Goal: Transaction & Acquisition: Book appointment/travel/reservation

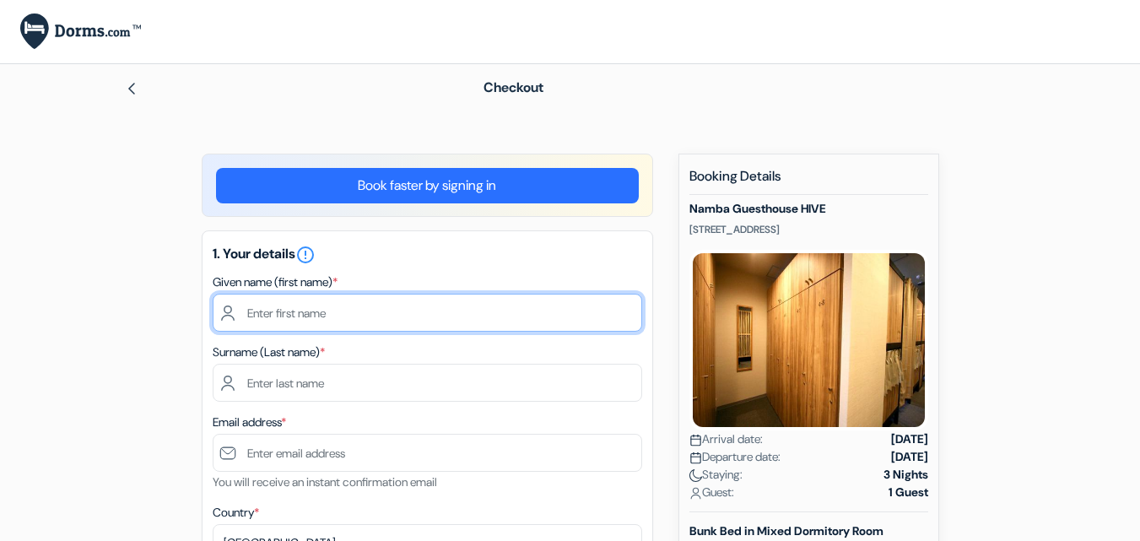
click at [391, 320] on input "text" at bounding box center [427, 313] width 429 height 38
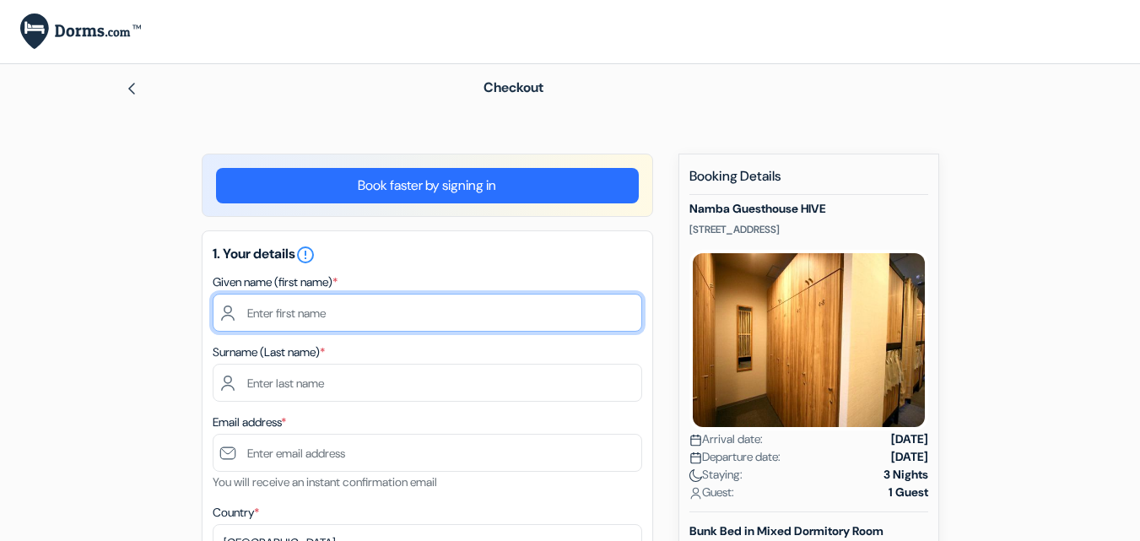
click at [391, 320] on input "text" at bounding box center [427, 313] width 429 height 38
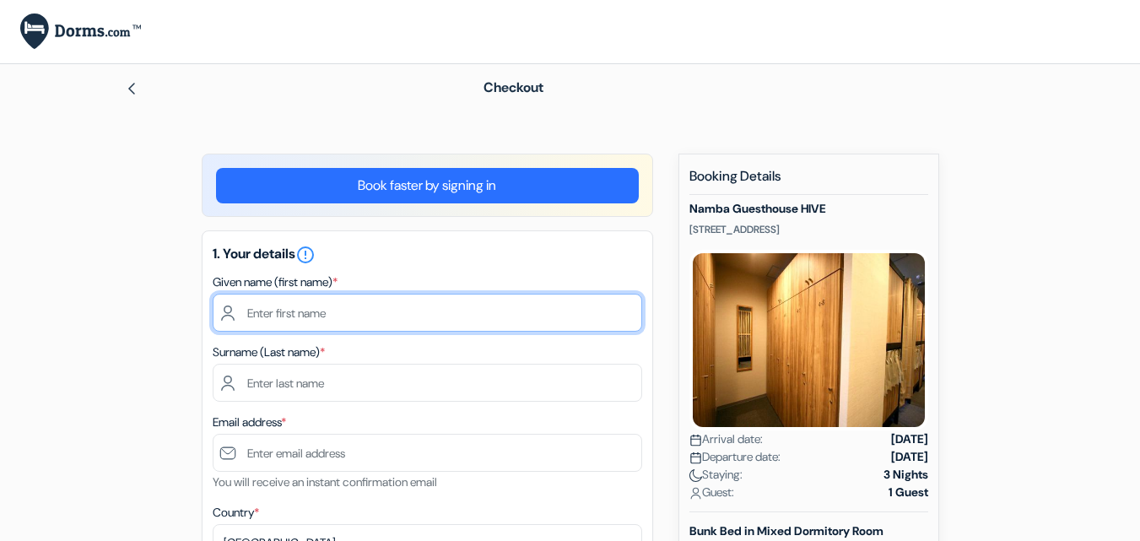
click at [391, 320] on input "text" at bounding box center [427, 313] width 429 height 38
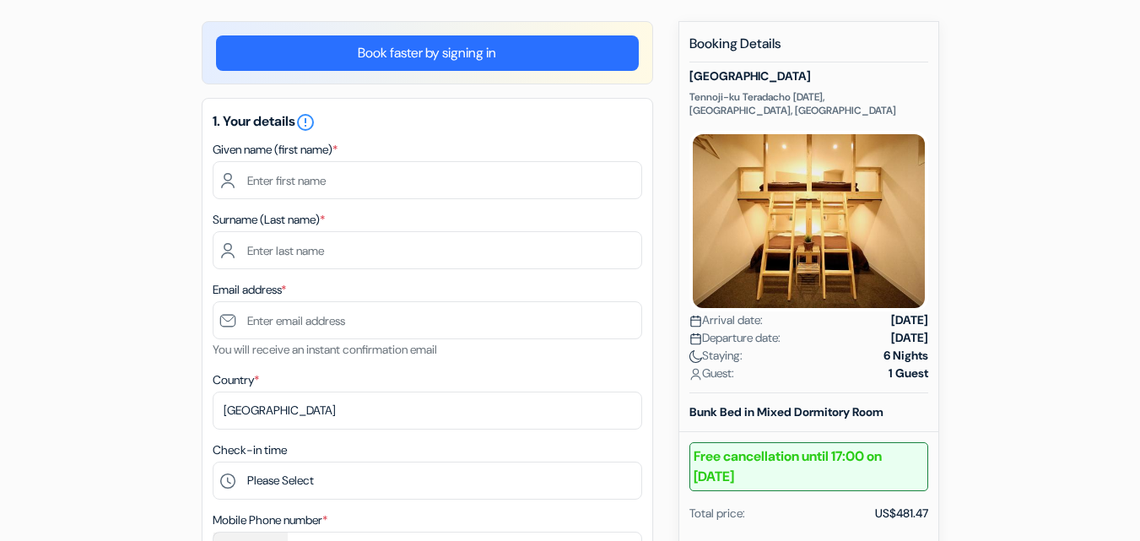
scroll to position [118, 0]
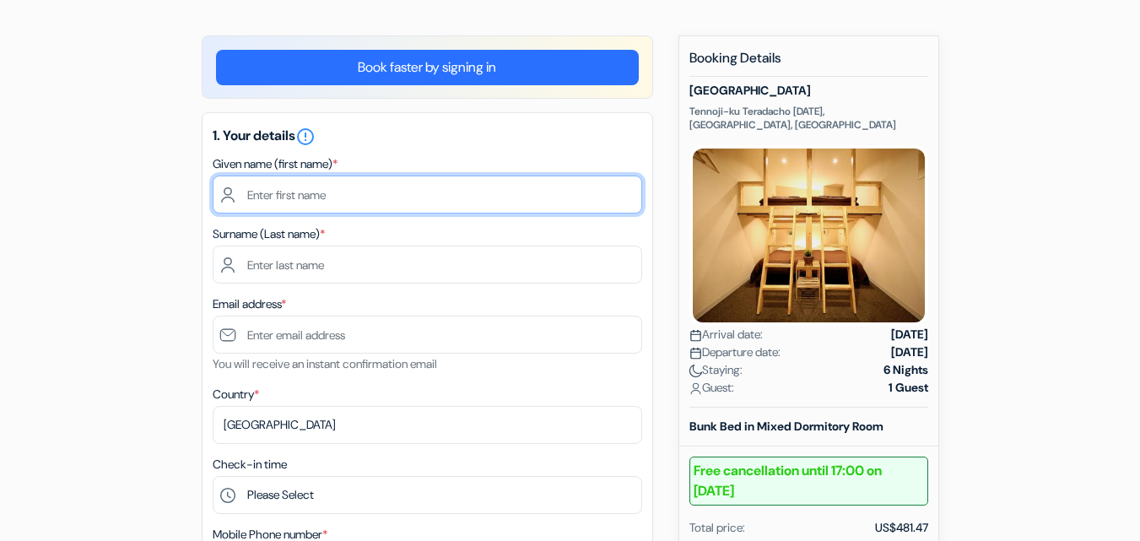
click at [357, 201] on input "text" at bounding box center [427, 194] width 429 height 38
click at [357, 201] on input "FOLORUNSHO" at bounding box center [427, 194] width 429 height 38
paste input "Hi YUSUF OLATUNJI BADMUS, この度は当ゲストハウスに"
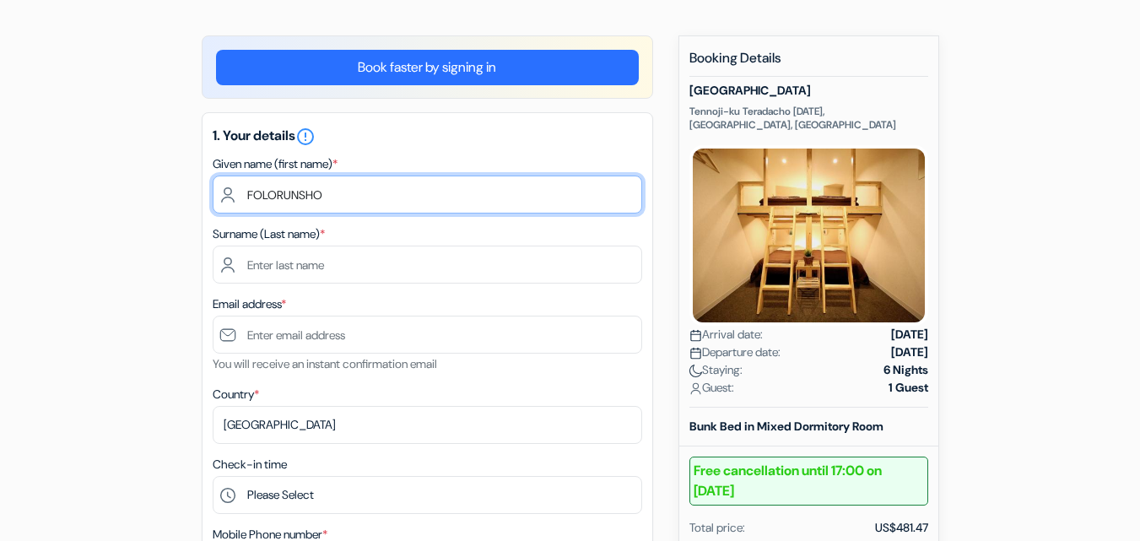
type input "Hi YUSUF OLATUNJI BADMUS, この度は当ゲストハウスに"
click at [357, 199] on input "Hi YUSUF OLATUNJI BADMUS, この度は当ゲストハウスに" at bounding box center [427, 194] width 429 height 38
click at [358, 199] on input "Hi YUSUF OLATUNJI BADMUS, この度は当ゲストハウスに" at bounding box center [427, 194] width 429 height 38
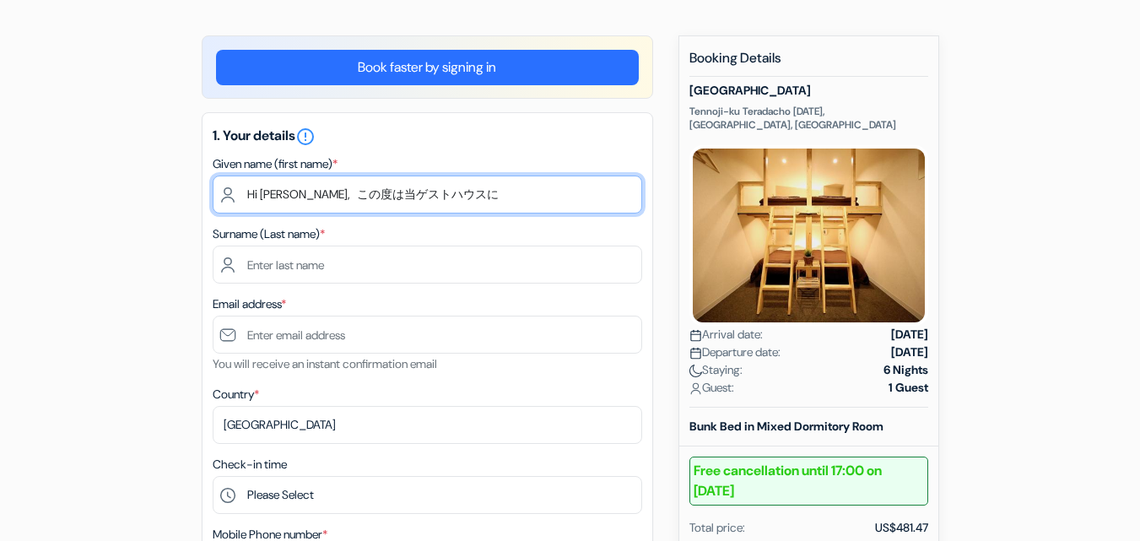
click at [358, 199] on input "Hi YUSUF OLATUNJI BADMUS, この度は当ゲストハウスに" at bounding box center [427, 194] width 429 height 38
type input "FOLORUNSHO"
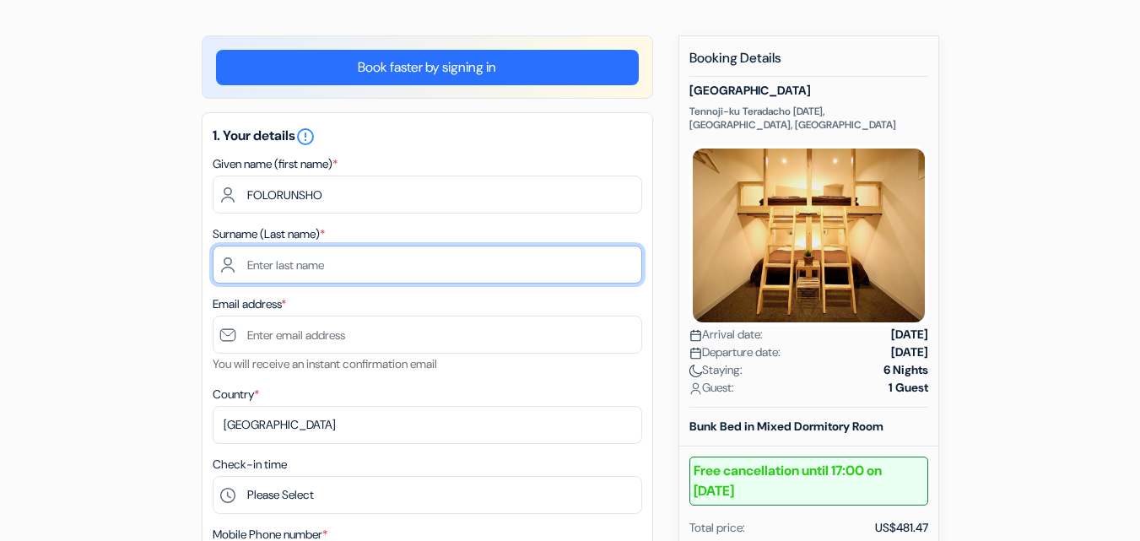
click at [344, 260] on input "text" at bounding box center [427, 264] width 429 height 38
type input "ABIODUN SAMUEL"
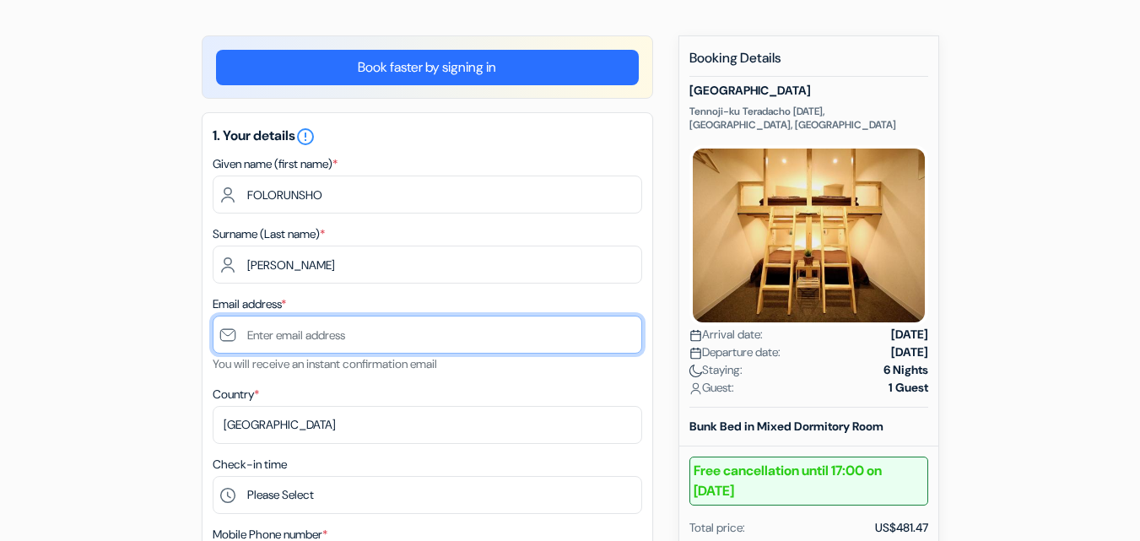
click at [347, 336] on input "text" at bounding box center [427, 334] width 429 height 38
type input "[EMAIL_ADDRESS][DOMAIN_NAME]"
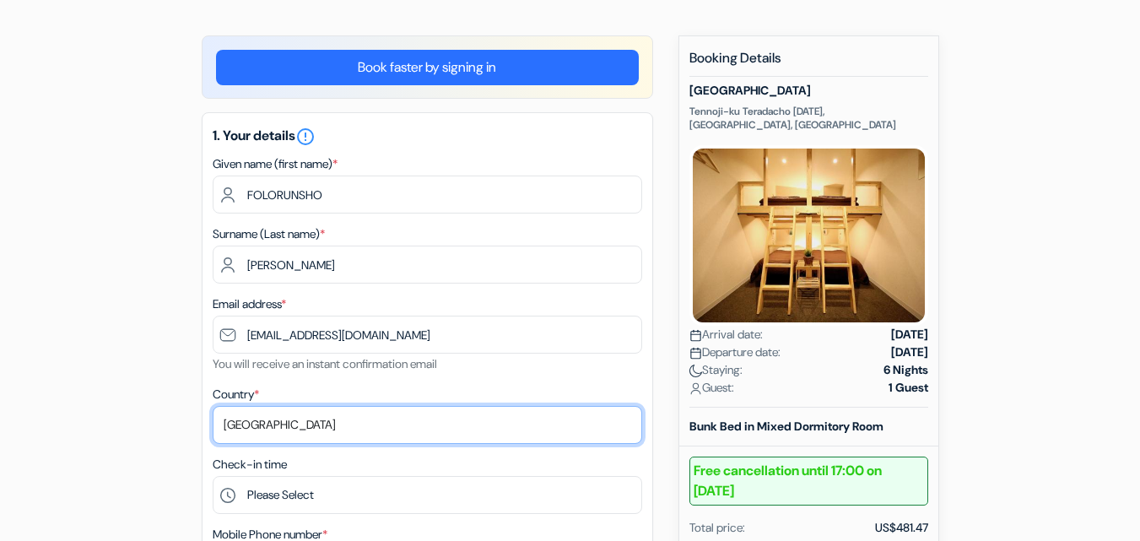
click at [310, 429] on select "Select country Abkhazia Afghanistan Albania Algeria American Samoa Andorra Ango…" at bounding box center [427, 425] width 429 height 38
select select "ng"
click at [213, 406] on select "Select country Abkhazia Afghanistan Albania Algeria American Samoa Andorra Ango…" at bounding box center [427, 425] width 429 height 38
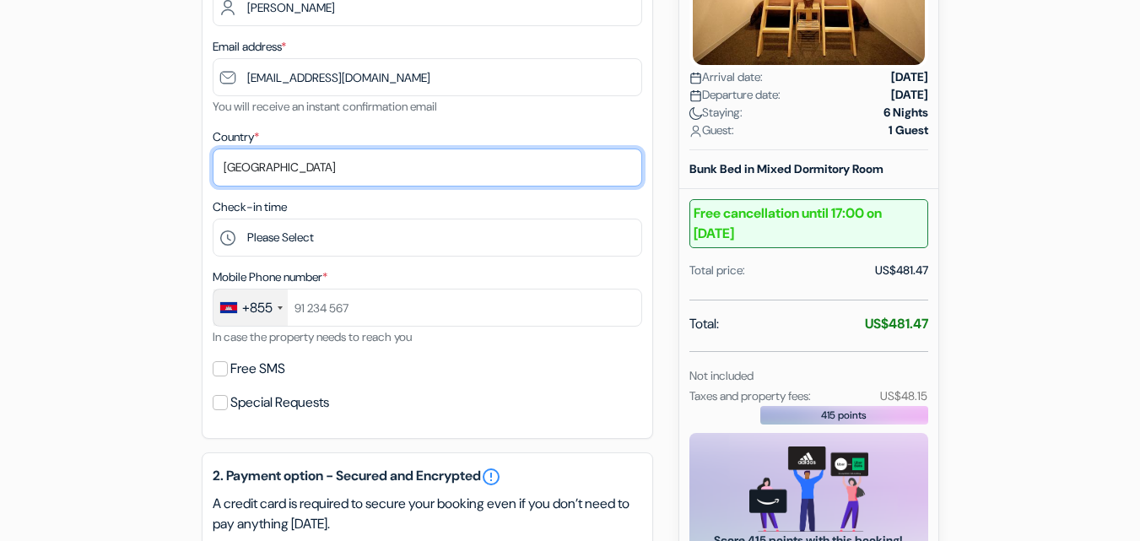
scroll to position [391, 0]
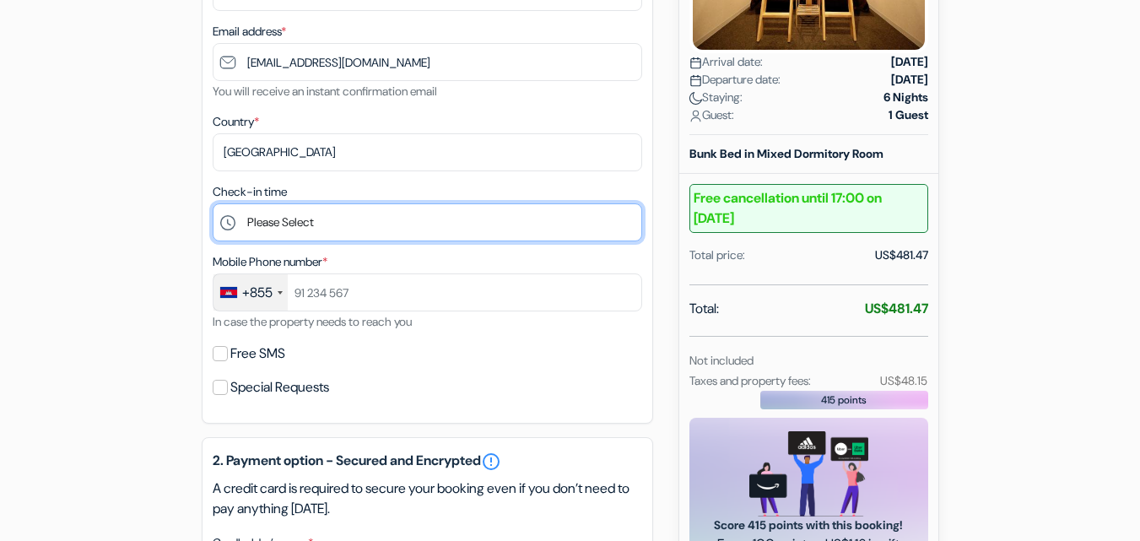
click at [375, 222] on select "Please Select 16:00 17:00 18:00 19:00 20:00 21:00" at bounding box center [427, 222] width 429 height 38
select select "16"
click at [213, 203] on select "Please Select 16:00 17:00 18:00 19:00 20:00 21:00" at bounding box center [427, 222] width 429 height 38
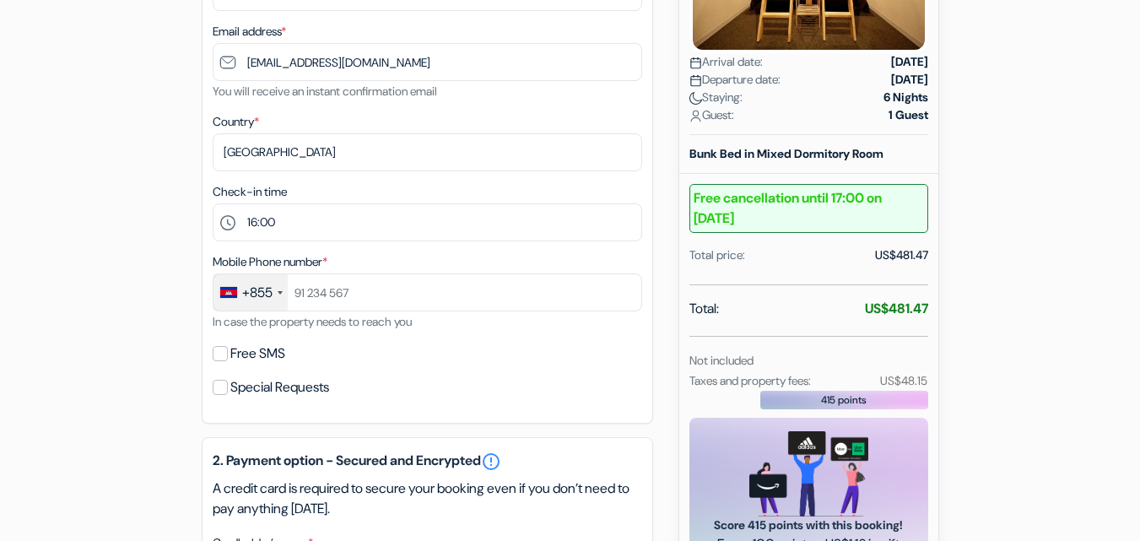
click at [280, 298] on div "+855" at bounding box center [250, 292] width 74 height 36
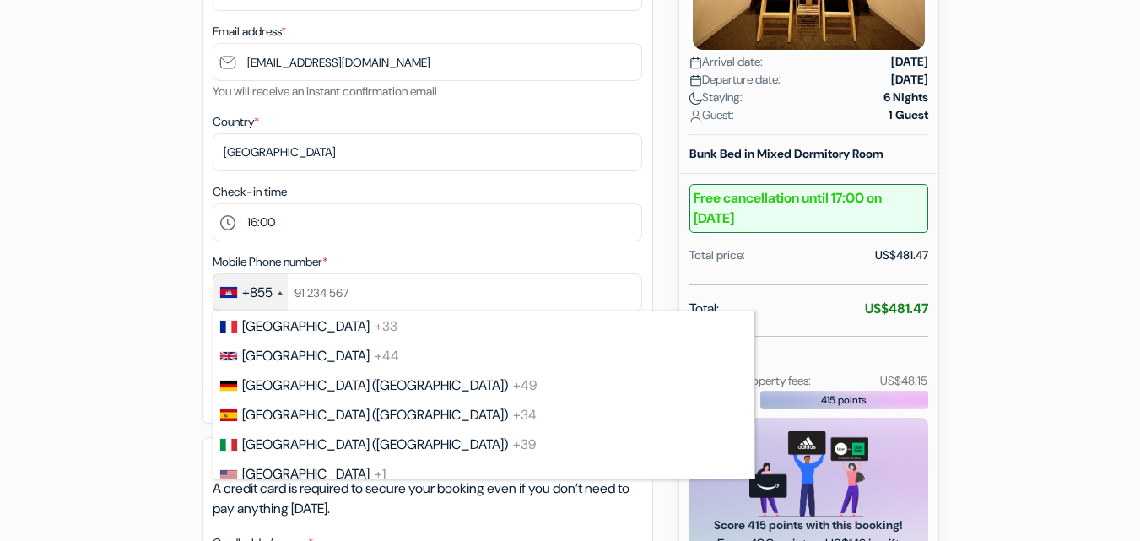
click at [272, 292] on div "+855" at bounding box center [257, 293] width 30 height 20
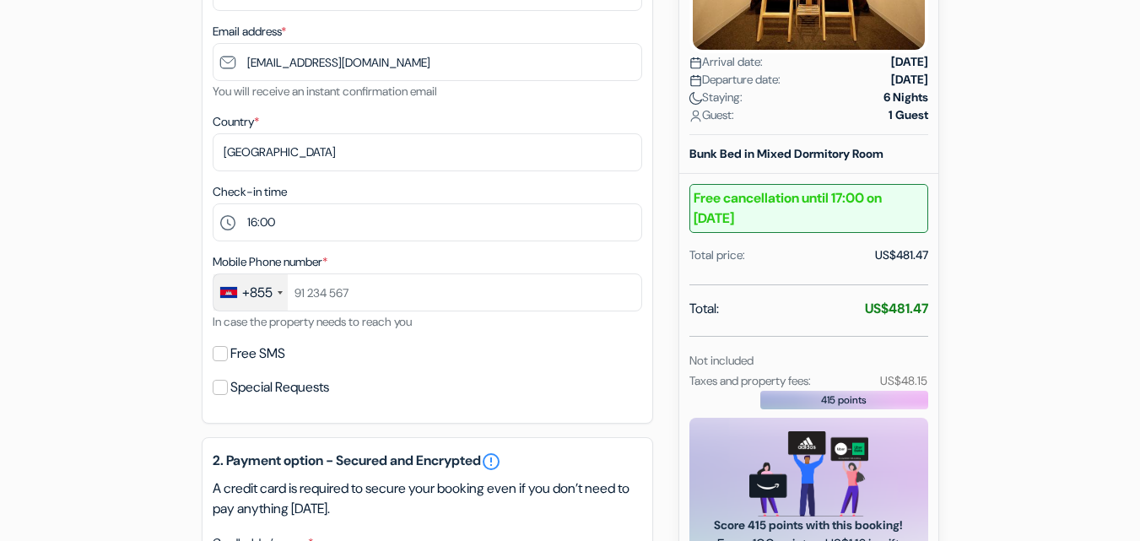
click at [272, 292] on div "+855" at bounding box center [257, 293] width 30 height 20
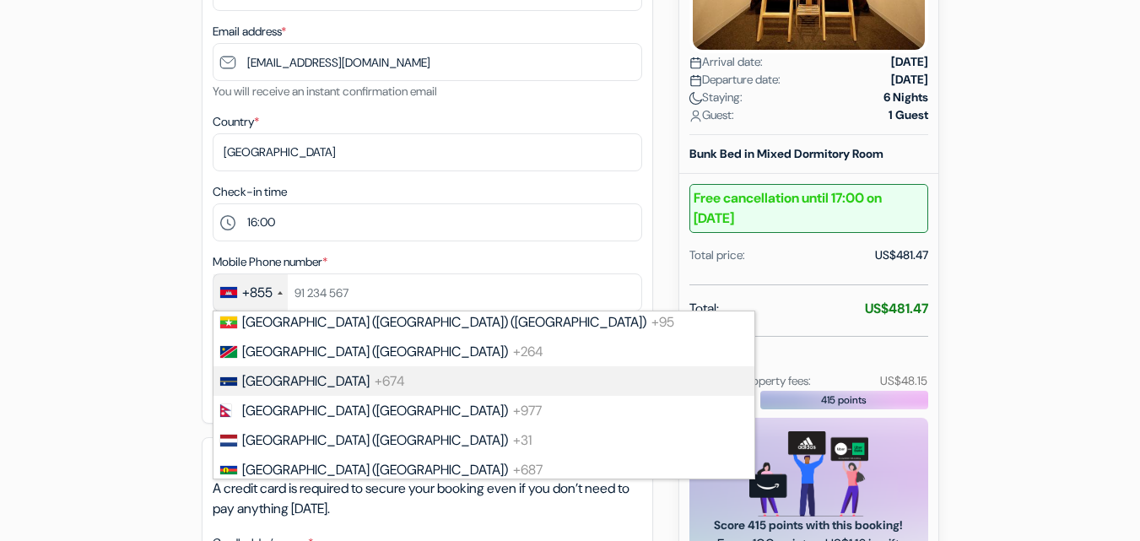
scroll to position [4654, 0]
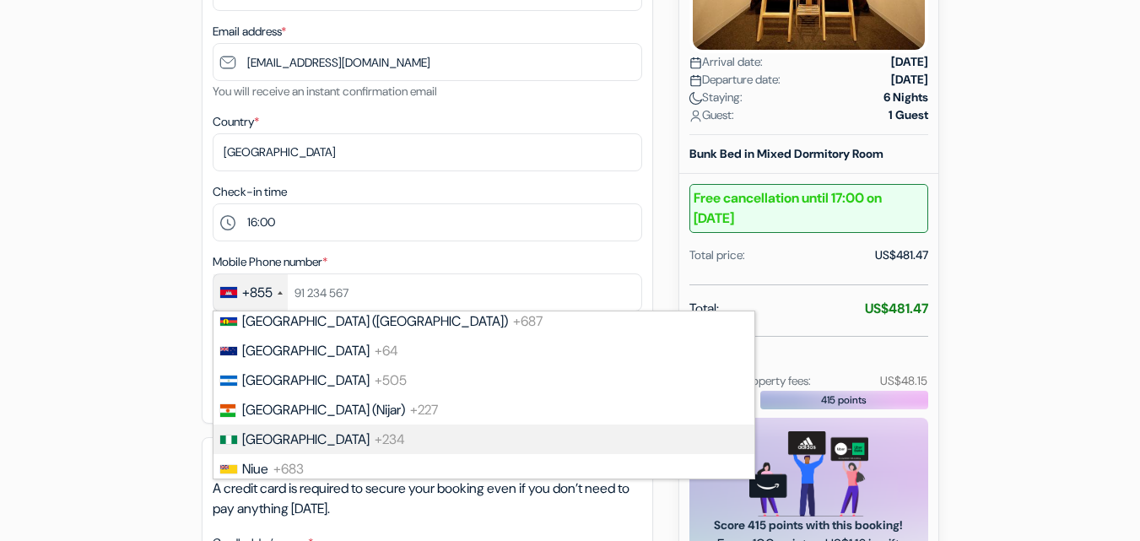
click at [473, 437] on li "Nigeria +234" at bounding box center [483, 439] width 542 height 30
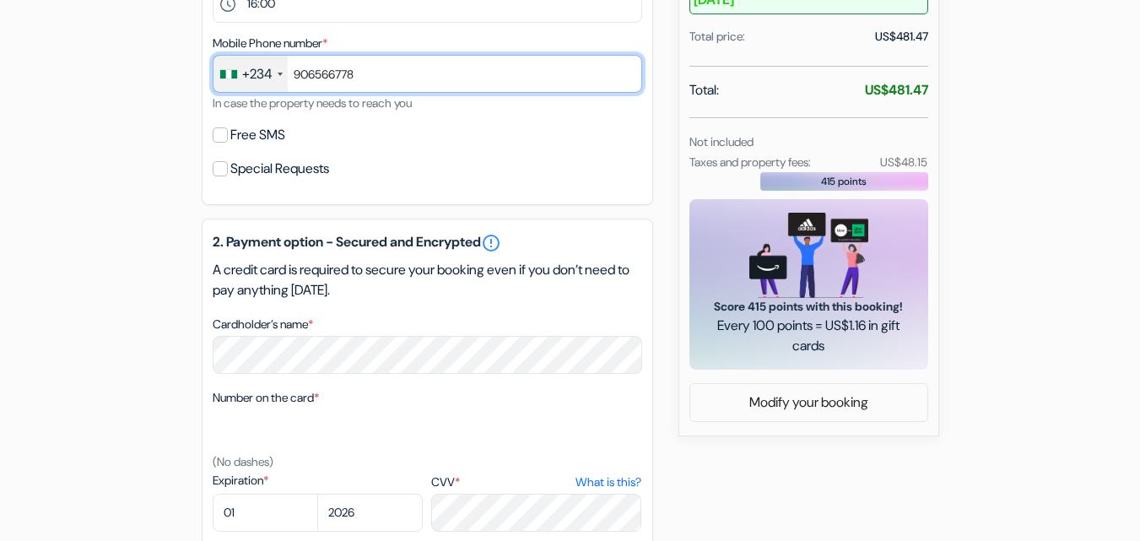
scroll to position [626, 0]
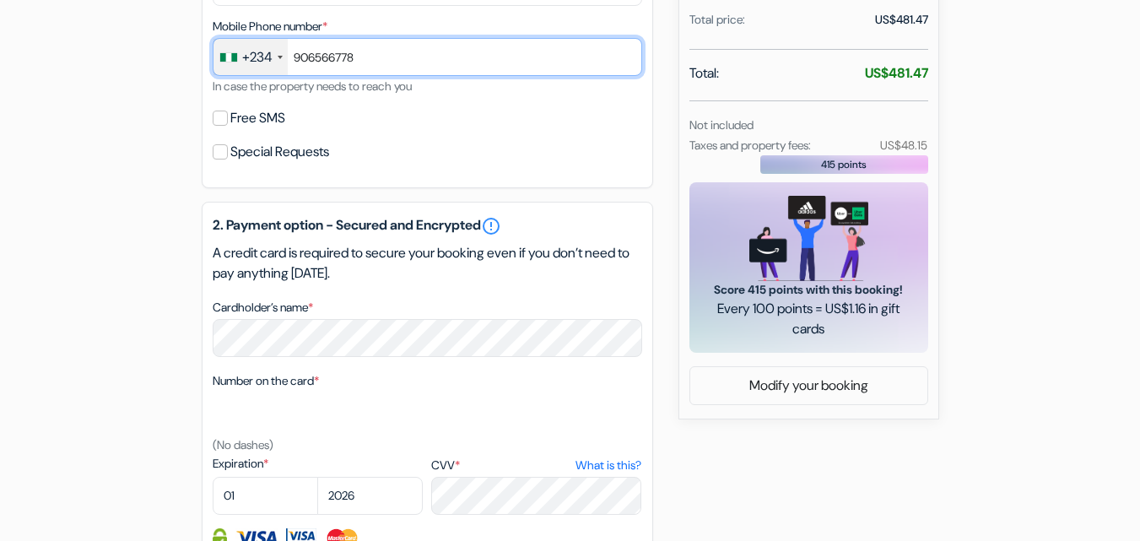
type input "906566778"
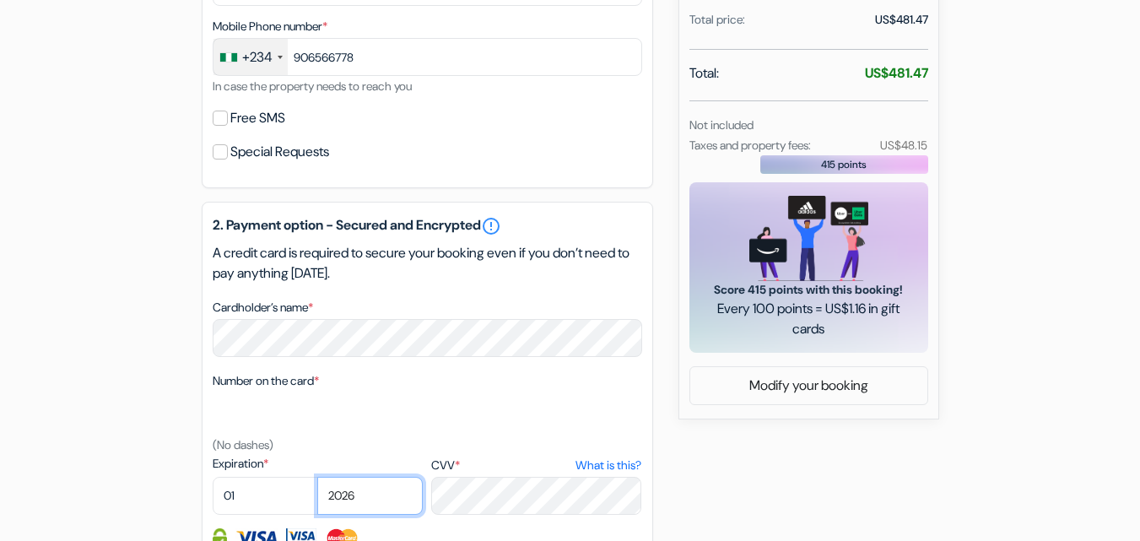
select select "2028"
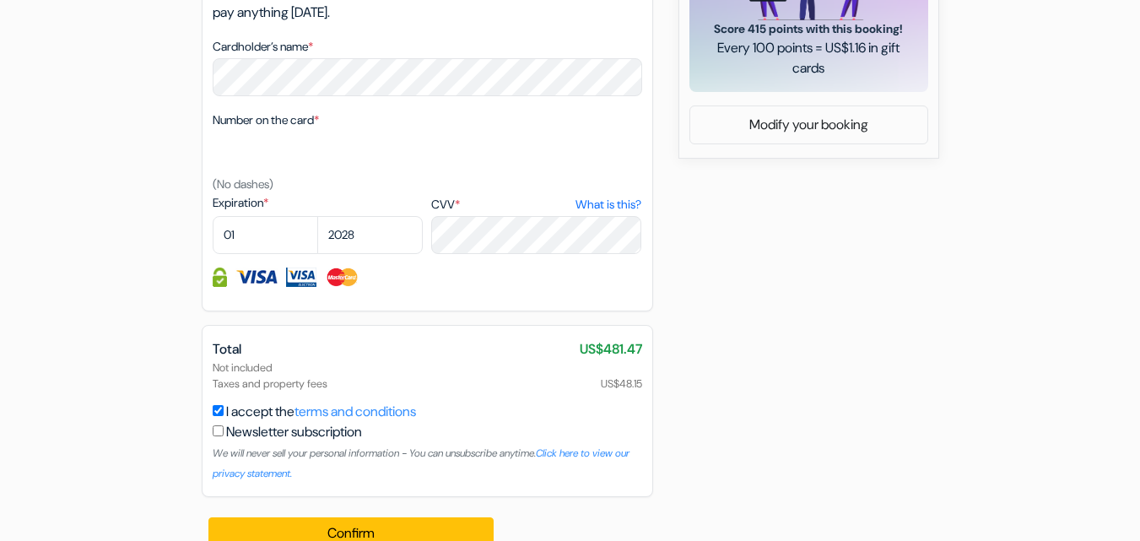
scroll to position [915, 0]
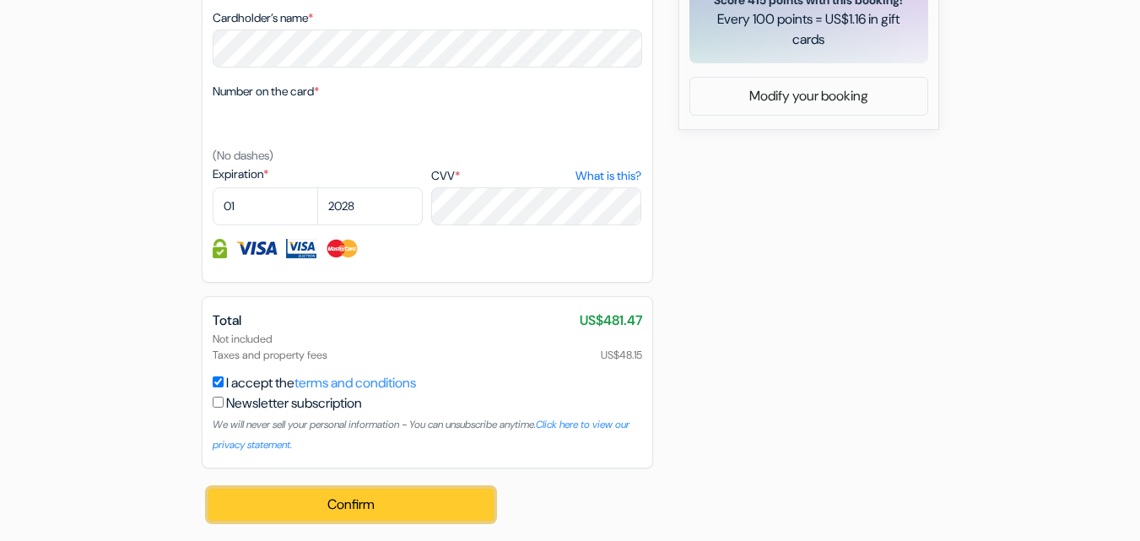
click at [346, 500] on button "Confirm Loading..." at bounding box center [351, 504] width 286 height 32
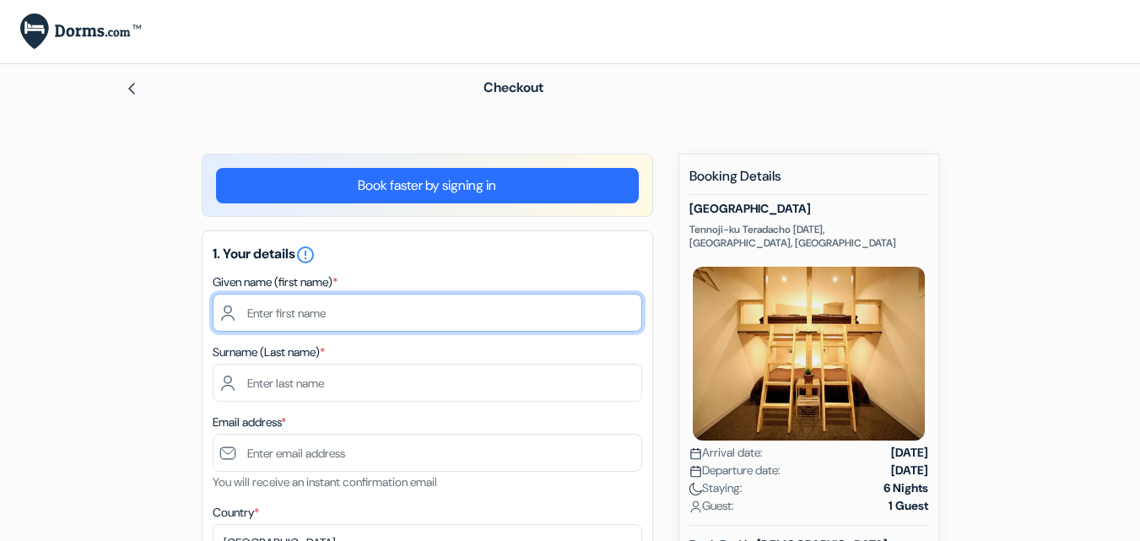
click at [480, 316] on input "text" at bounding box center [427, 313] width 429 height 38
type input "a"
type input "b"
type input "BLESSING ADEYEMISI"
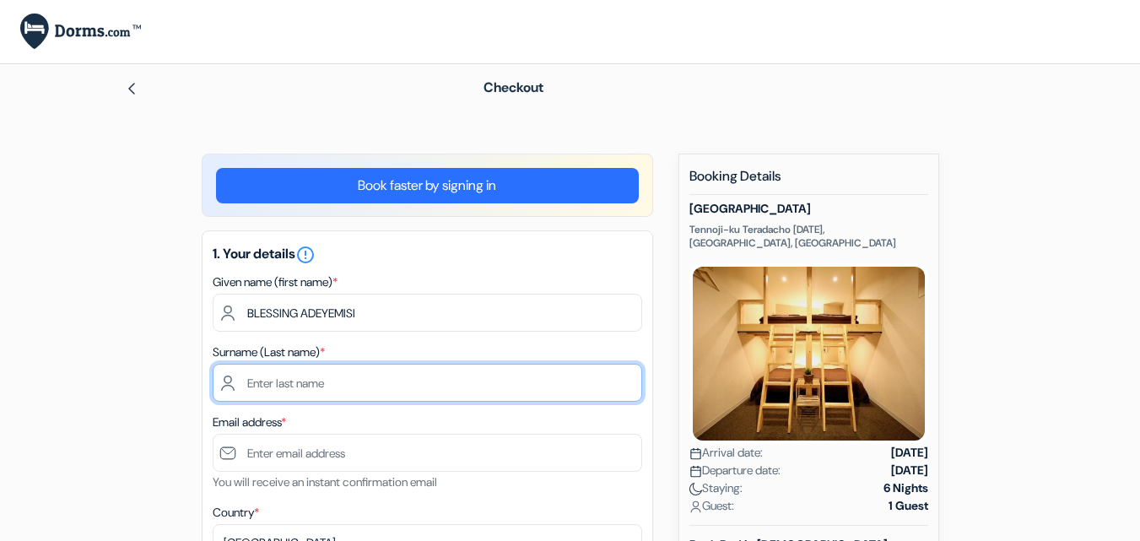
click at [439, 383] on input "text" at bounding box center [427, 383] width 429 height 38
type input "ADEJAYAN"
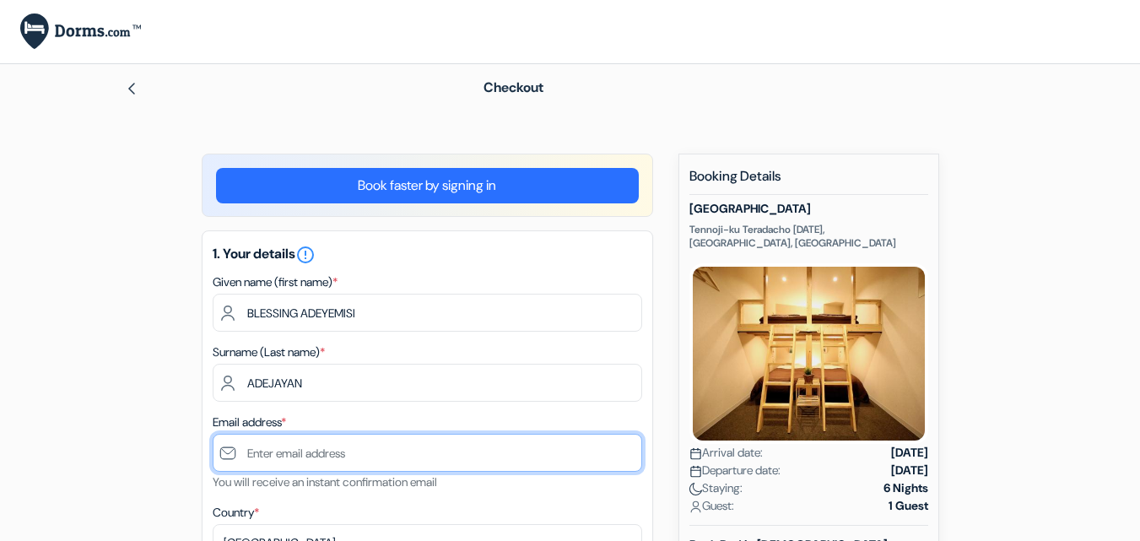
click at [385, 444] on input "text" at bounding box center [427, 453] width 429 height 38
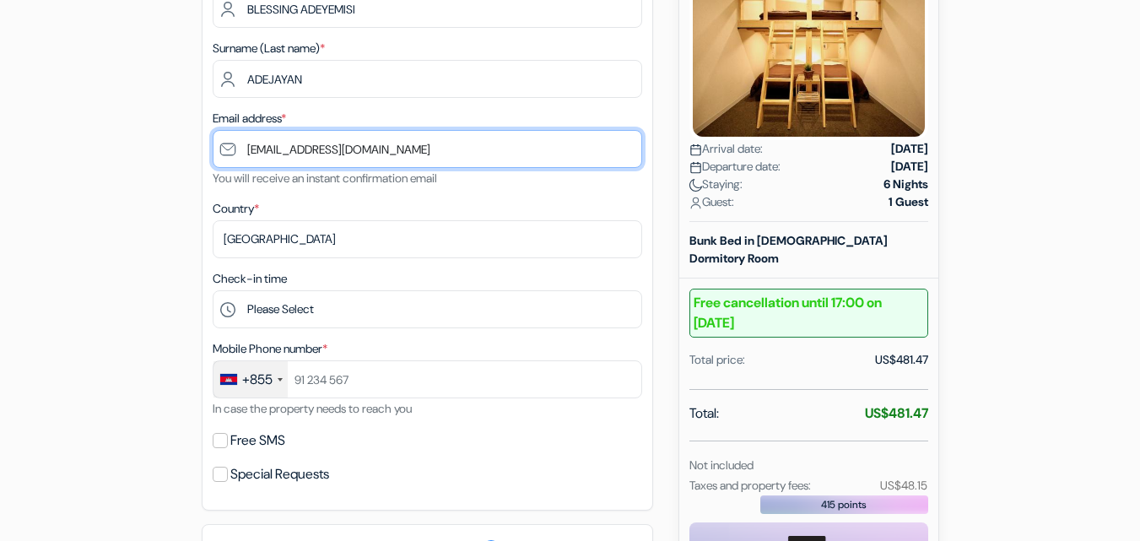
scroll to position [306, 0]
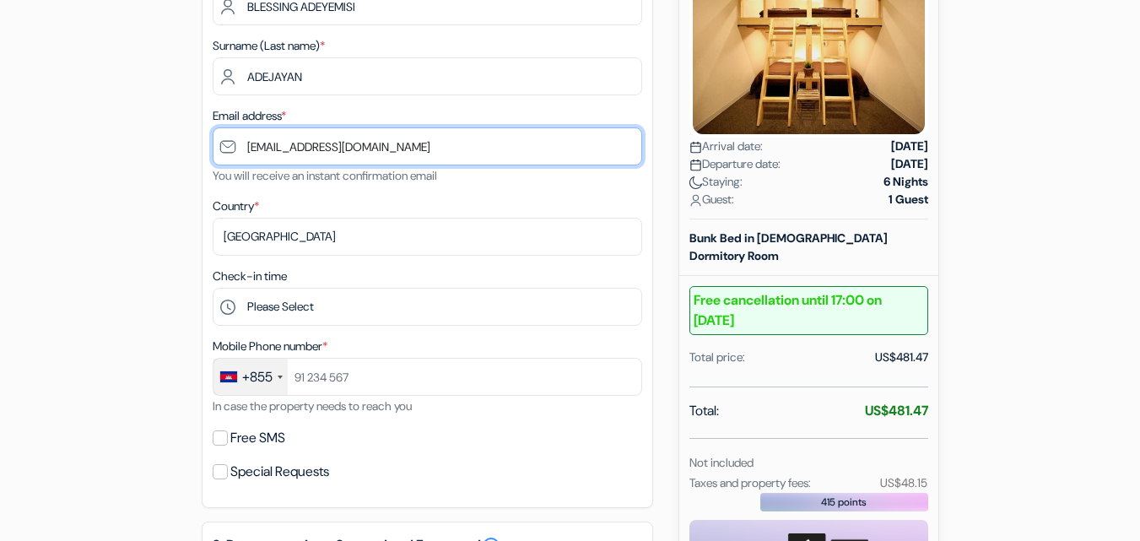
type input "[EMAIL_ADDRESS][DOMAIN_NAME]"
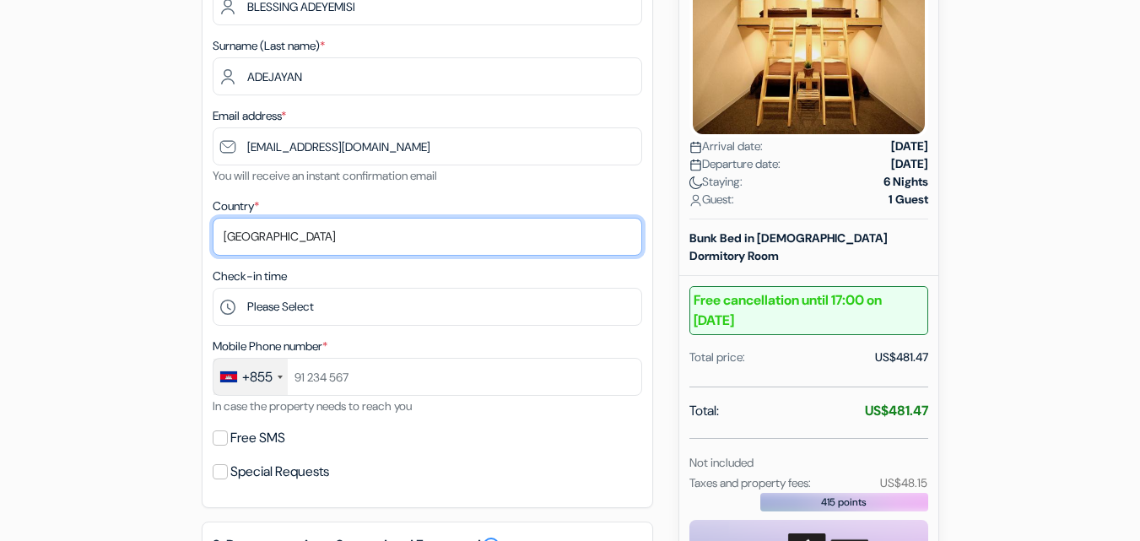
click at [464, 233] on select "Select country [GEOGRAPHIC_DATA] [GEOGRAPHIC_DATA] [GEOGRAPHIC_DATA] [GEOGRAPHI…" at bounding box center [427, 237] width 429 height 38
select select "ng"
click at [213, 218] on select "Select country [GEOGRAPHIC_DATA] [GEOGRAPHIC_DATA] [GEOGRAPHIC_DATA] [GEOGRAPHI…" at bounding box center [427, 237] width 429 height 38
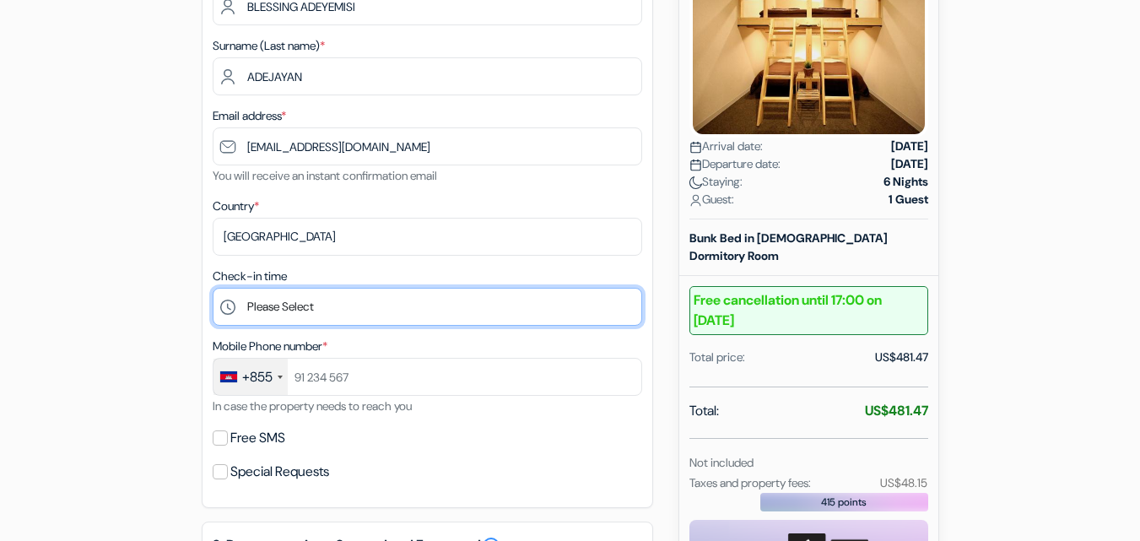
click at [396, 305] on select "Please Select 16:00 17:00 18:00 19:00 20:00 21:00" at bounding box center [427, 307] width 429 height 38
select select "16"
click at [213, 288] on select "Please Select 16:00 17:00 18:00 19:00 20:00 21:00" at bounding box center [427, 307] width 429 height 38
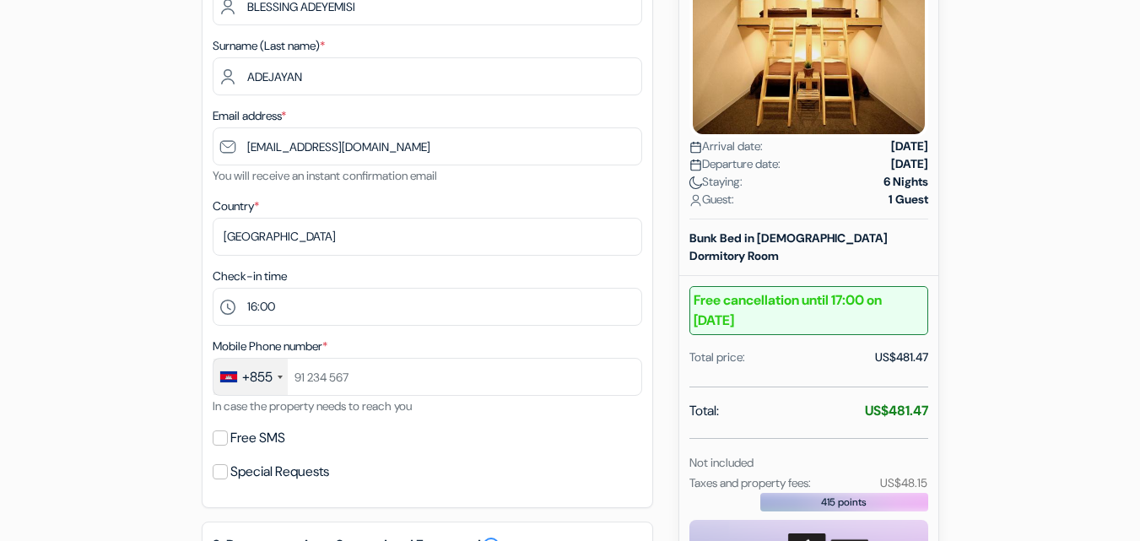
click at [283, 379] on div "+855" at bounding box center [250, 377] width 74 height 36
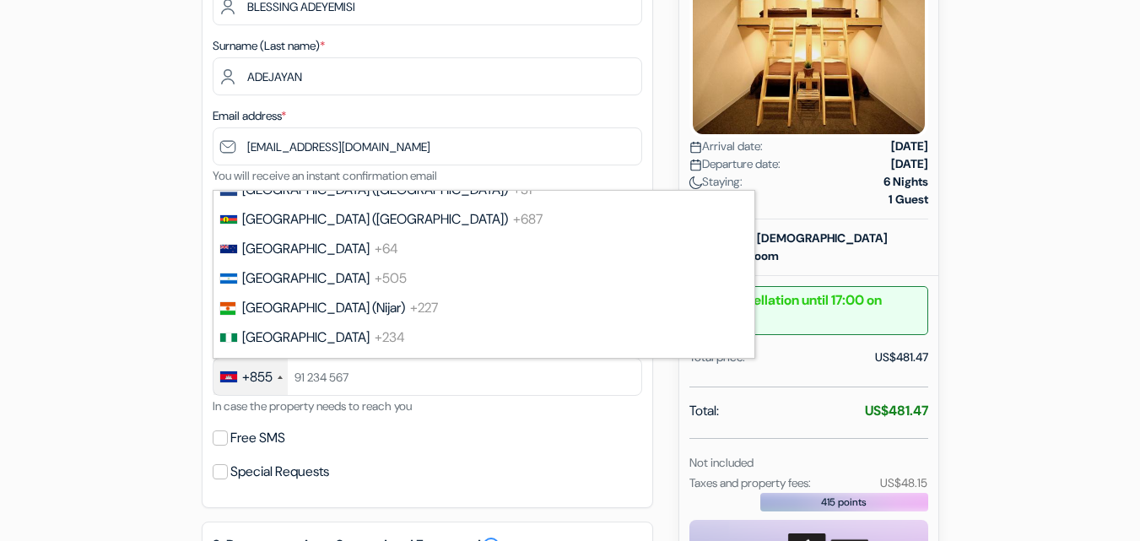
scroll to position [4669, 0]
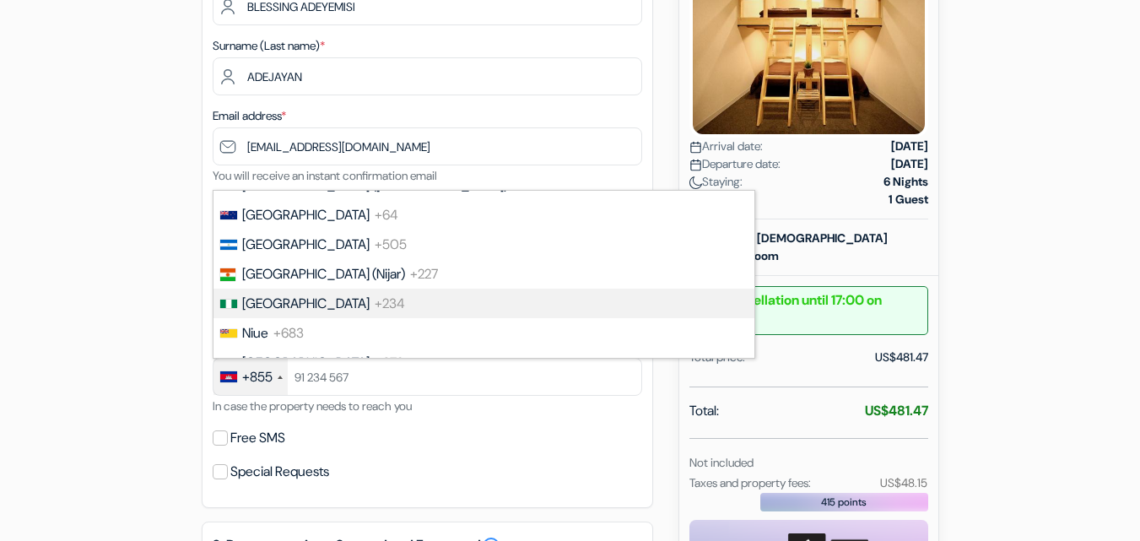
click at [536, 305] on li "Nigeria +234" at bounding box center [483, 303] width 542 height 30
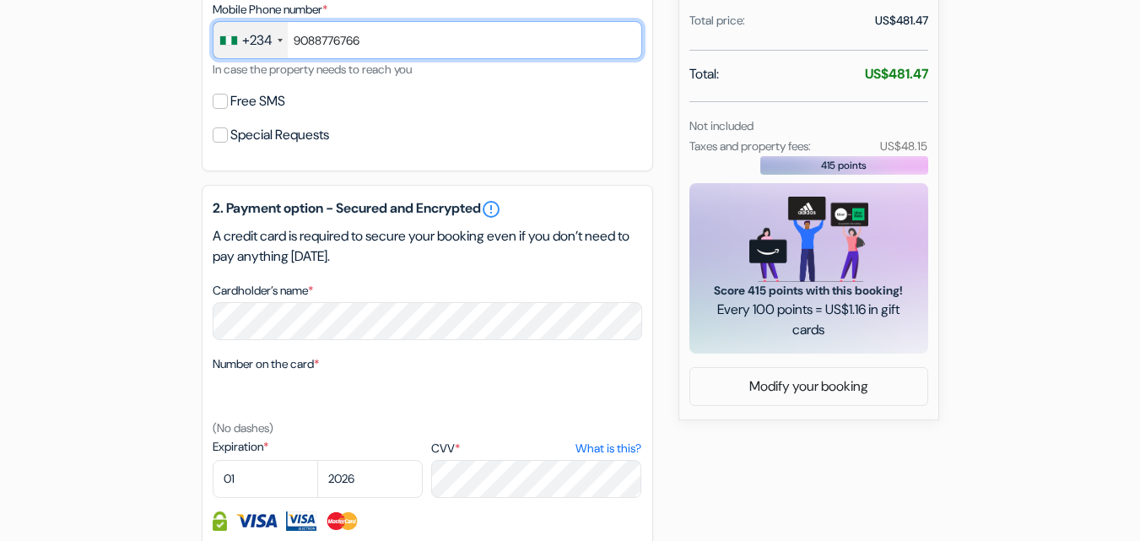
scroll to position [667, 0]
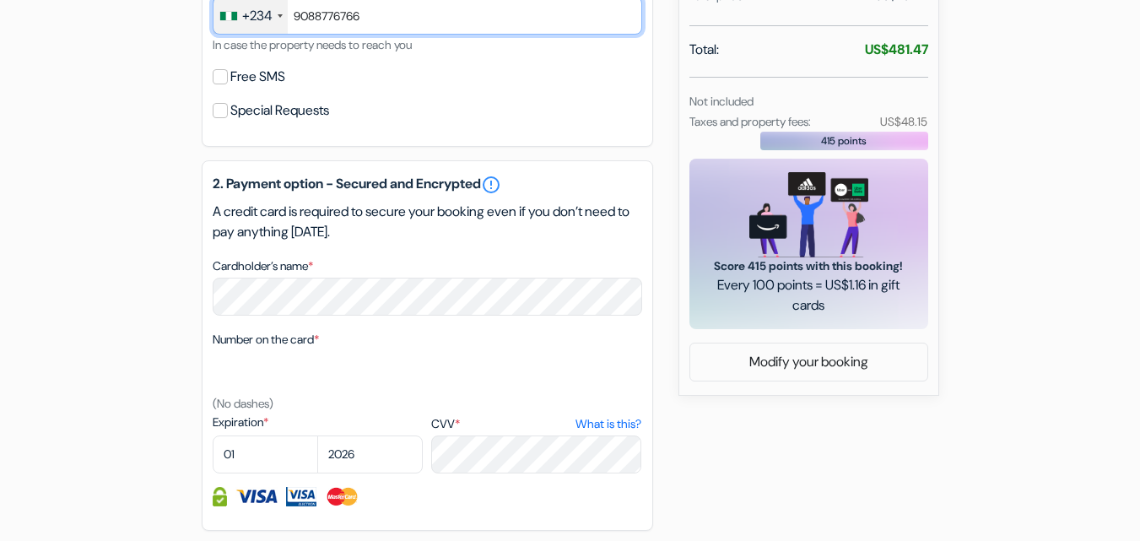
type input "9088776766"
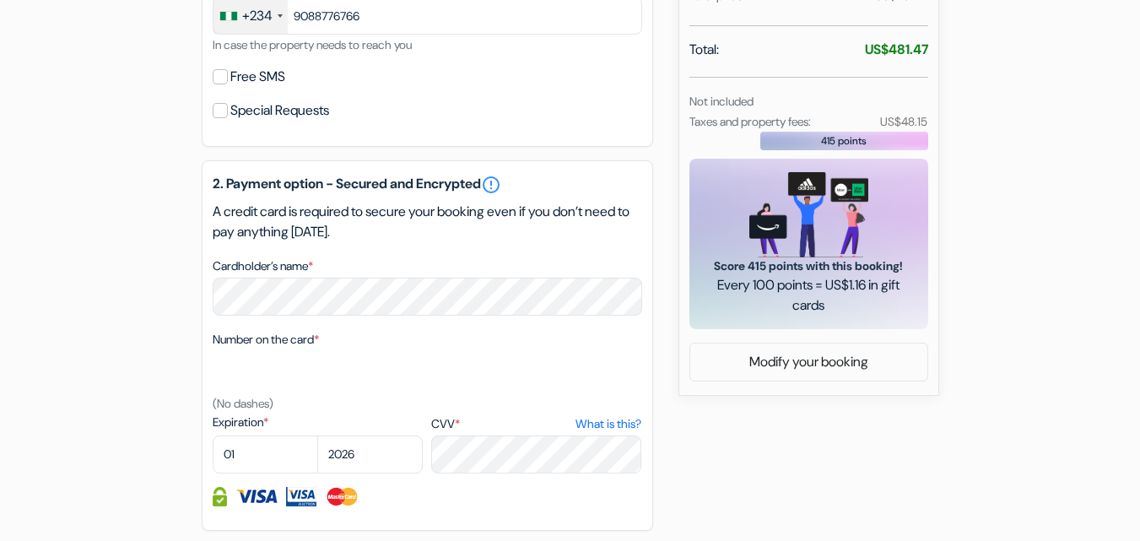
drag, startPoint x: 1103, startPoint y: 366, endPoint x: 1099, endPoint y: 385, distance: 19.9
click at [1099, 385] on form "Checkout add_box Osaka Guesthouse Nest Tennoji-ku Teradacho 2-4-14, Osaka, Japan" at bounding box center [570, 72] width 1140 height 1350
select select "2028"
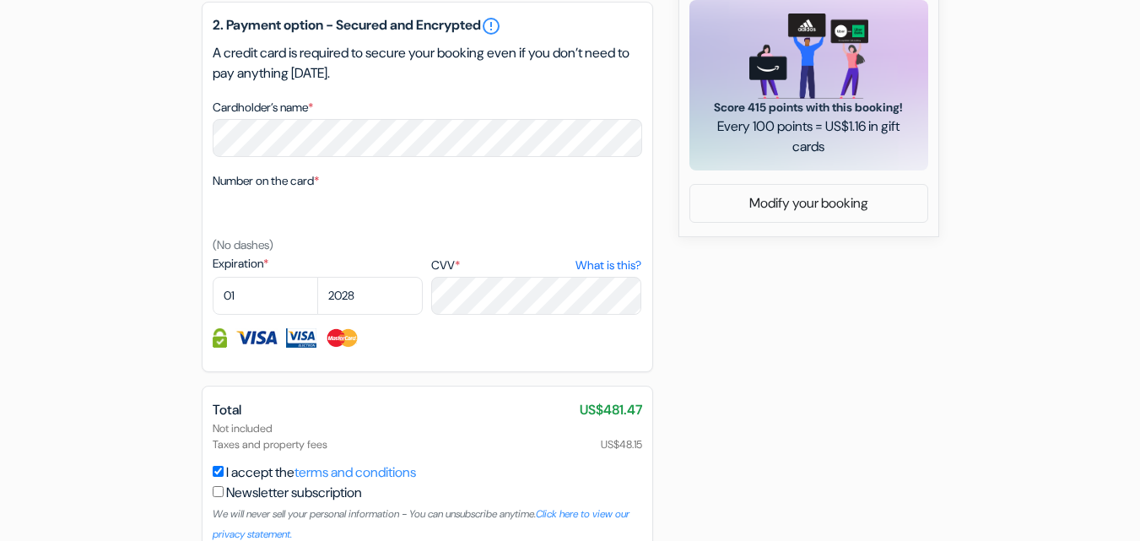
scroll to position [828, 0]
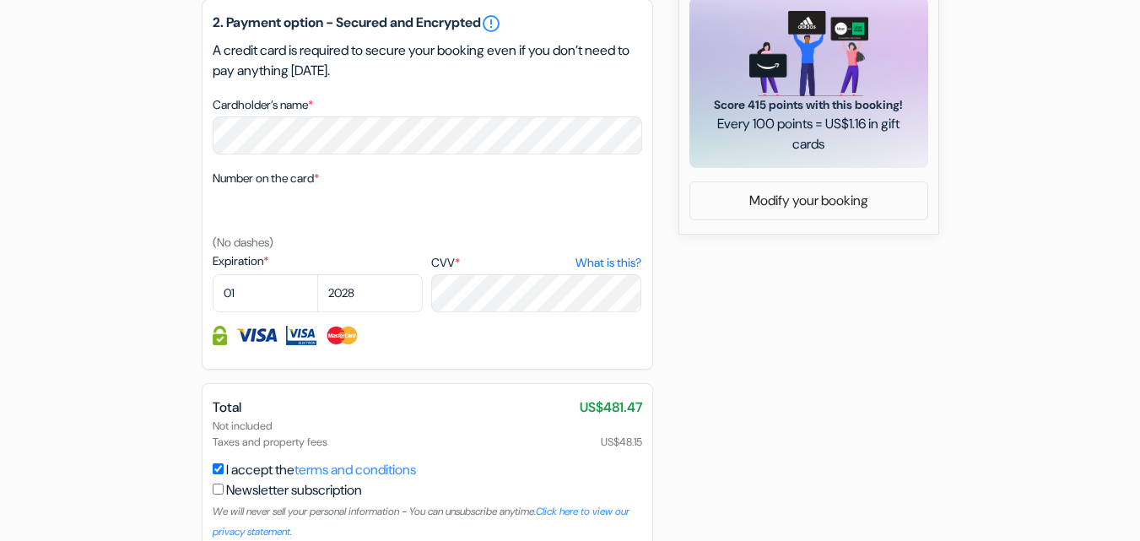
drag, startPoint x: 1127, startPoint y: 383, endPoint x: 1119, endPoint y: 432, distance: 49.5
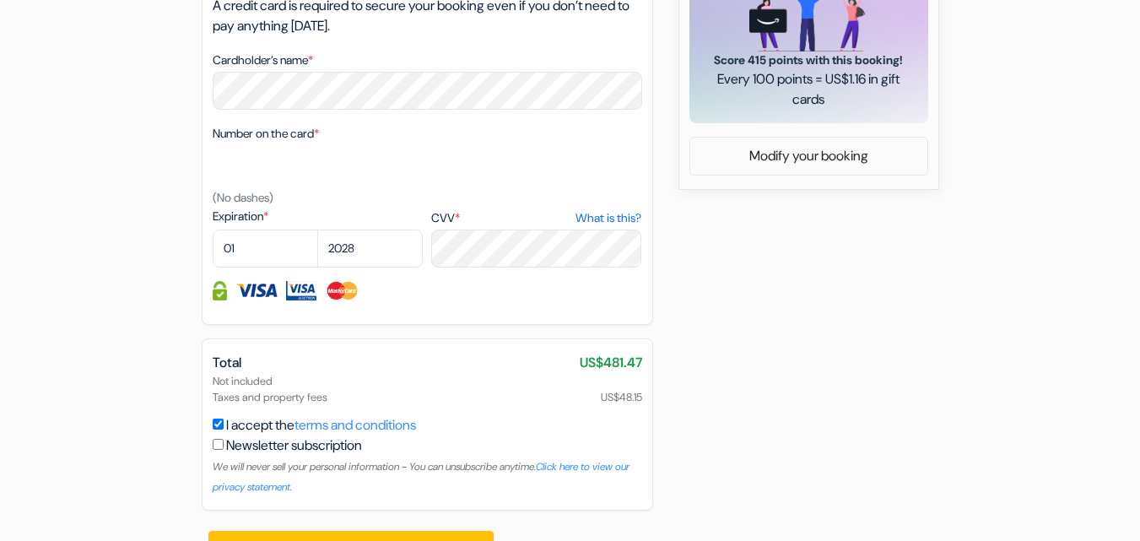
scroll to position [915, 0]
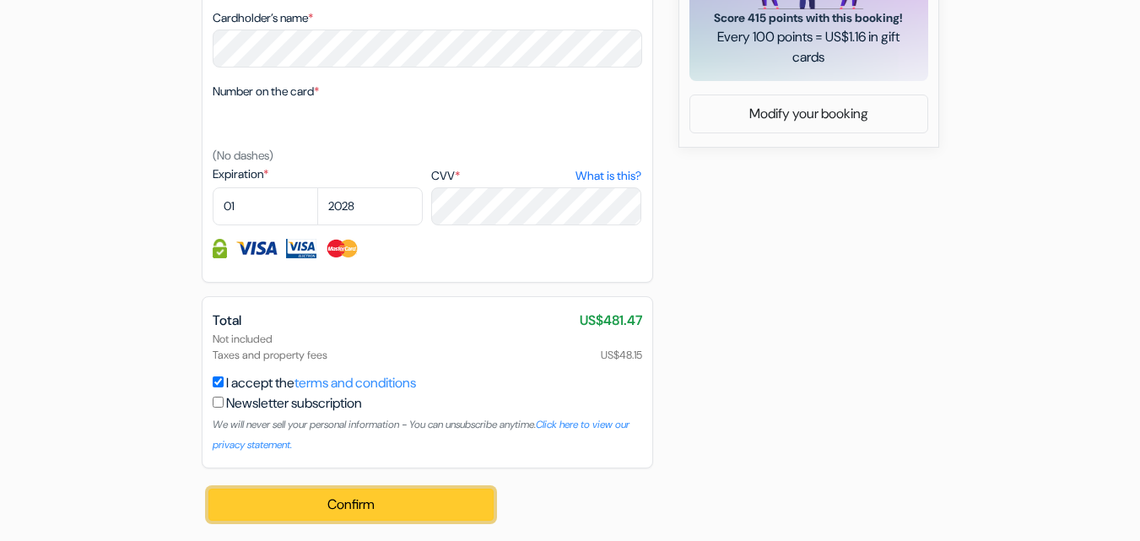
click at [459, 511] on button "Confirm Loading..." at bounding box center [351, 504] width 286 height 32
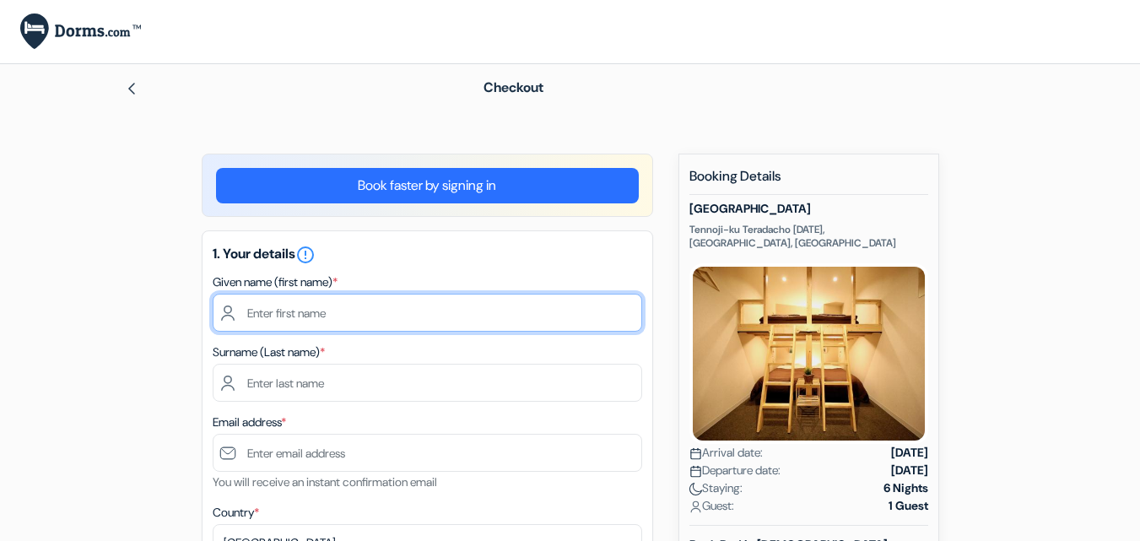
click at [313, 310] on input "text" at bounding box center [427, 313] width 429 height 38
type input "JOY FUNMILAYO"
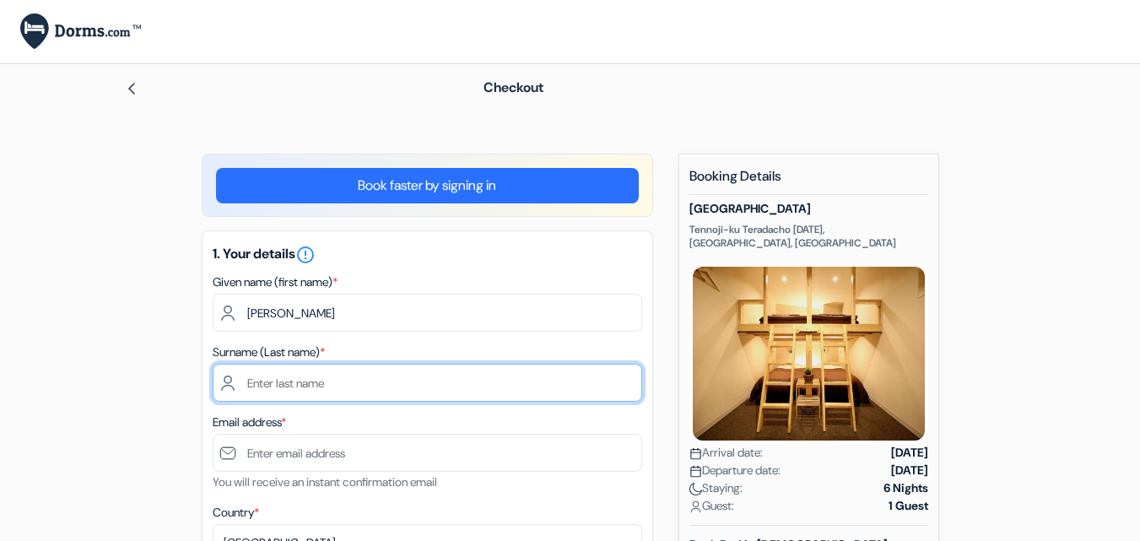
click at [296, 380] on input "text" at bounding box center [427, 383] width 429 height 38
type input "ODUM"
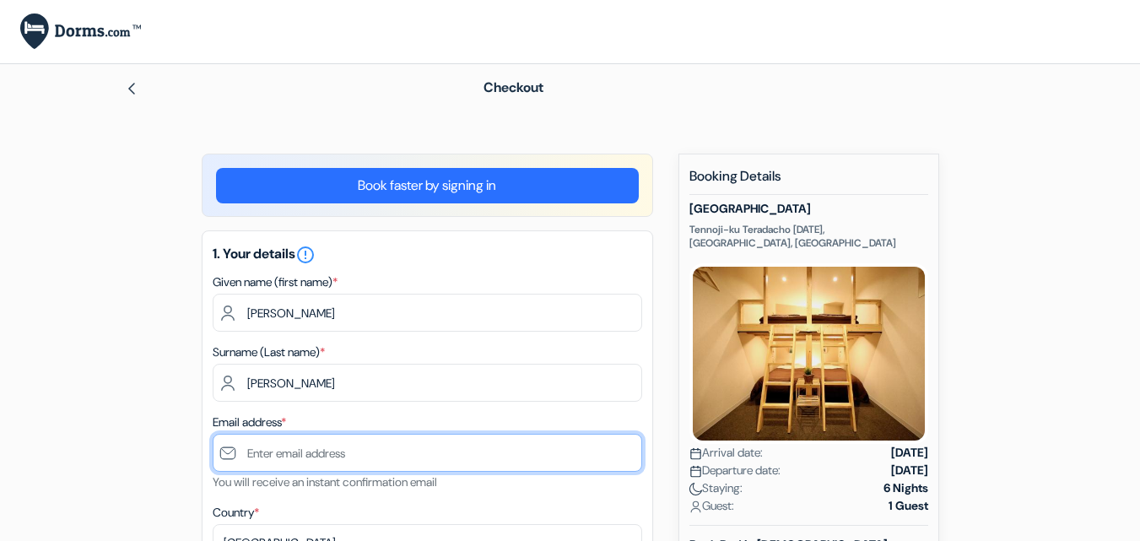
click at [288, 450] on input "text" at bounding box center [427, 453] width 429 height 38
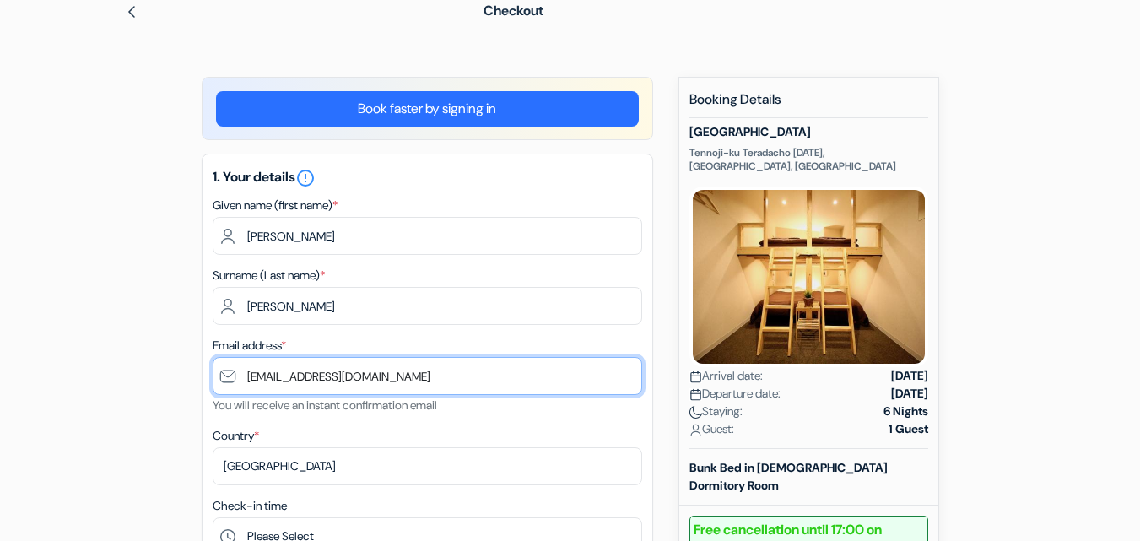
scroll to position [113, 0]
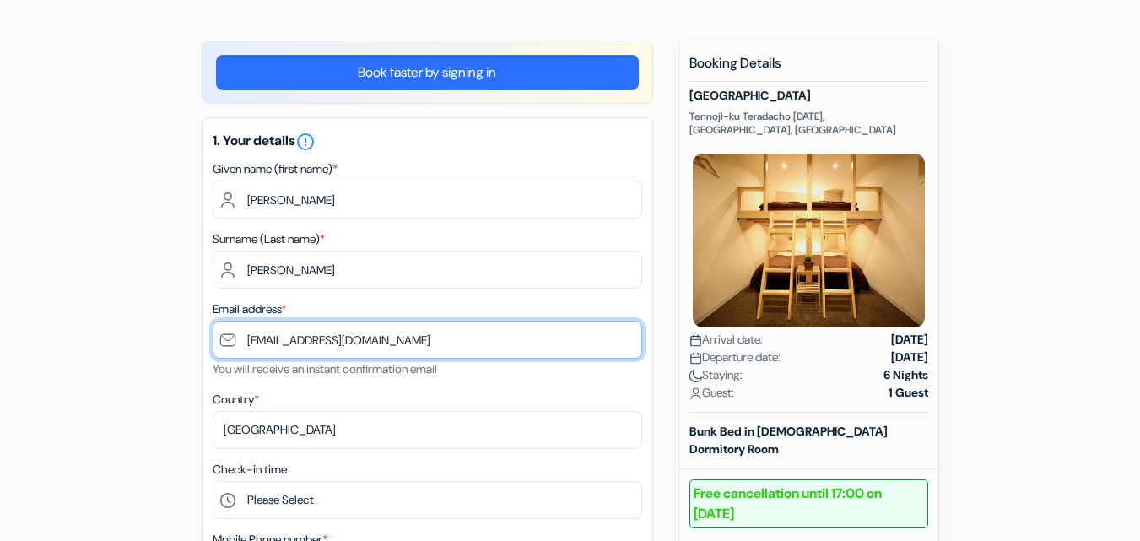
type input "[EMAIL_ADDRESS][DOMAIN_NAME]"
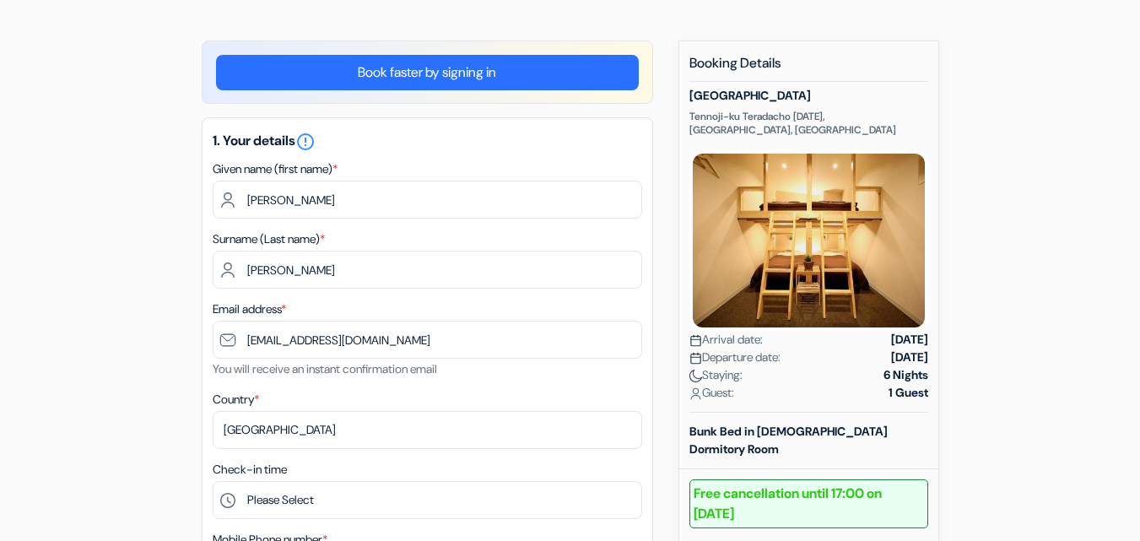
drag, startPoint x: 1136, startPoint y: 240, endPoint x: 1122, endPoint y: 311, distance: 73.1
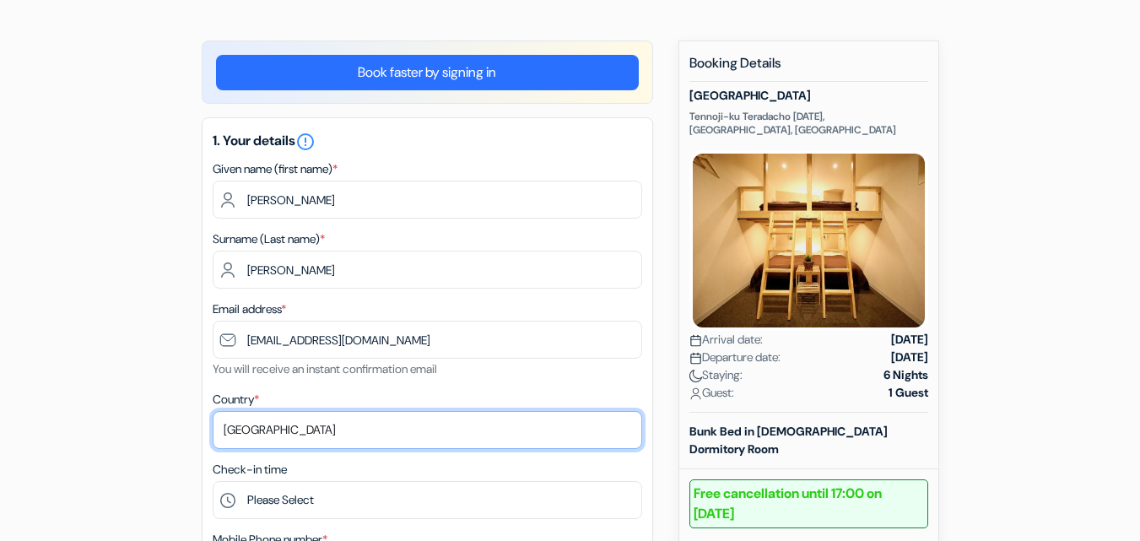
click at [364, 430] on select "Select country [GEOGRAPHIC_DATA] [GEOGRAPHIC_DATA] [GEOGRAPHIC_DATA] [GEOGRAPHI…" at bounding box center [427, 430] width 429 height 38
select select "ng"
click at [213, 411] on select "Select country [GEOGRAPHIC_DATA] [GEOGRAPHIC_DATA] [GEOGRAPHIC_DATA] [GEOGRAPHI…" at bounding box center [427, 430] width 429 height 38
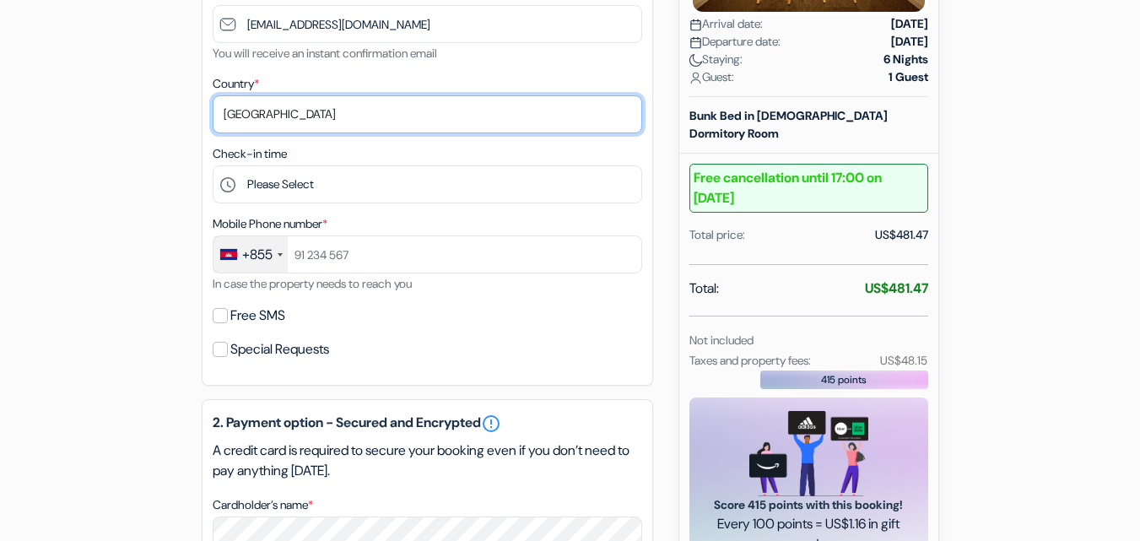
scroll to position [436, 0]
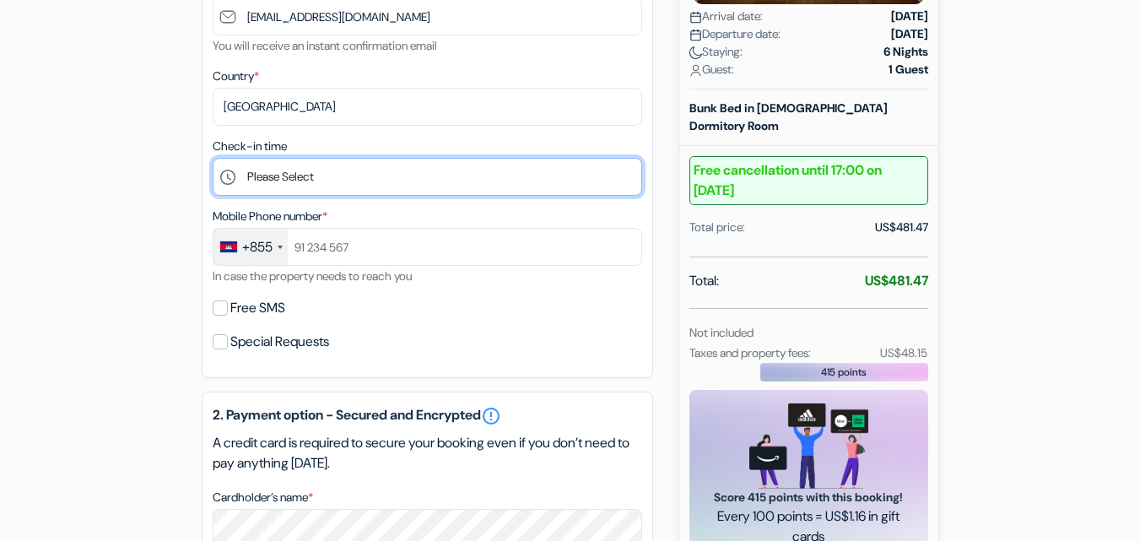
click at [345, 178] on select "Please Select 16:00 17:00 18:00 19:00 20:00 21:00" at bounding box center [427, 177] width 429 height 38
select select "16"
click at [213, 158] on select "Please Select 16:00 17:00 18:00 19:00 20:00 21:00" at bounding box center [427, 177] width 429 height 38
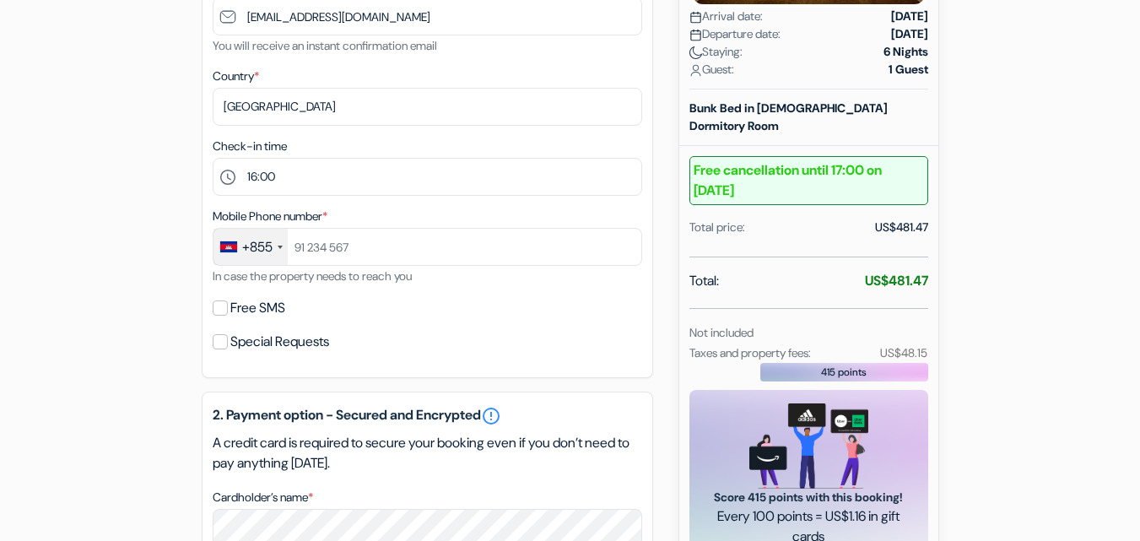
click at [268, 251] on div "+855" at bounding box center [257, 247] width 30 height 20
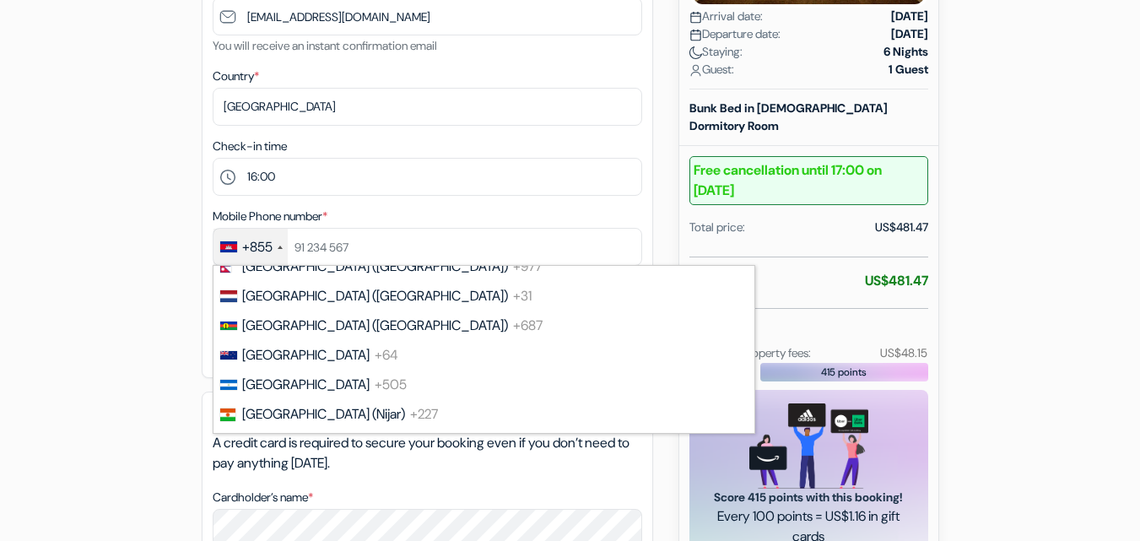
scroll to position [4654, 0]
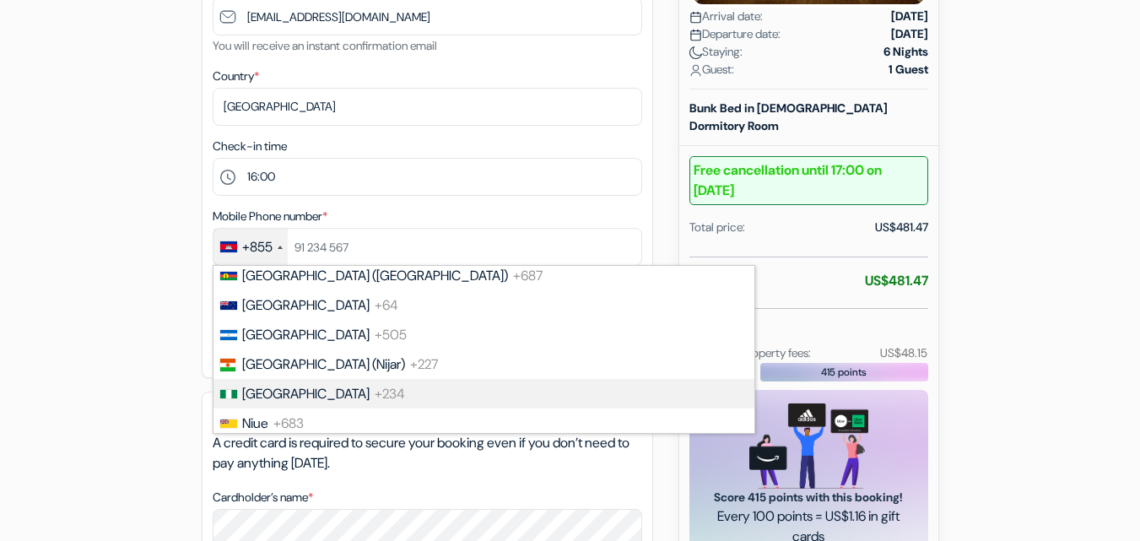
click at [382, 393] on li "Nigeria +234" at bounding box center [483, 394] width 542 height 30
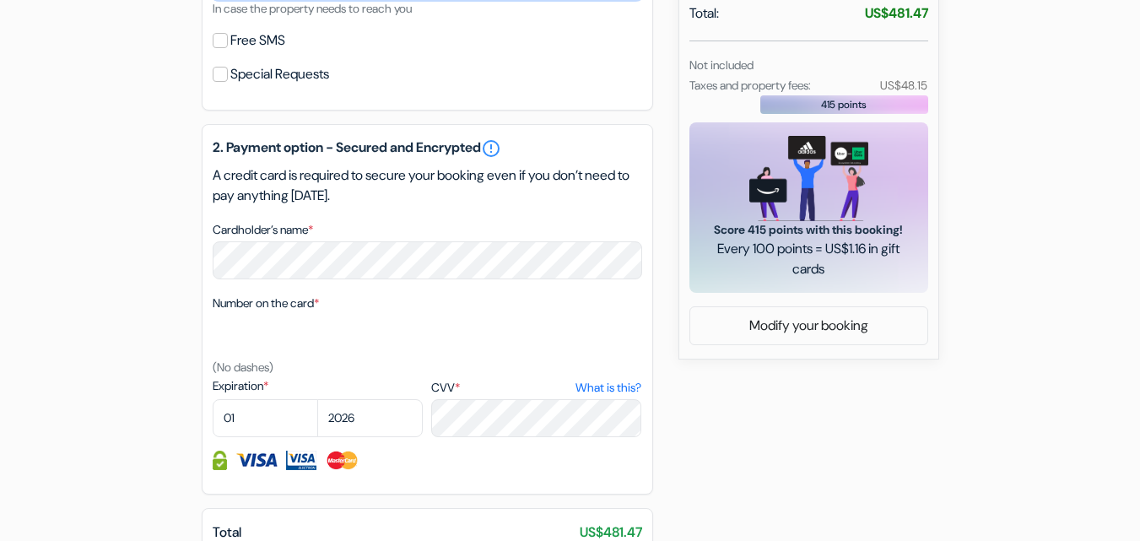
scroll to position [706, 0]
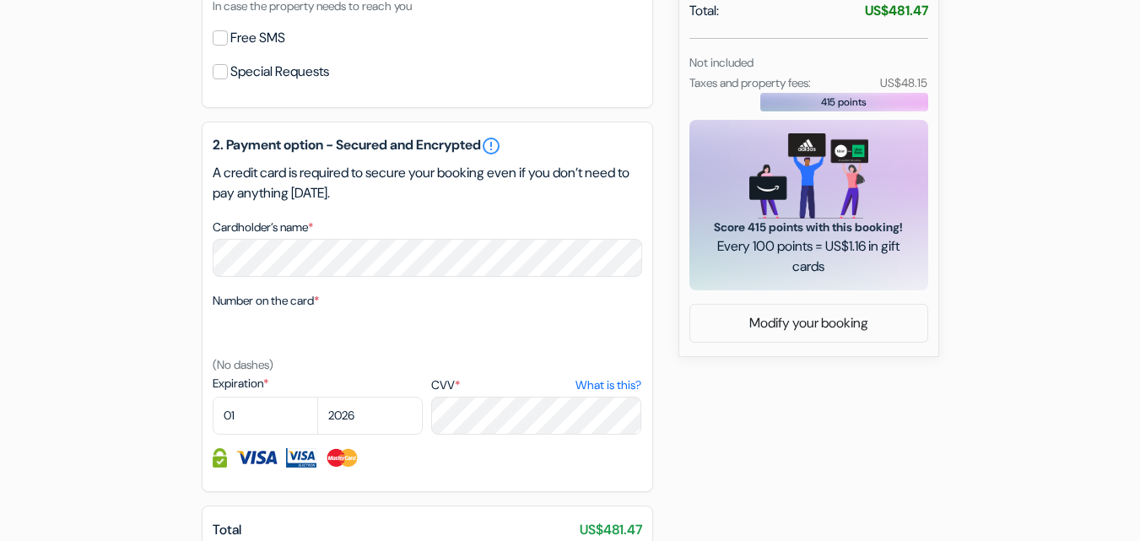
type input "9088767677"
select select "2028"
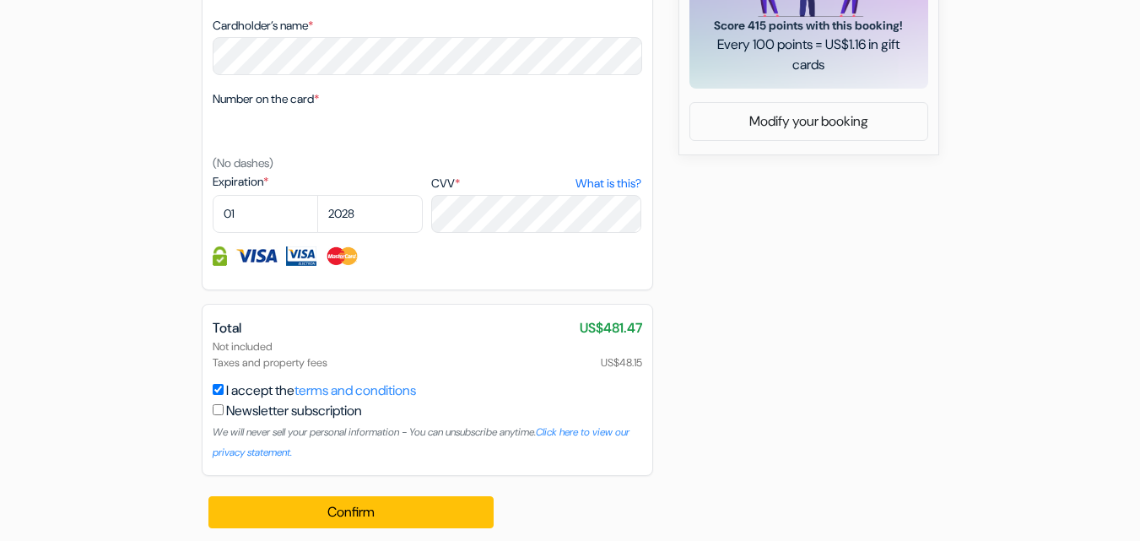
scroll to position [915, 0]
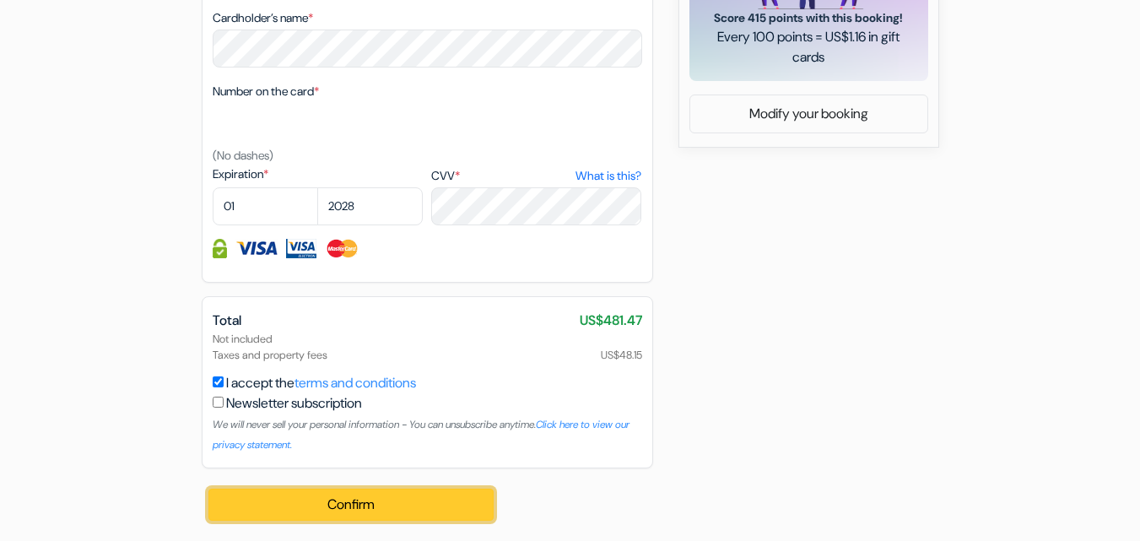
click at [388, 499] on button "Confirm Loading..." at bounding box center [351, 504] width 286 height 32
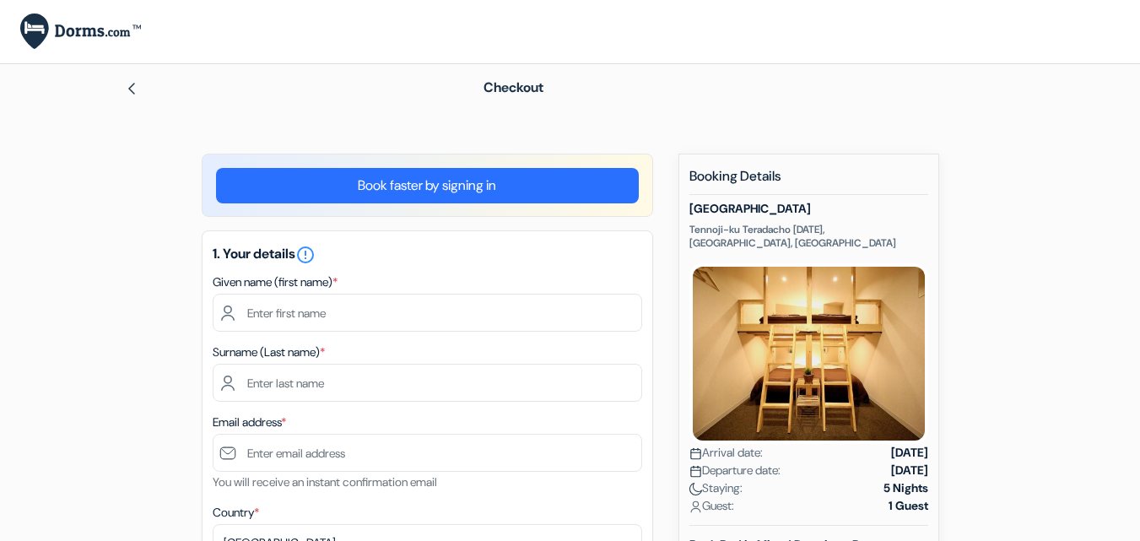
click at [403, 317] on input "text" at bounding box center [427, 313] width 429 height 38
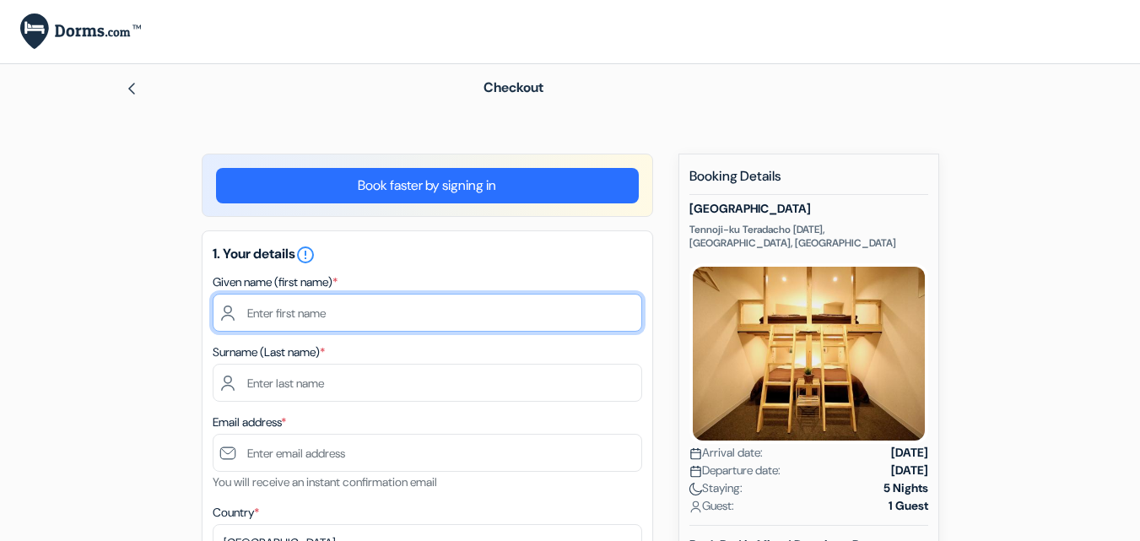
drag, startPoint x: 0, startPoint y: 0, endPoint x: 403, endPoint y: 317, distance: 513.0
click at [403, 317] on input "text" at bounding box center [427, 313] width 429 height 38
type input "P"
type input "ADESHINA ABIODUN"
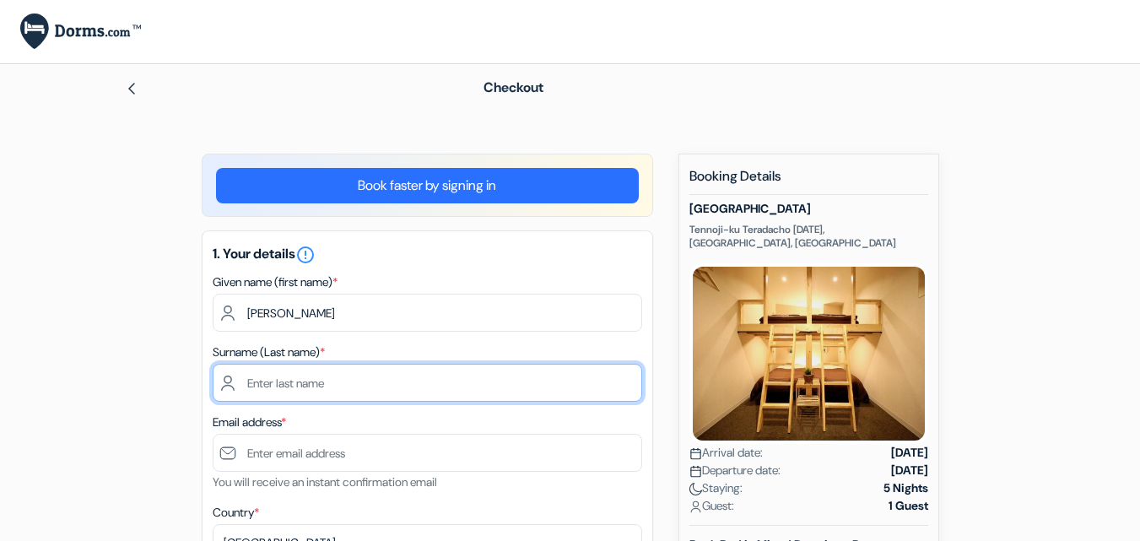
click at [376, 391] on input "text" at bounding box center [427, 383] width 429 height 38
type input "POPOOLA"
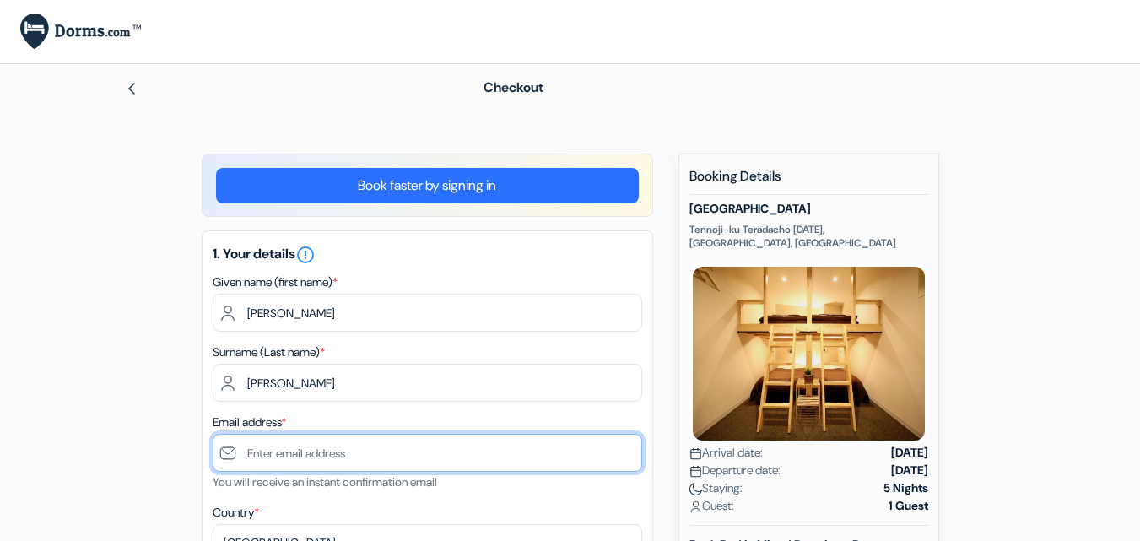
click at [343, 465] on input "text" at bounding box center [427, 453] width 429 height 38
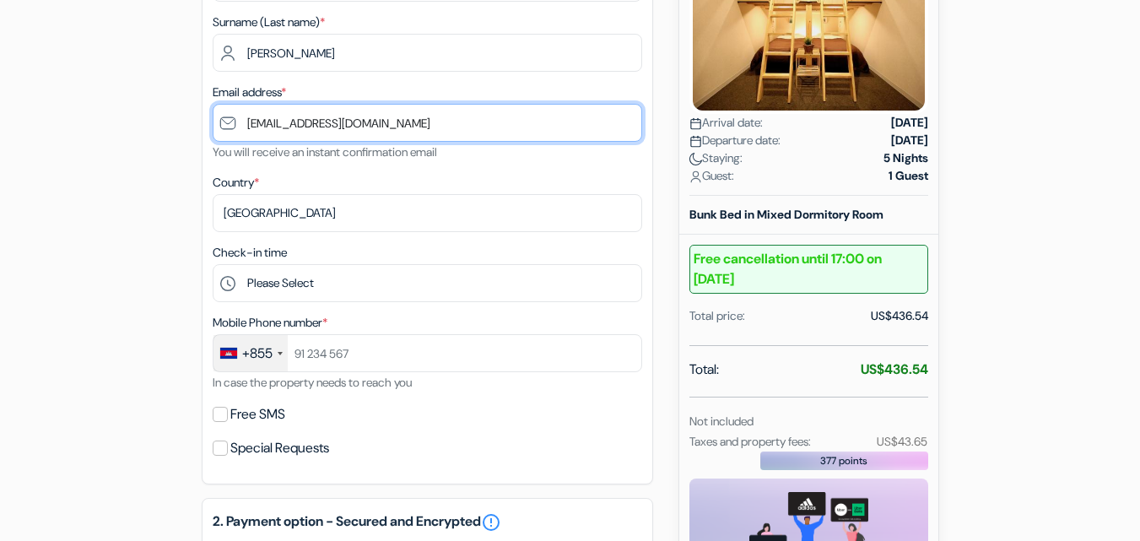
scroll to position [342, 0]
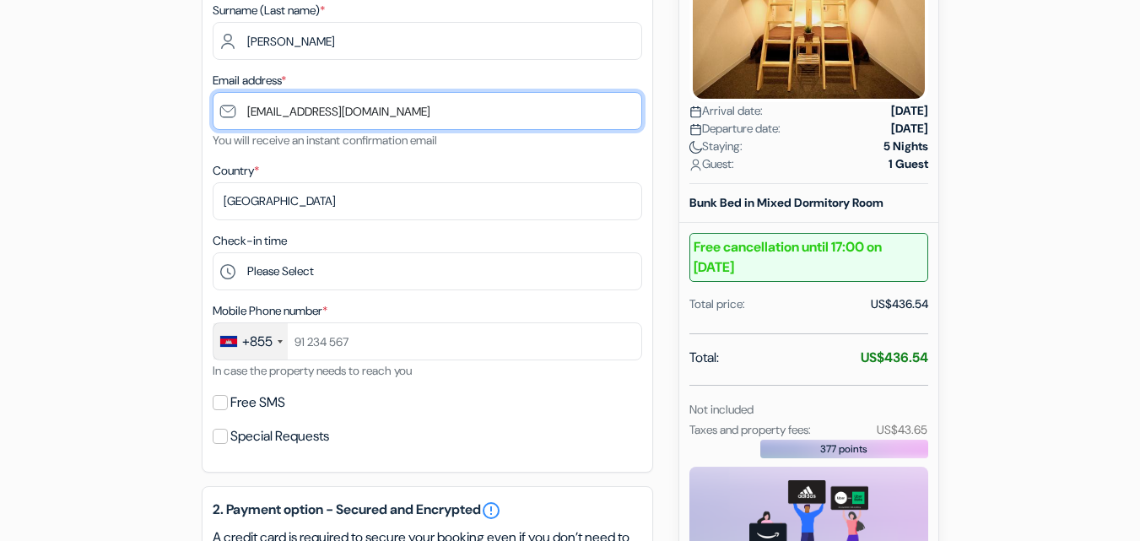
type input "[EMAIL_ADDRESS][DOMAIN_NAME]"
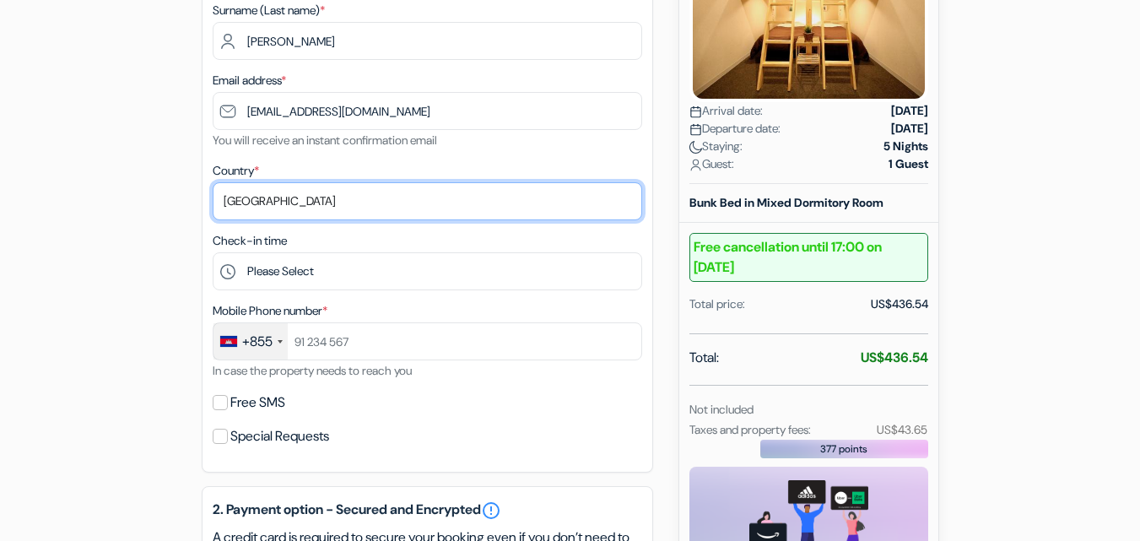
click at [354, 203] on select "Select country [GEOGRAPHIC_DATA] [GEOGRAPHIC_DATA] [GEOGRAPHIC_DATA] [GEOGRAPHI…" at bounding box center [427, 201] width 429 height 38
select select "ng"
click at [213, 182] on select "Select country [GEOGRAPHIC_DATA] [GEOGRAPHIC_DATA] [GEOGRAPHIC_DATA] [GEOGRAPHI…" at bounding box center [427, 201] width 429 height 38
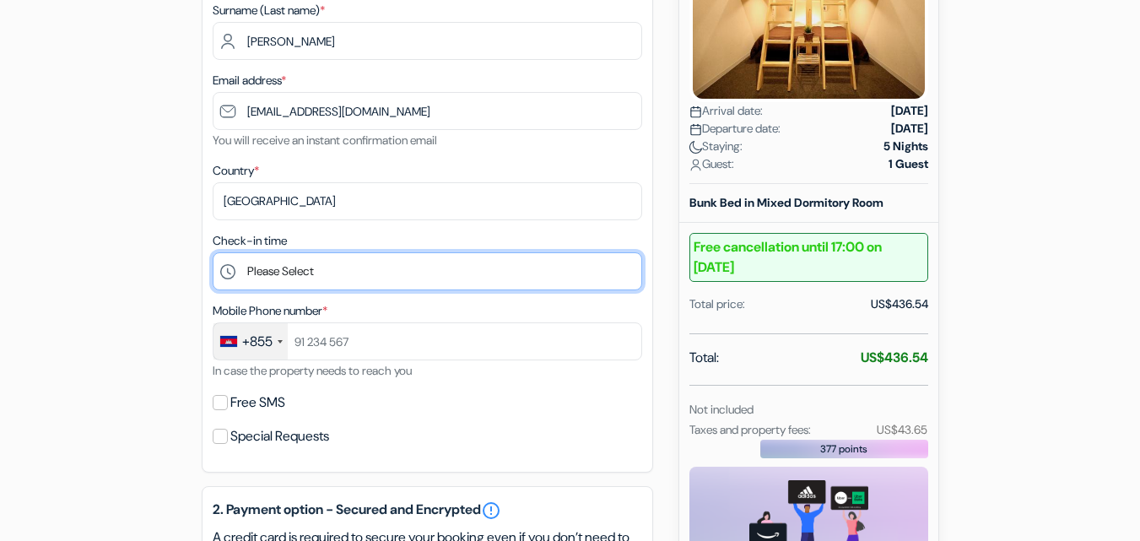
click at [331, 269] on select "Please Select 16:00 17:00 18:00 19:00 20:00 21:00" at bounding box center [427, 271] width 429 height 38
select select "16"
click at [213, 252] on select "Please Select 16:00 17:00 18:00 19:00 20:00 21:00" at bounding box center [427, 271] width 429 height 38
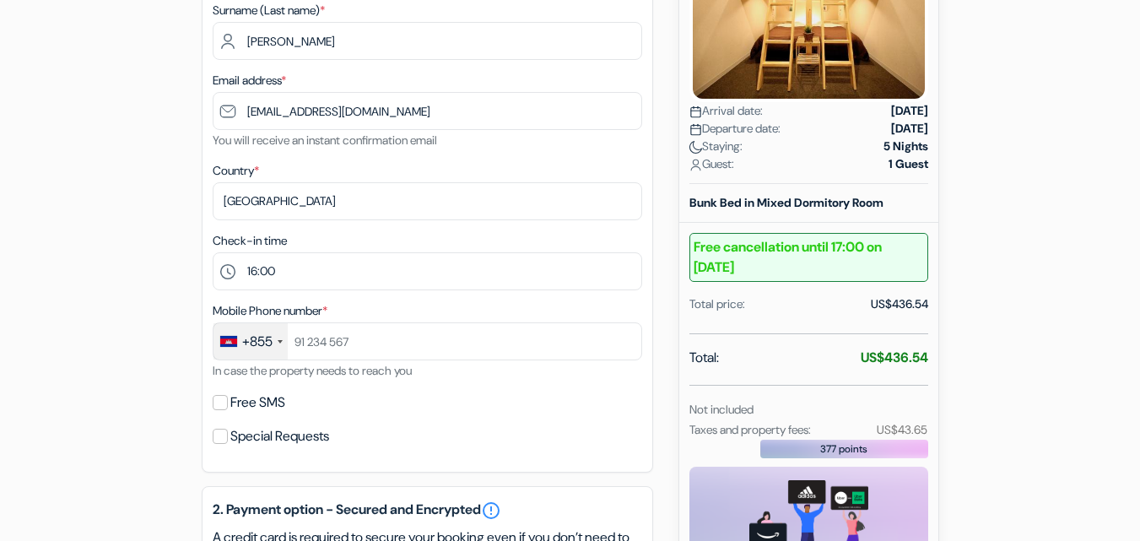
click at [280, 342] on div at bounding box center [280, 341] width 5 height 3
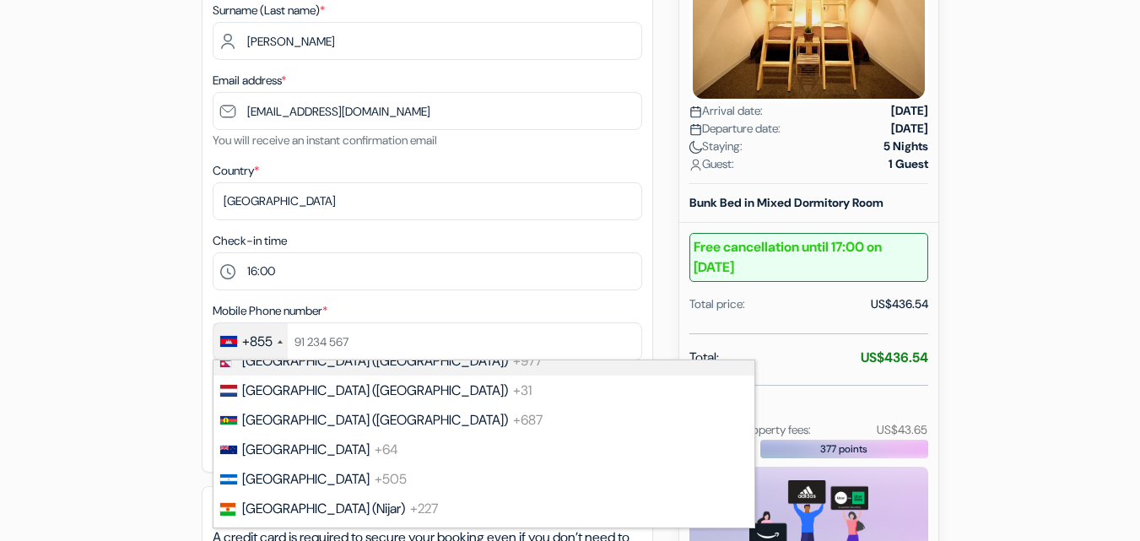
scroll to position [4704, 0]
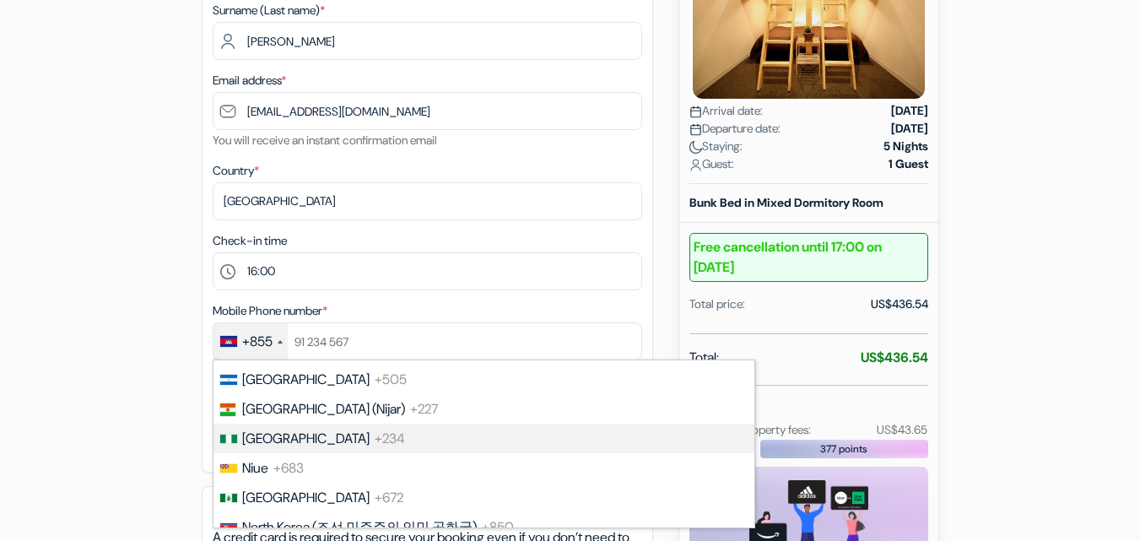
click at [525, 442] on li "Nigeria +234" at bounding box center [483, 438] width 542 height 30
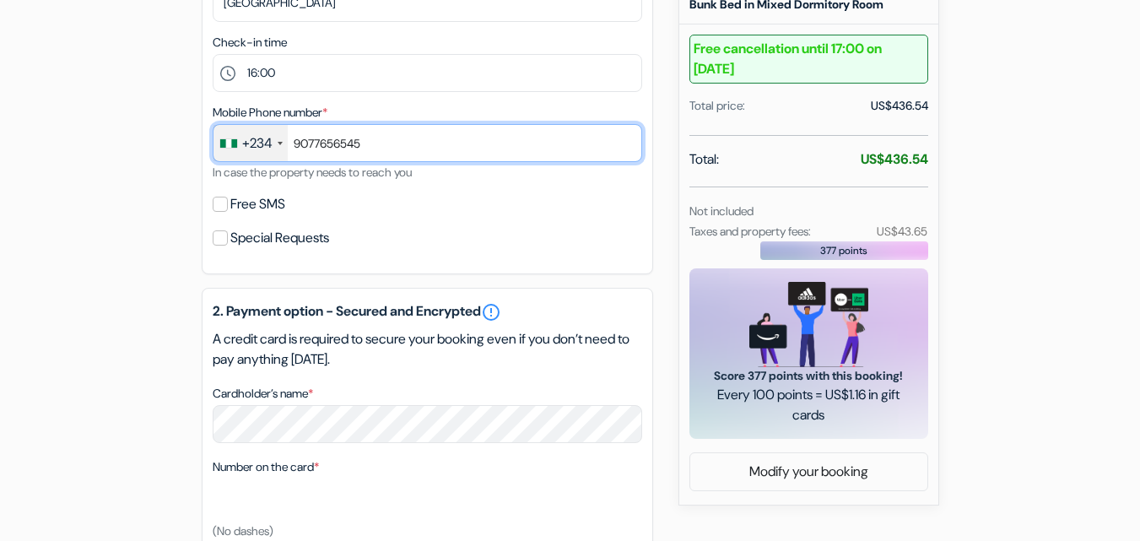
scroll to position [547, 0]
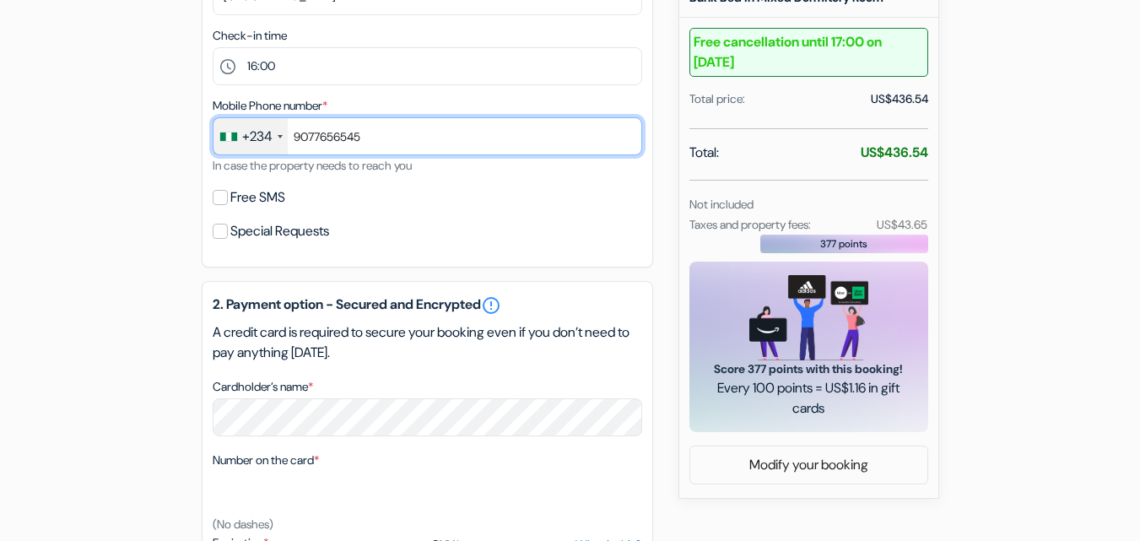
type input "9077656545"
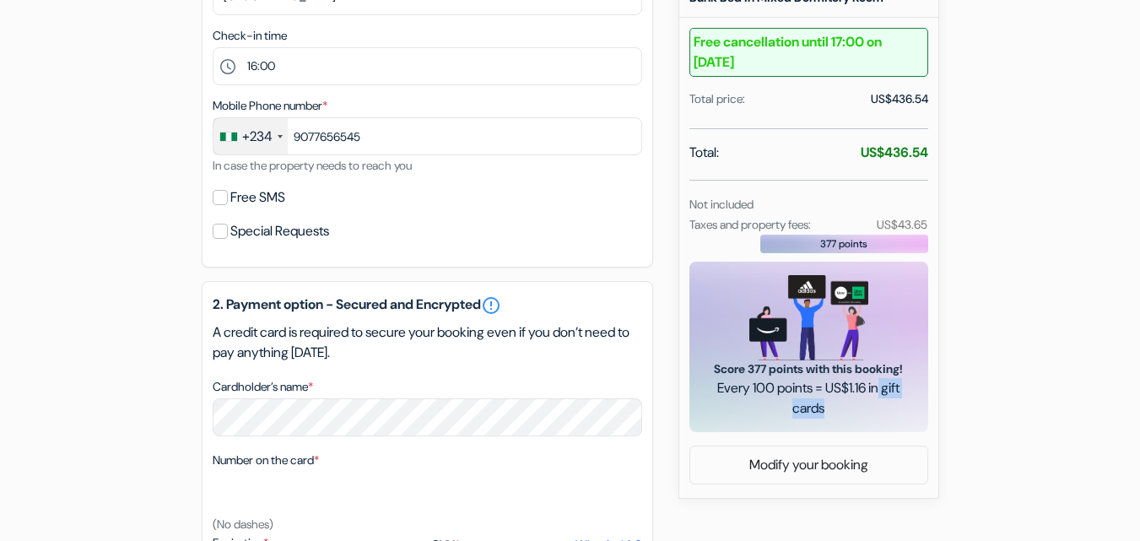
drag, startPoint x: 1125, startPoint y: 382, endPoint x: 1108, endPoint y: 461, distance: 81.1
click at [1108, 461] on form "Checkout add_box Osaka Guesthouse Nest Tennoji-ku Teradacho 2-4-14, Osaka, Japan" at bounding box center [570, 192] width 1140 height 1350
select select "2028"
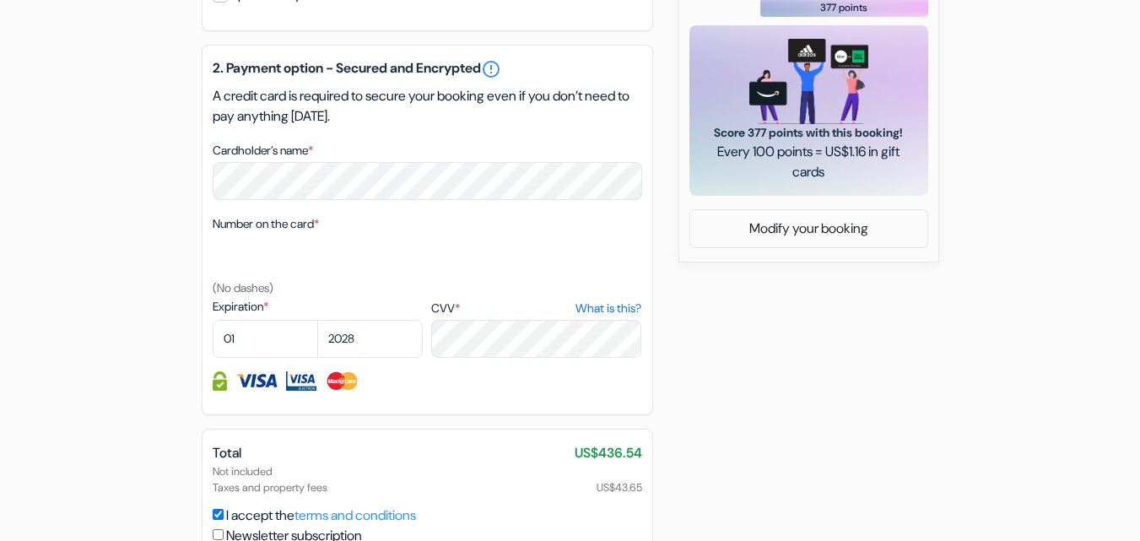
scroll to position [788, 0]
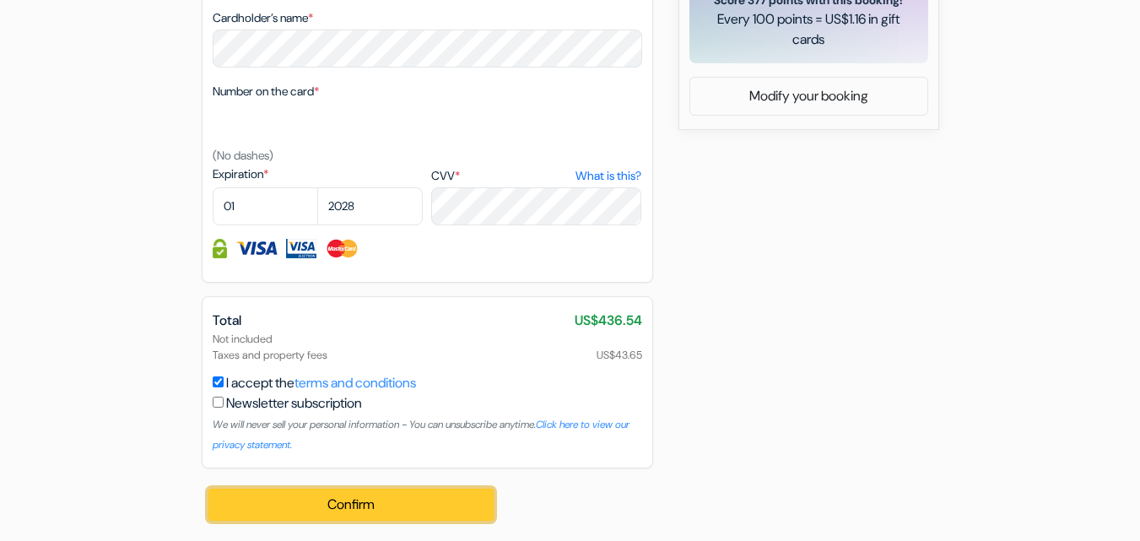
click at [392, 509] on button "Confirm Loading..." at bounding box center [351, 504] width 286 height 32
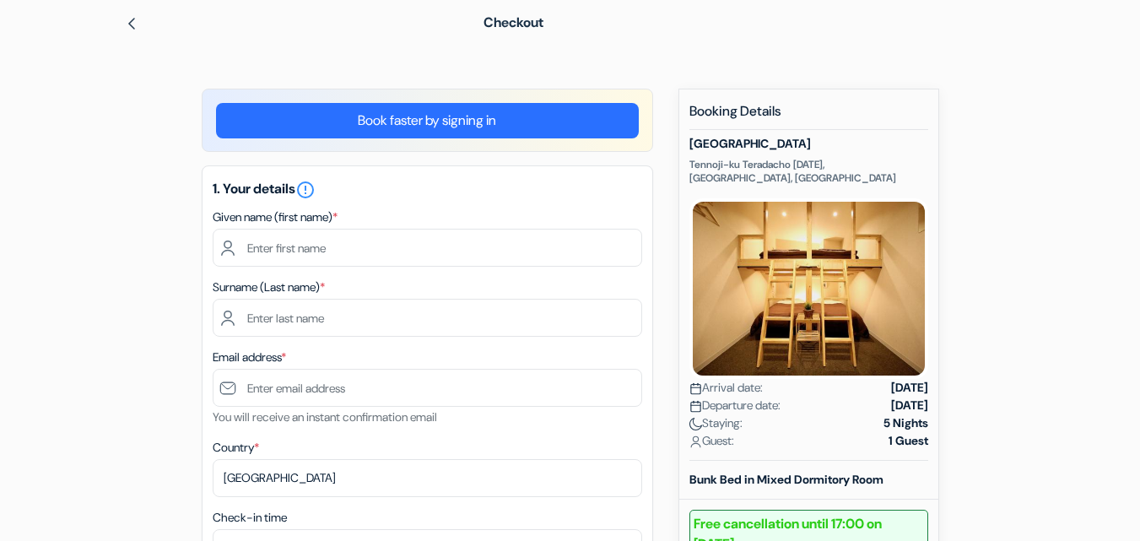
scroll to position [62, 0]
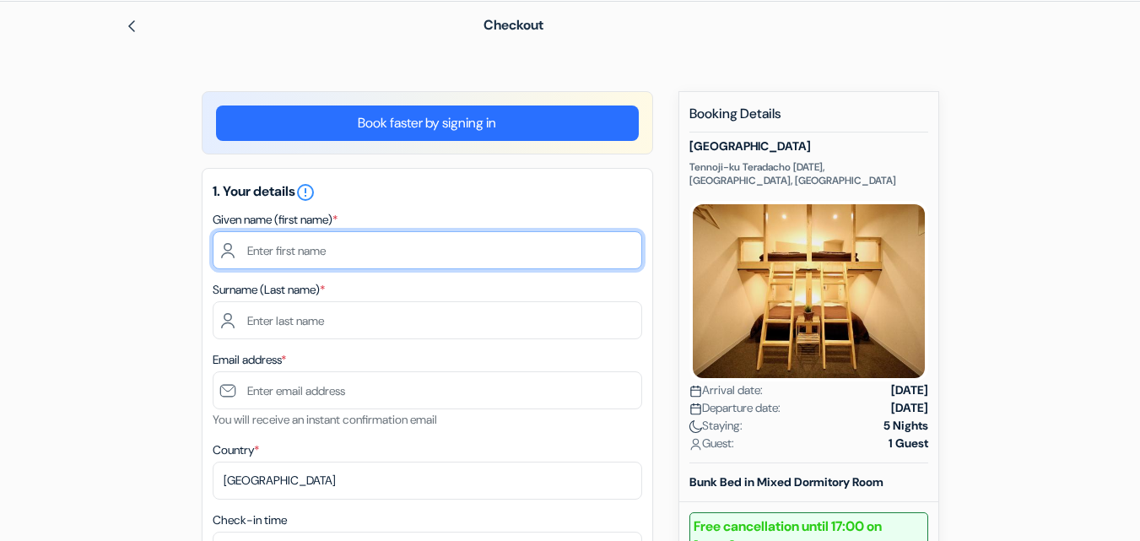
click at [426, 251] on input "text" at bounding box center [427, 250] width 429 height 38
type input "I"
type input "[PERSON_NAME]"
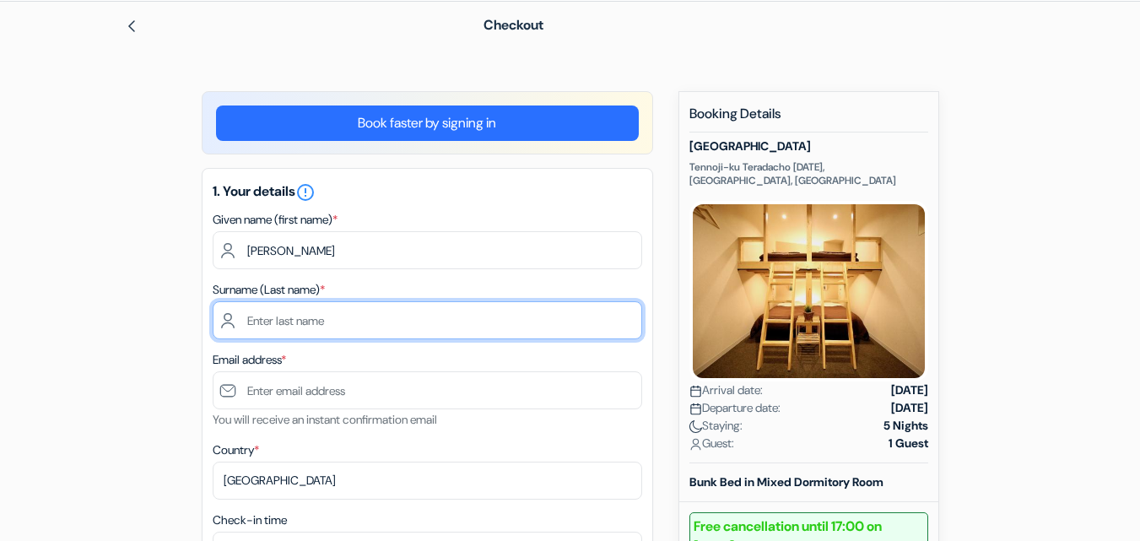
click at [384, 320] on input "text" at bounding box center [427, 320] width 429 height 38
type input "IBIDAPO"
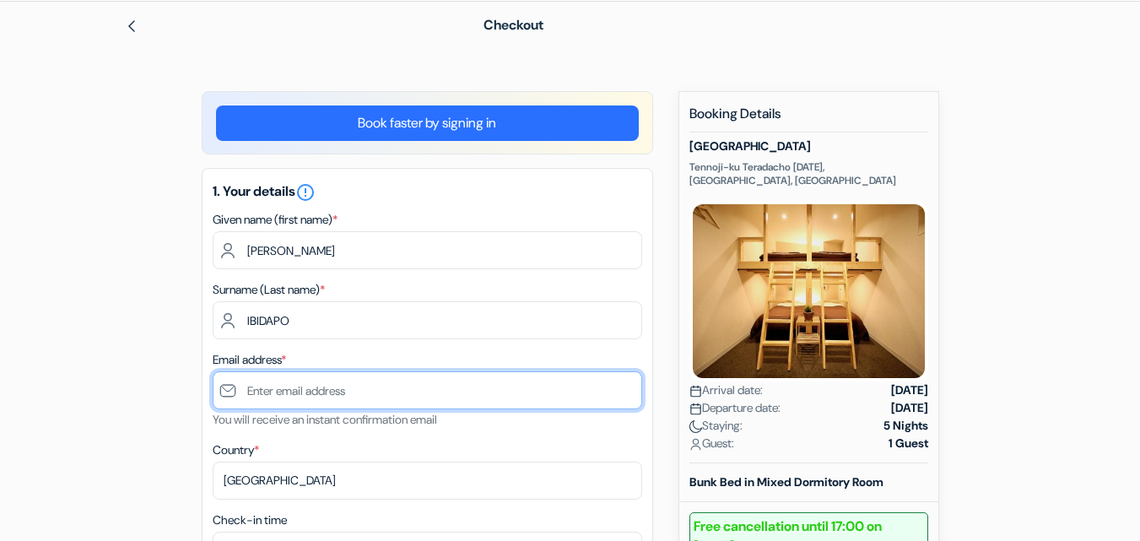
click at [324, 385] on input "text" at bounding box center [427, 390] width 429 height 38
type input "[EMAIL_ADDRESS][DOMAIN_NAME]"
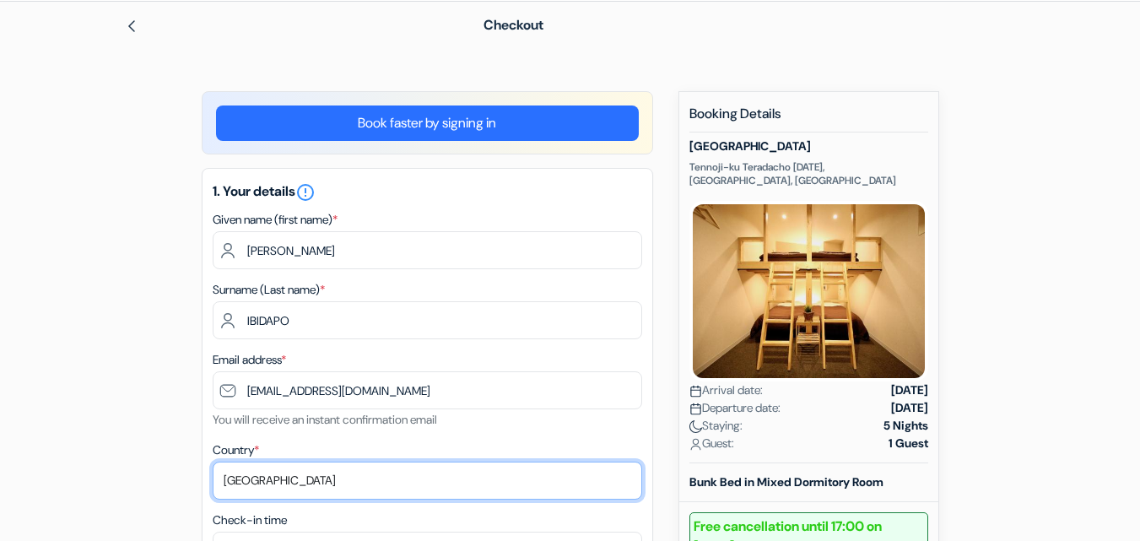
click at [261, 482] on select "Select country [GEOGRAPHIC_DATA] [GEOGRAPHIC_DATA] [GEOGRAPHIC_DATA] [GEOGRAPHI…" at bounding box center [427, 480] width 429 height 38
select select "ng"
click at [213, 461] on select "Select country [GEOGRAPHIC_DATA] [GEOGRAPHIC_DATA] [GEOGRAPHIC_DATA] [GEOGRAPHI…" at bounding box center [427, 480] width 429 height 38
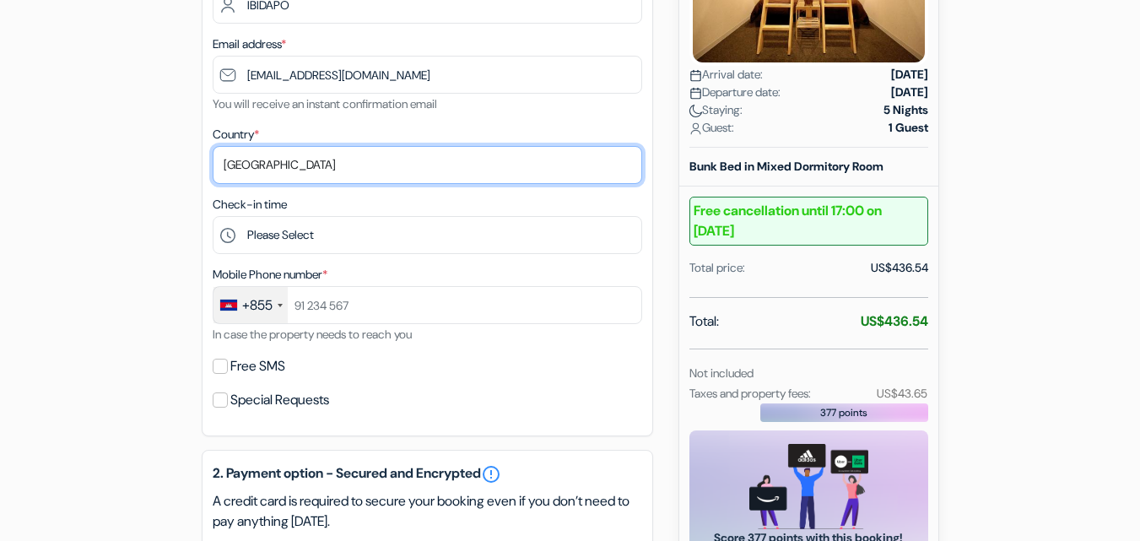
scroll to position [383, 0]
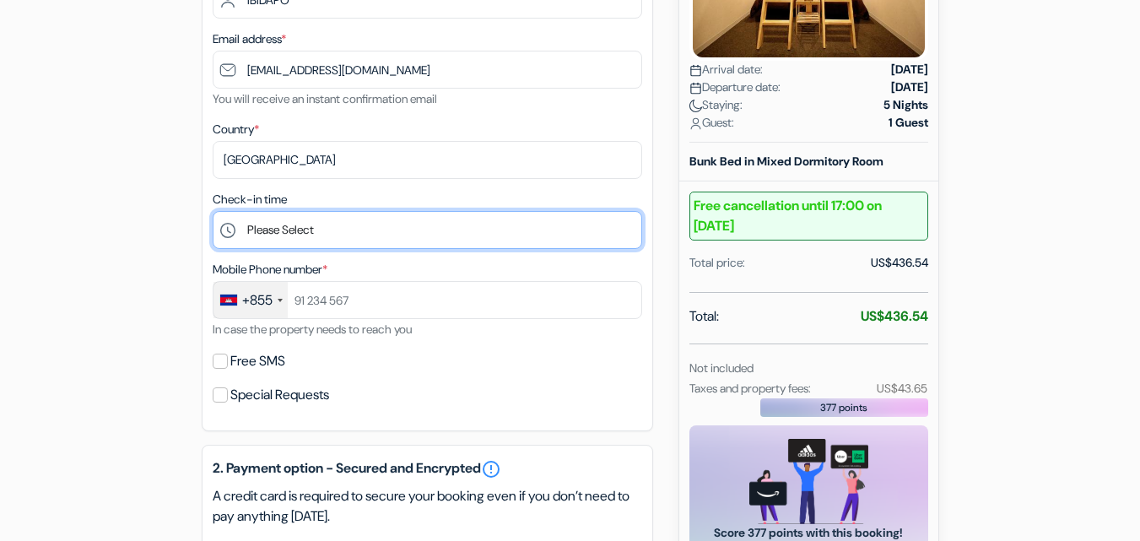
click at [337, 243] on select "Please Select 16:00 17:00 18:00 19:00 20:00 21:00" at bounding box center [427, 230] width 429 height 38
select select "16"
click at [213, 211] on select "Please Select 16:00 17:00 18:00 19:00 20:00 21:00" at bounding box center [427, 230] width 429 height 38
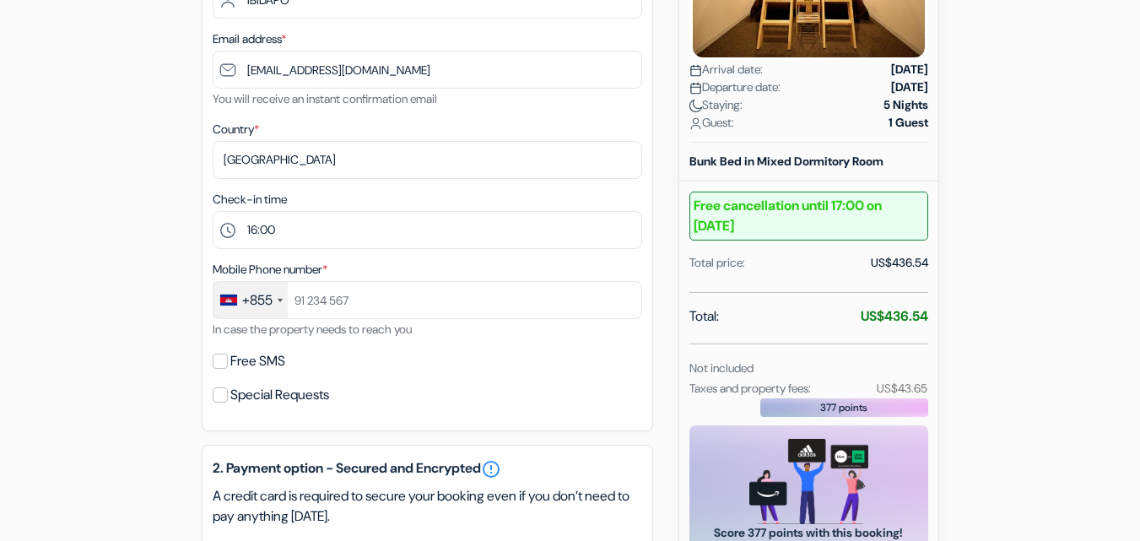
click at [272, 304] on div "+855" at bounding box center [257, 300] width 30 height 20
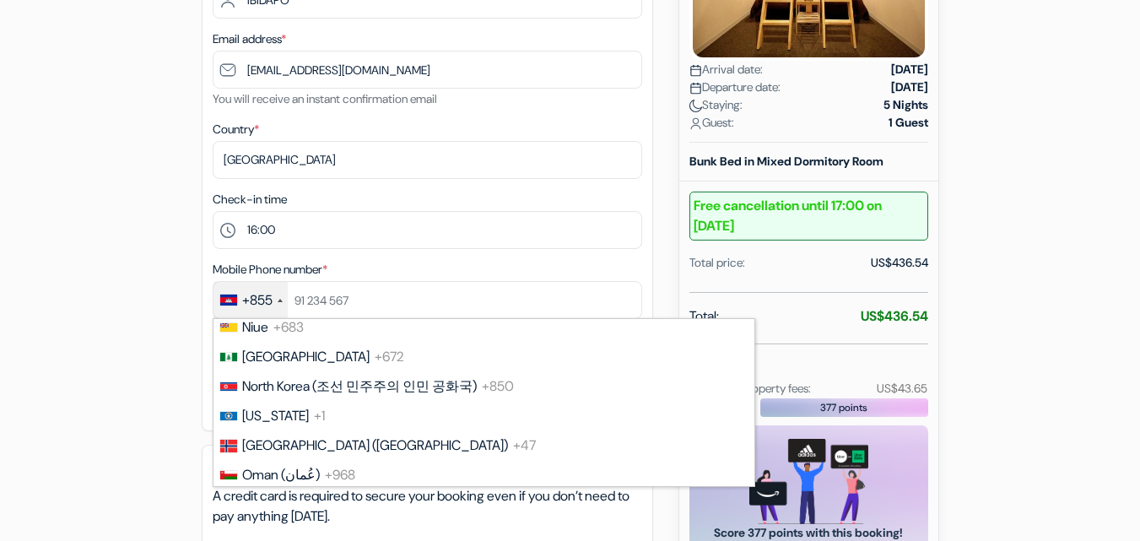
scroll to position [4753, 0]
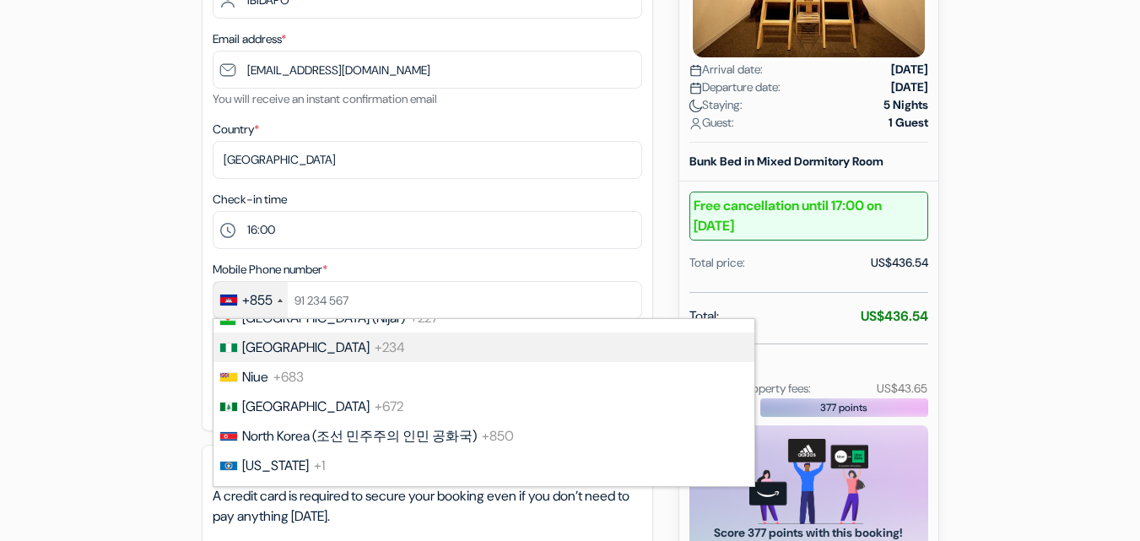
click at [456, 338] on li "Nigeria +234" at bounding box center [483, 347] width 542 height 30
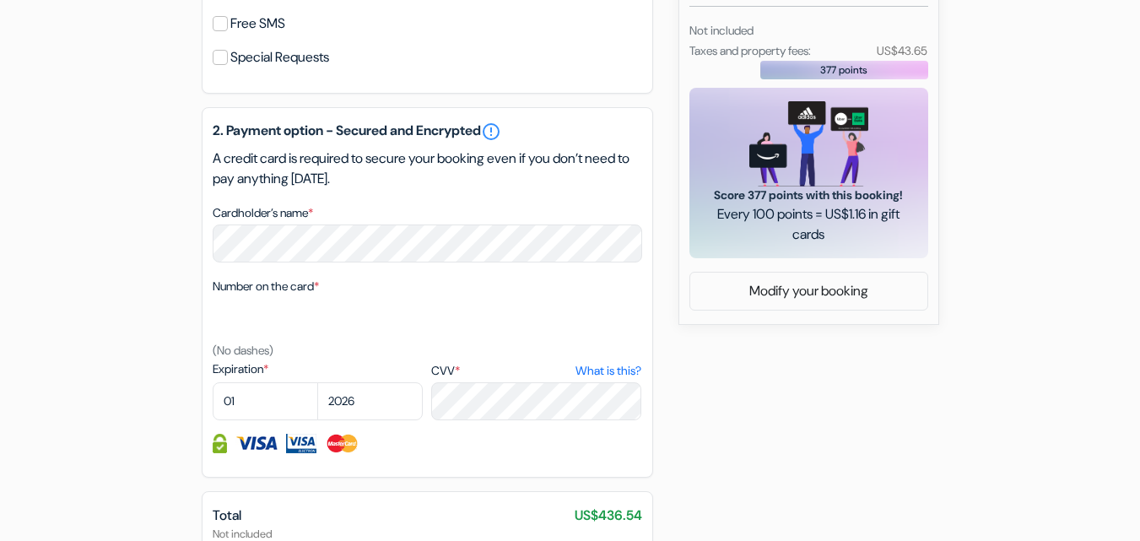
scroll to position [754, 0]
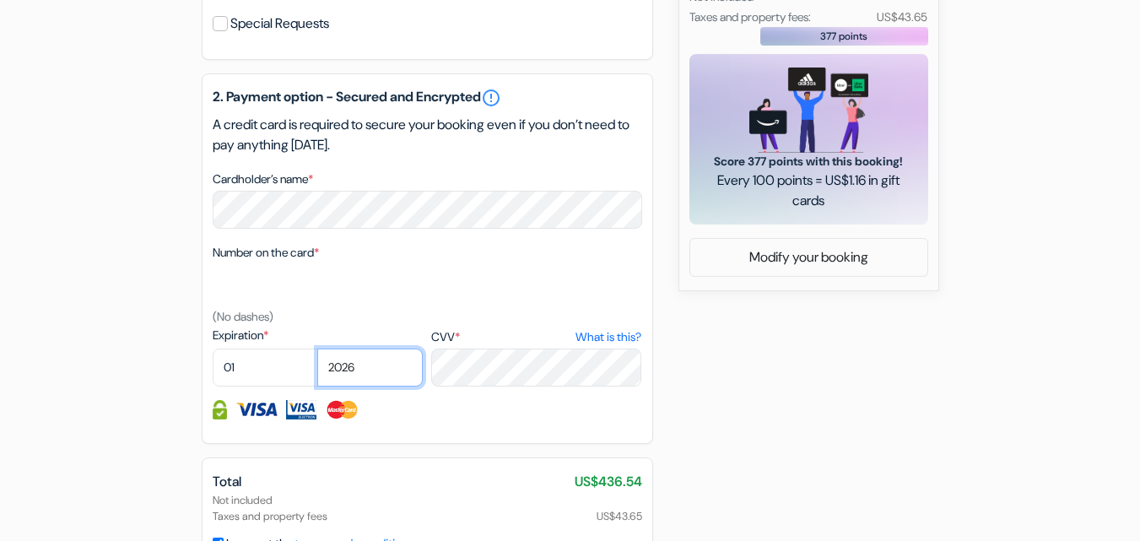
select select "2028"
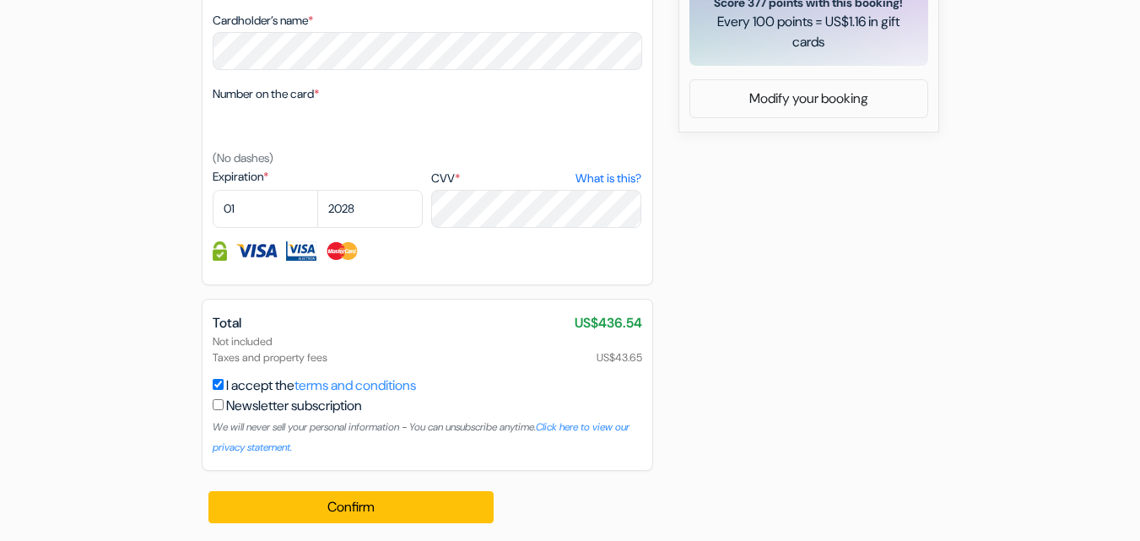
scroll to position [915, 0]
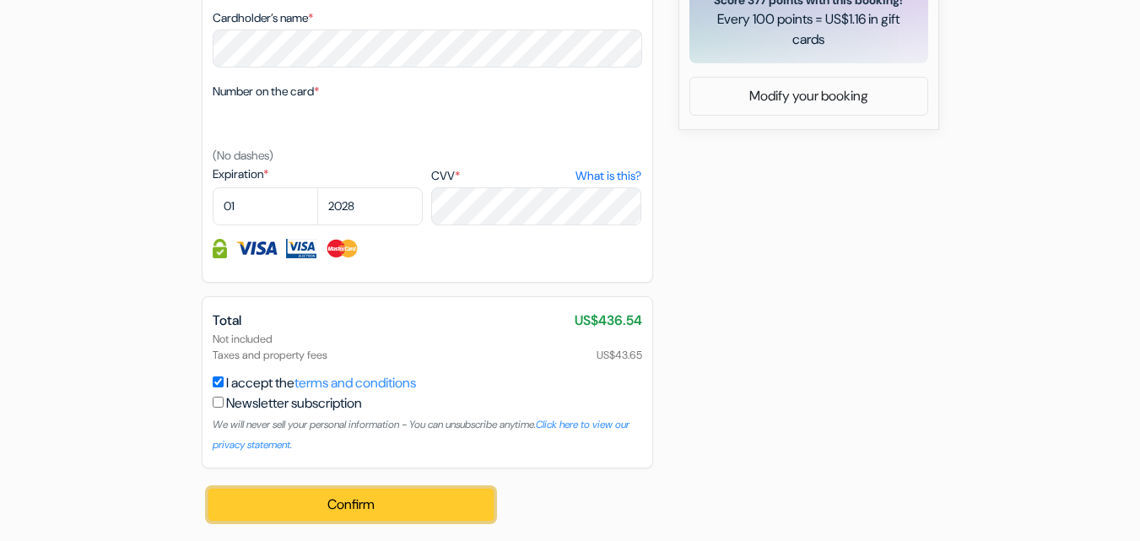
click at [360, 509] on button "Confirm Loading..." at bounding box center [351, 504] width 286 height 32
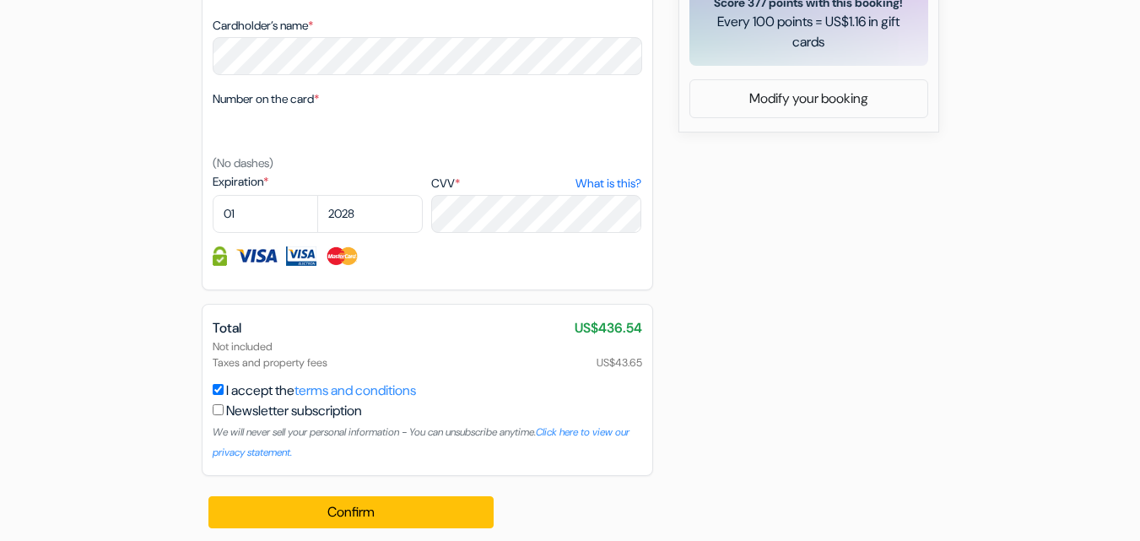
scroll to position [920, 0]
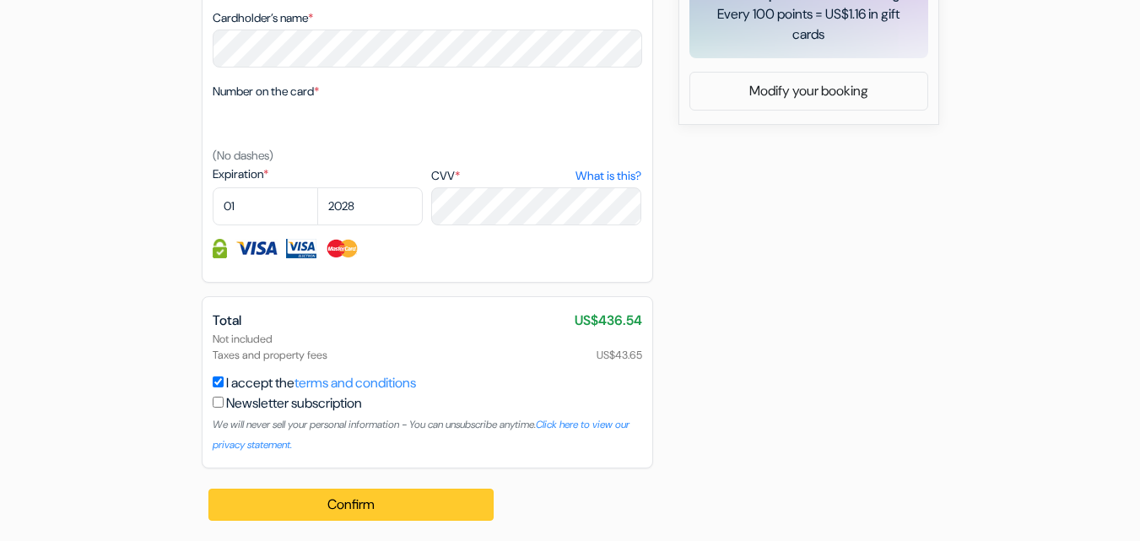
type input "9066545656"
click at [425, 507] on button "Confirm Loading..." at bounding box center [351, 504] width 286 height 32
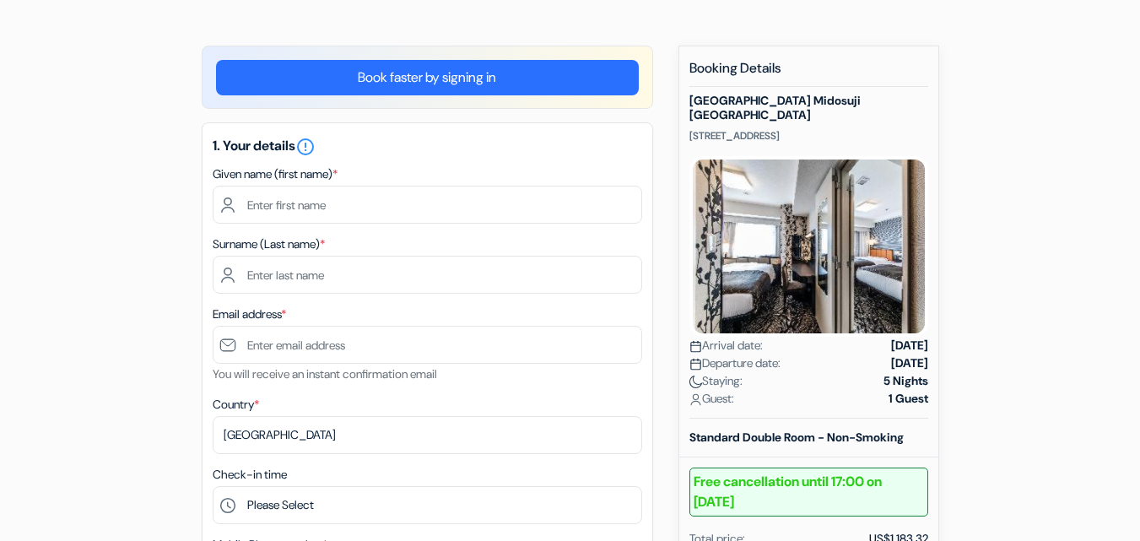
scroll to position [106, 0]
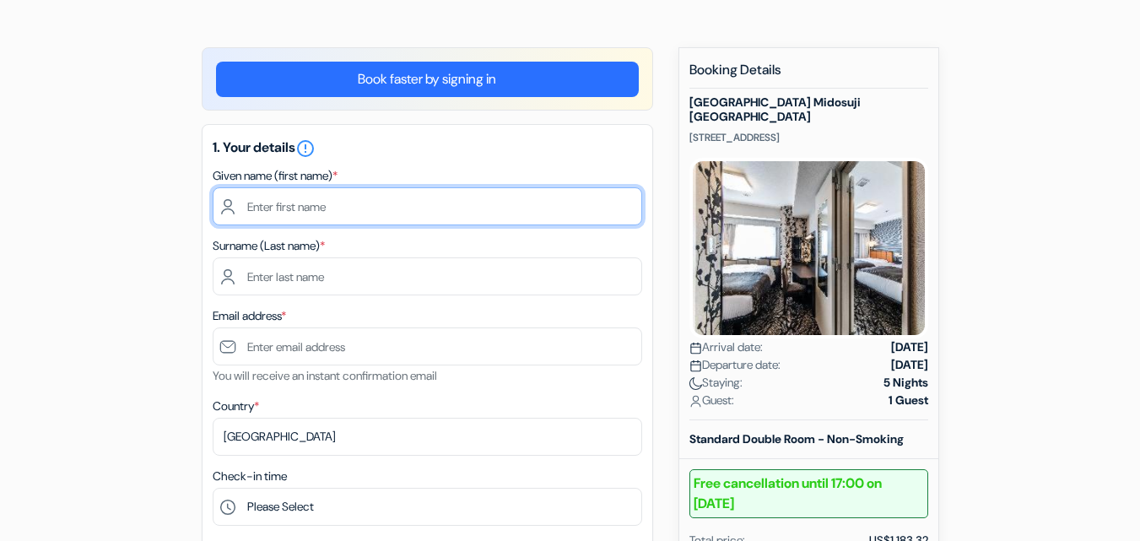
click at [474, 203] on input "text" at bounding box center [427, 206] width 429 height 38
type input "B"
type input "[PERSON_NAME]"
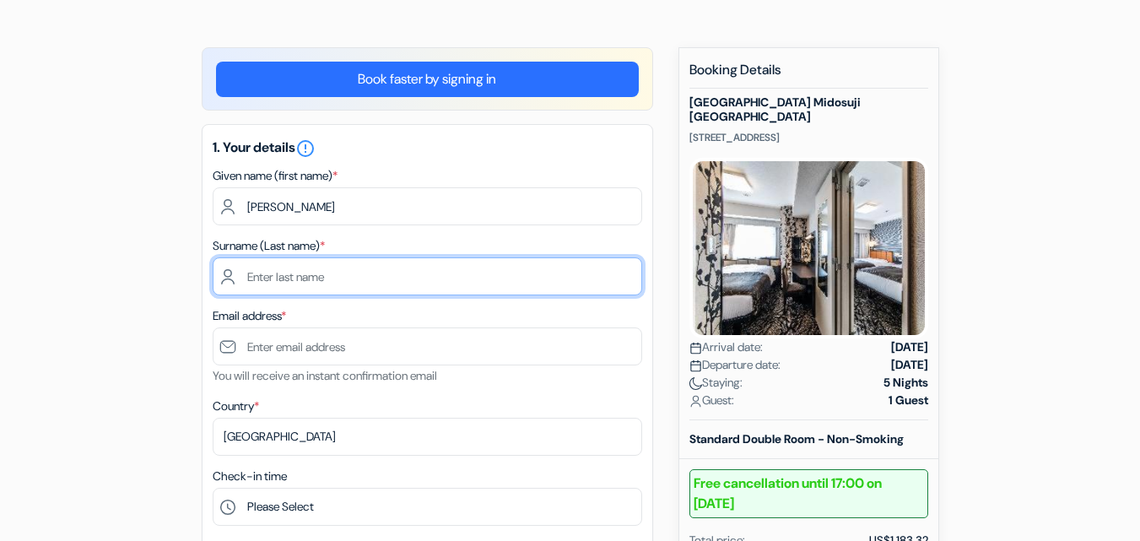
click at [408, 270] on input "text" at bounding box center [427, 276] width 429 height 38
type input "BASHAR"
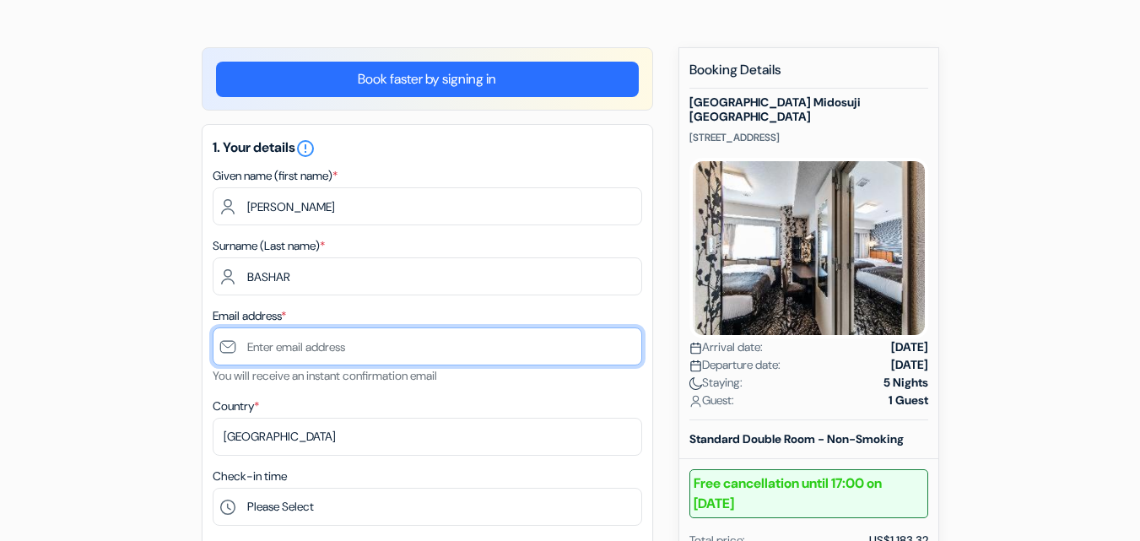
click at [344, 342] on input "text" at bounding box center [427, 346] width 429 height 38
type input "[EMAIL_ADDRESS][DOMAIN_NAME]"
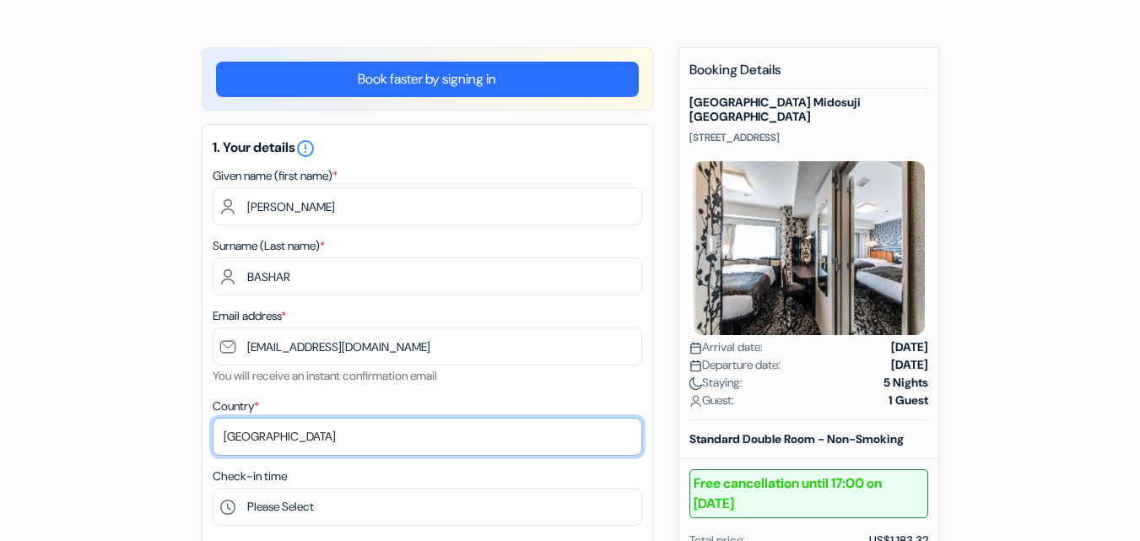
click at [273, 435] on select "Select country [GEOGRAPHIC_DATA] [GEOGRAPHIC_DATA] [GEOGRAPHIC_DATA] [GEOGRAPHI…" at bounding box center [427, 437] width 429 height 38
select select "ng"
click at [213, 418] on select "Select country [GEOGRAPHIC_DATA] [GEOGRAPHIC_DATA] [GEOGRAPHIC_DATA] [GEOGRAPHI…" at bounding box center [427, 437] width 429 height 38
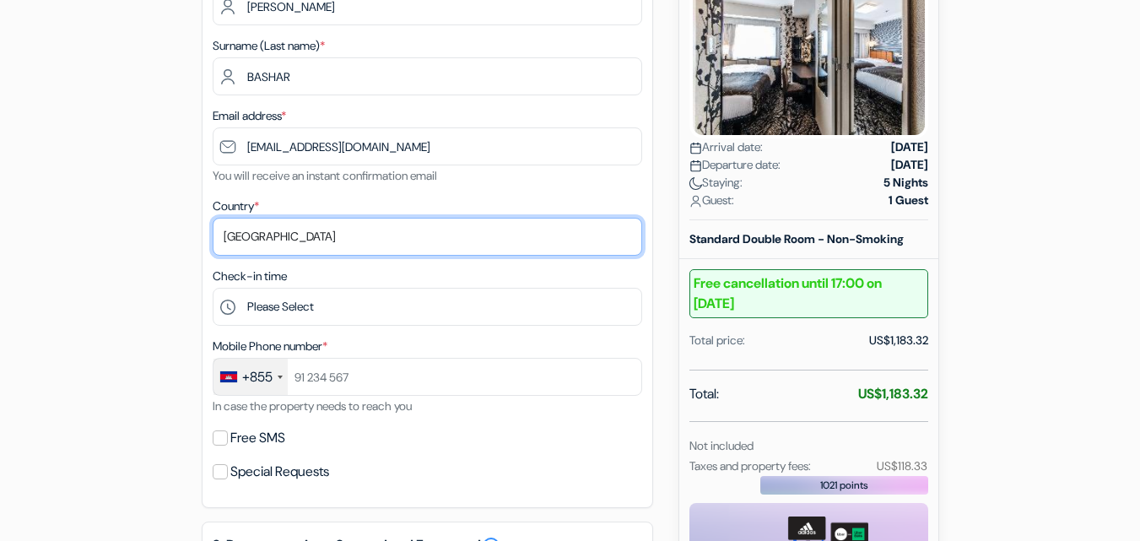
scroll to position [325, 0]
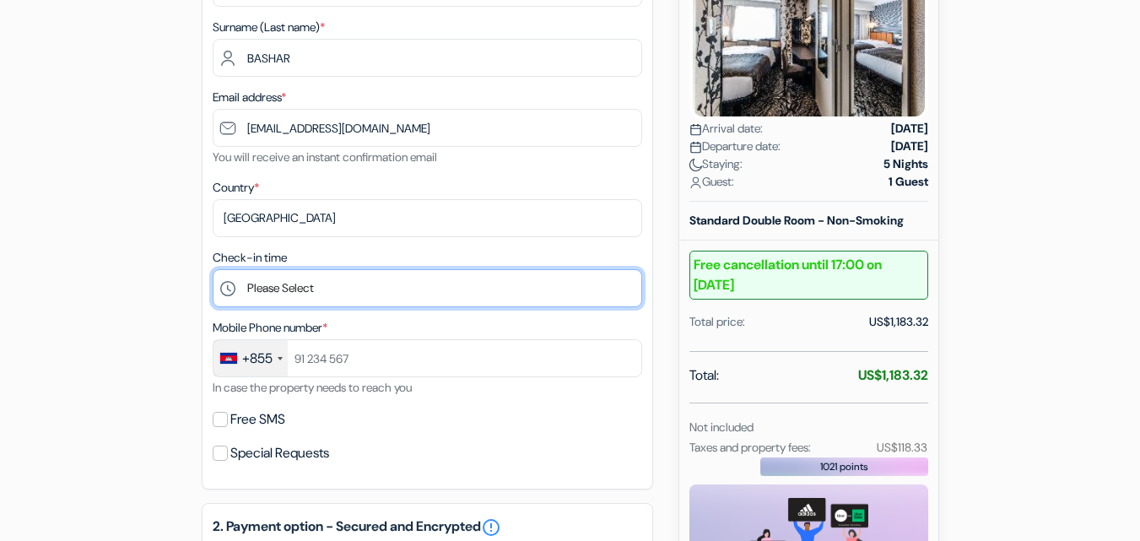
click at [407, 297] on select "Please Select 15:00 16:00 17:00 18:00 19:00 20:00 21:00 22:00 23:00 0:00" at bounding box center [427, 288] width 429 height 38
select select "15"
click at [213, 269] on select "Please Select 15:00 16:00 17:00 18:00 19:00 20:00 21:00 22:00 23:00 0:00" at bounding box center [427, 288] width 429 height 38
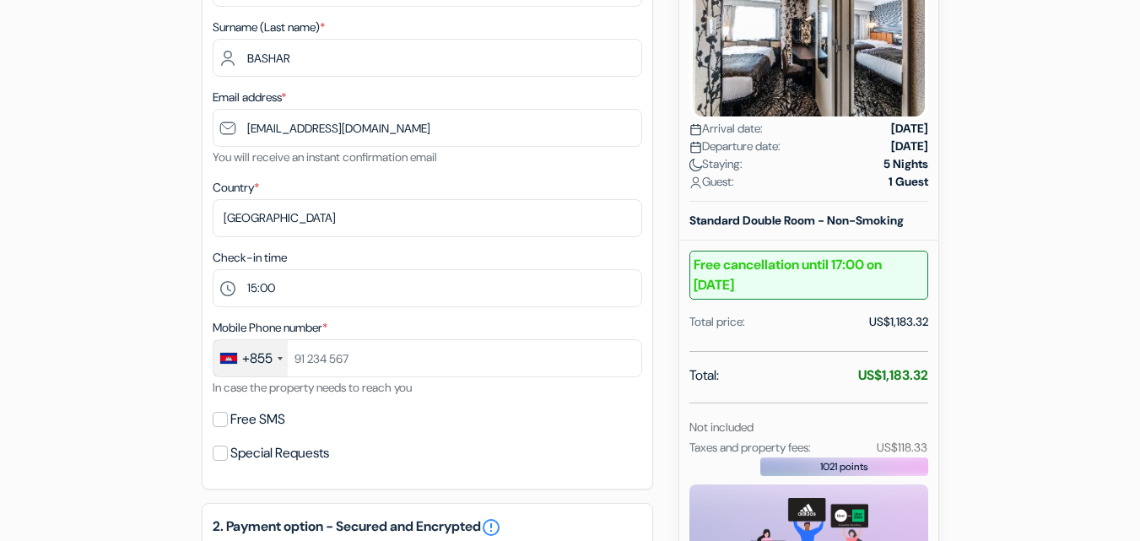
click at [278, 359] on div at bounding box center [280, 358] width 5 height 3
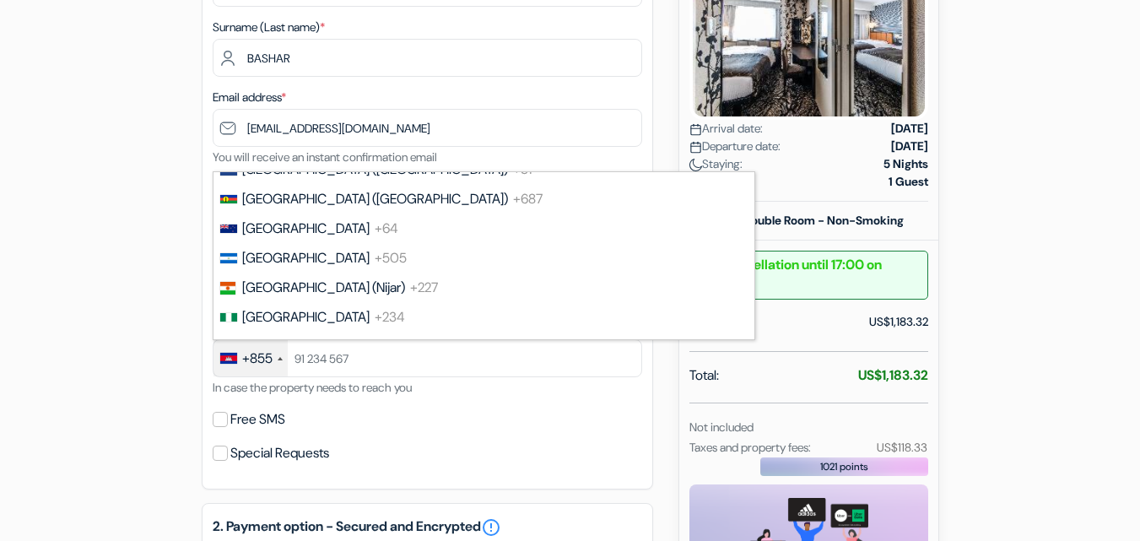
scroll to position [4658, 0]
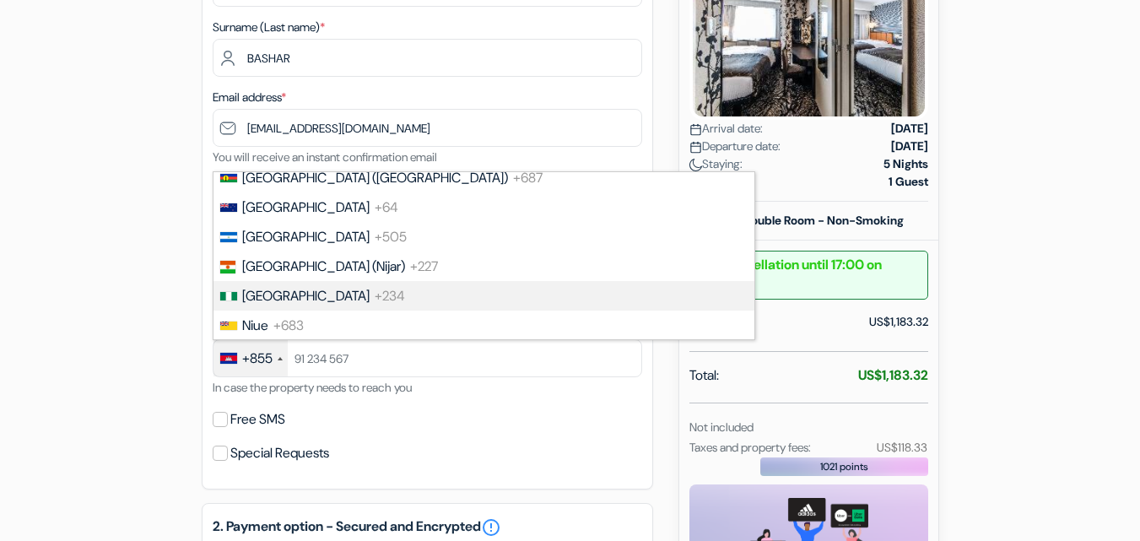
click at [495, 292] on li "Nigeria +234" at bounding box center [483, 296] width 542 height 30
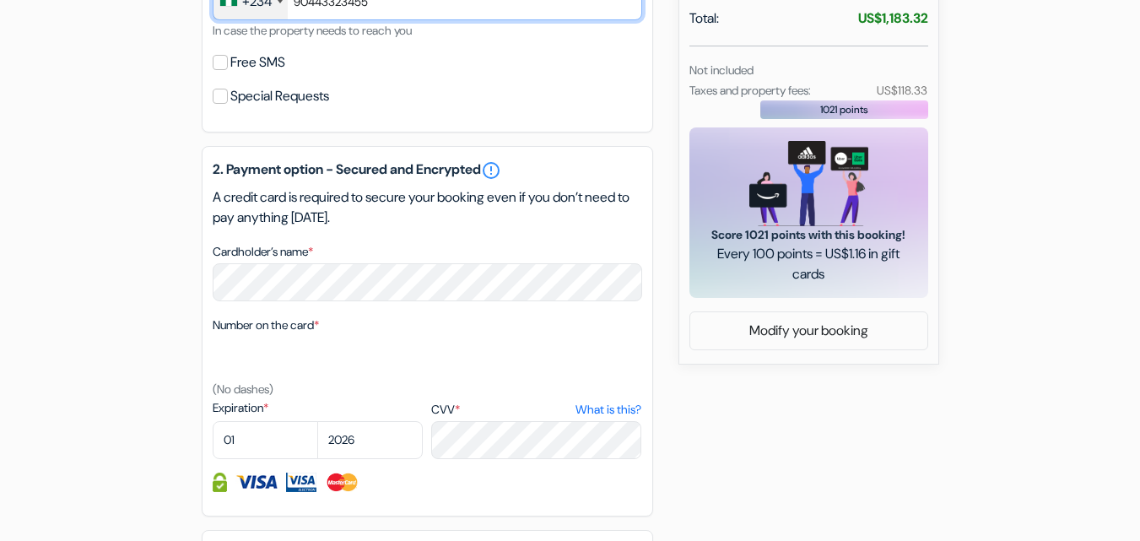
scroll to position [693, 0]
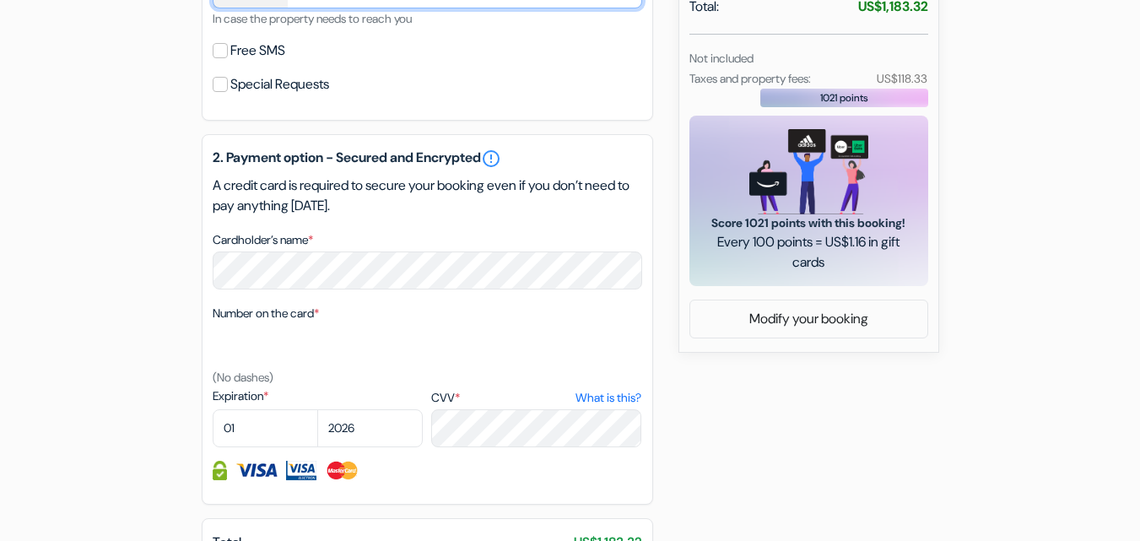
type input "90443323455"
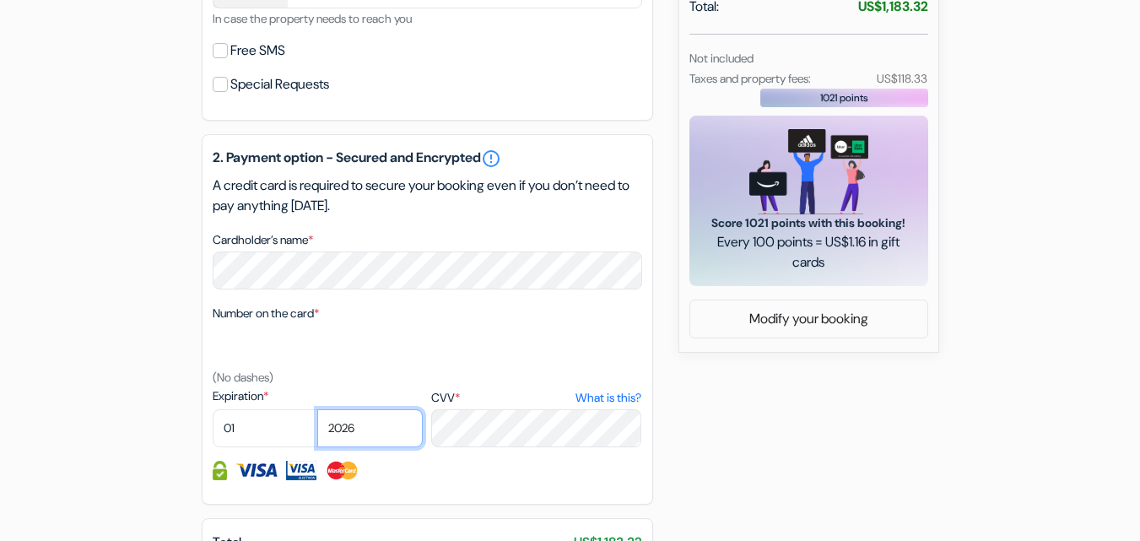
select select "2028"
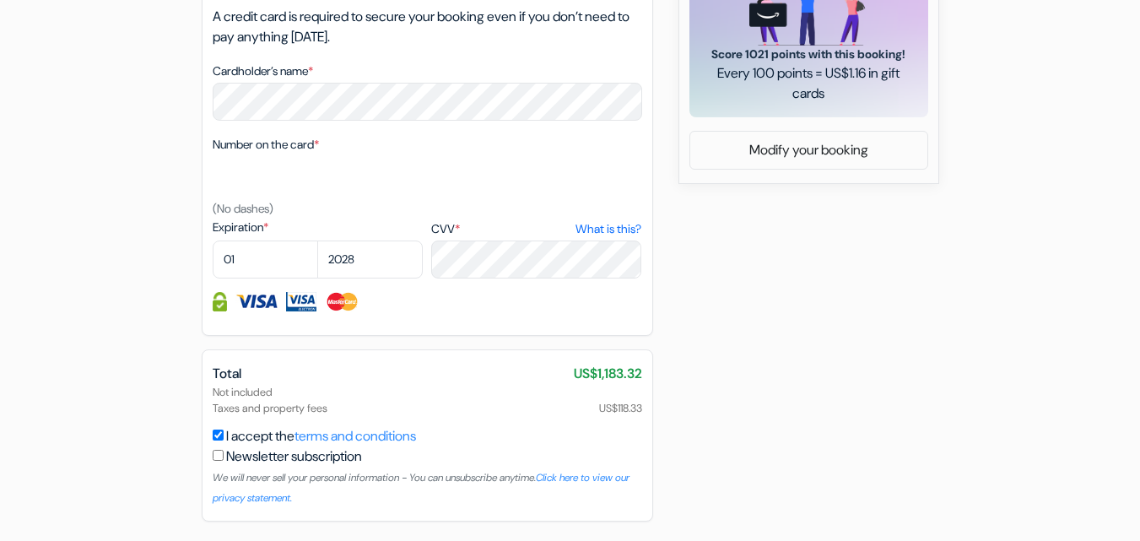
scroll to position [915, 0]
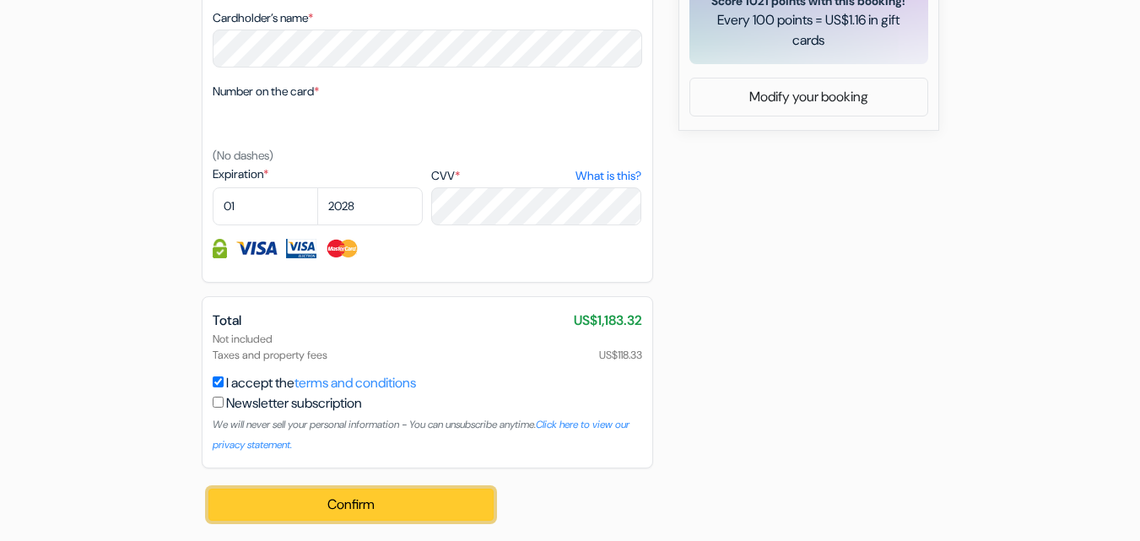
click at [421, 493] on button "Confirm Loading..." at bounding box center [351, 504] width 286 height 32
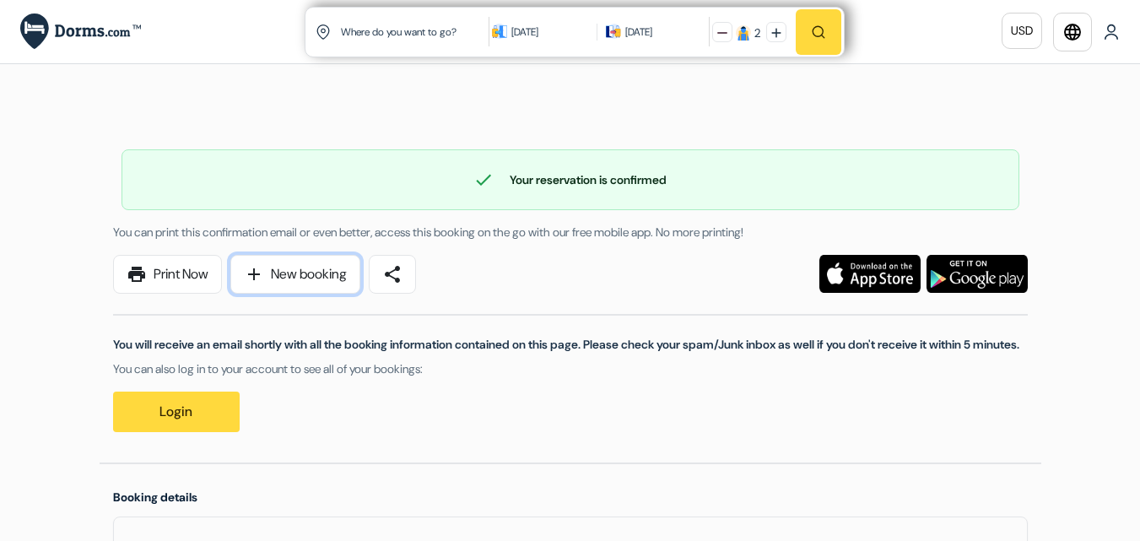
click at [308, 272] on link "add New booking" at bounding box center [295, 274] width 130 height 39
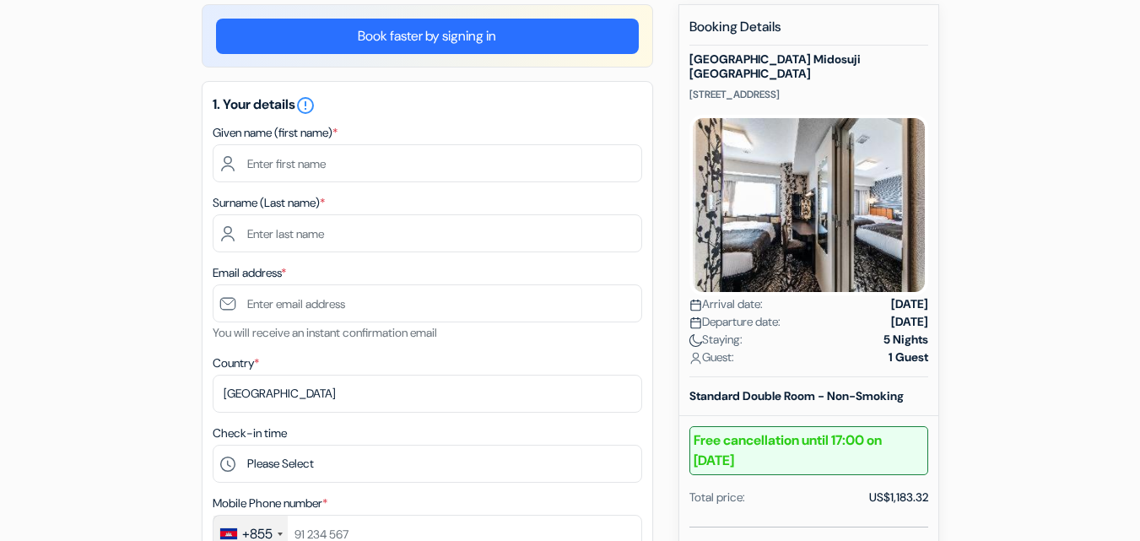
scroll to position [132, 0]
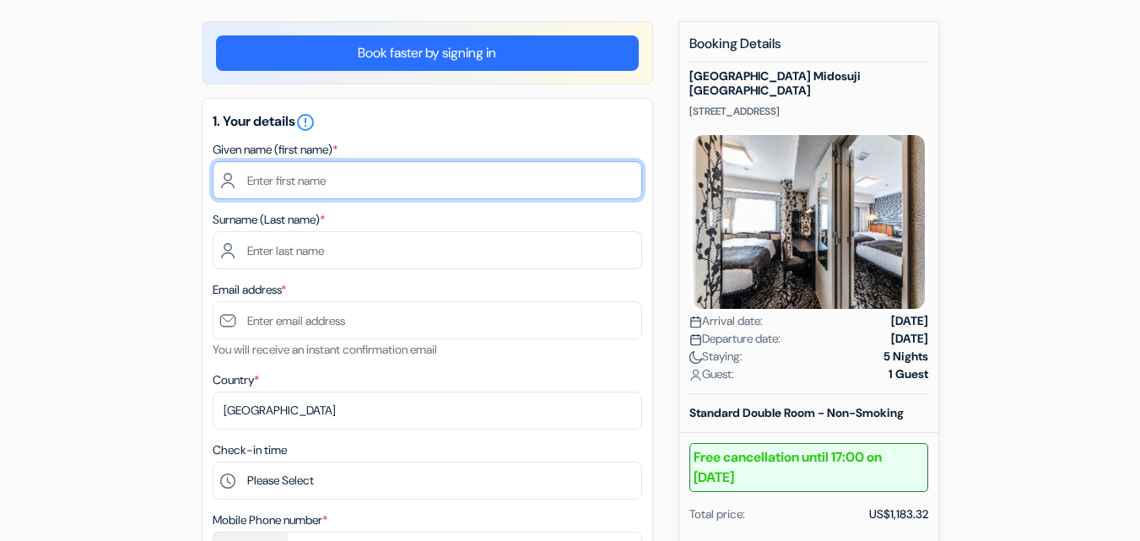
click at [474, 182] on input "text" at bounding box center [427, 180] width 429 height 38
type input "A"
type input "[PERSON_NAME]"
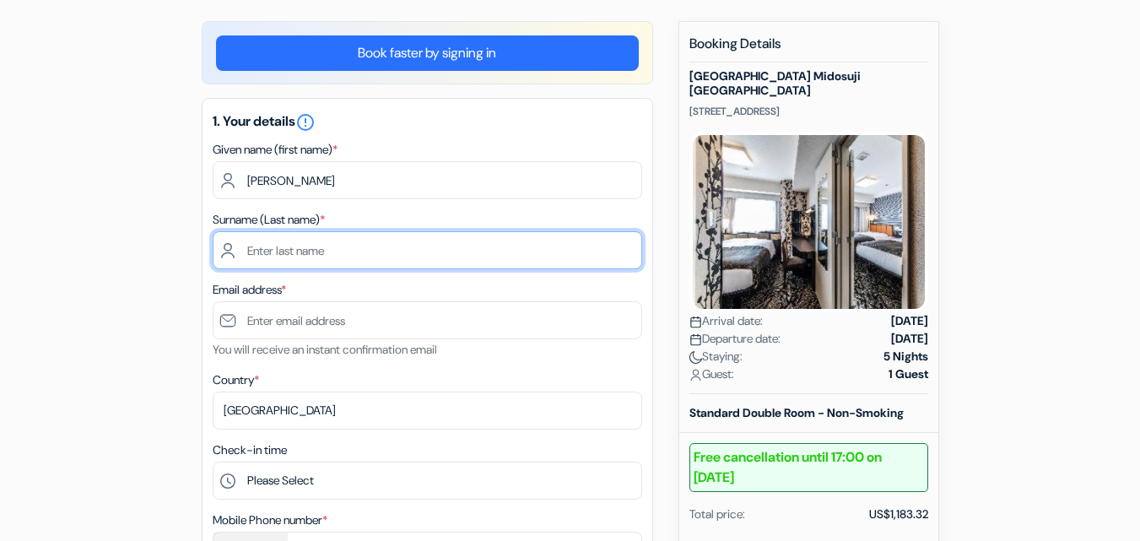
click at [417, 252] on input "text" at bounding box center [427, 250] width 429 height 38
type input "AJIBOLA"
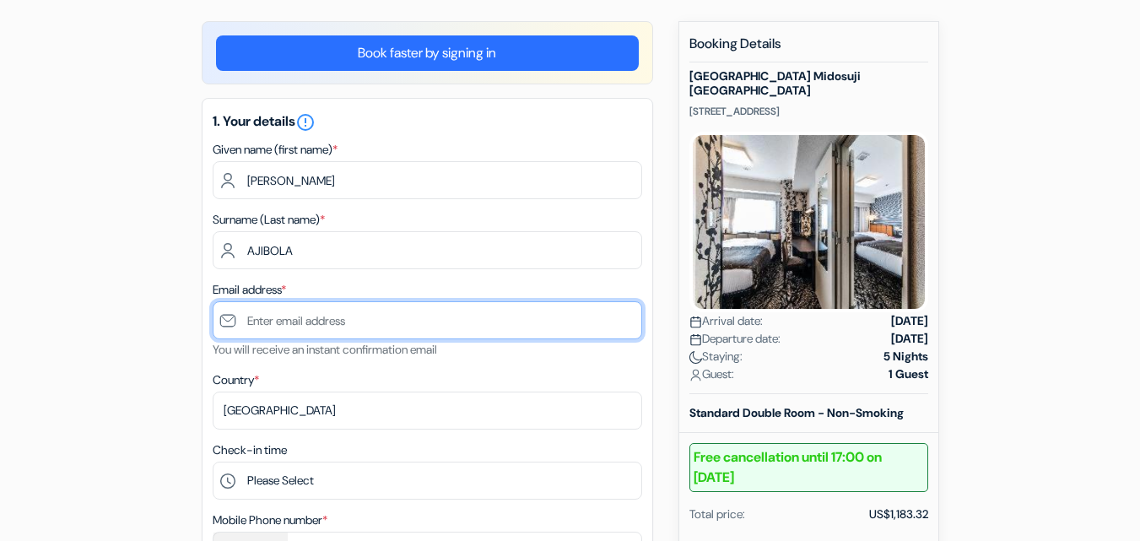
click at [340, 323] on input "text" at bounding box center [427, 320] width 429 height 38
type input "M"
type input "[EMAIL_ADDRESS][DOMAIN_NAME]"
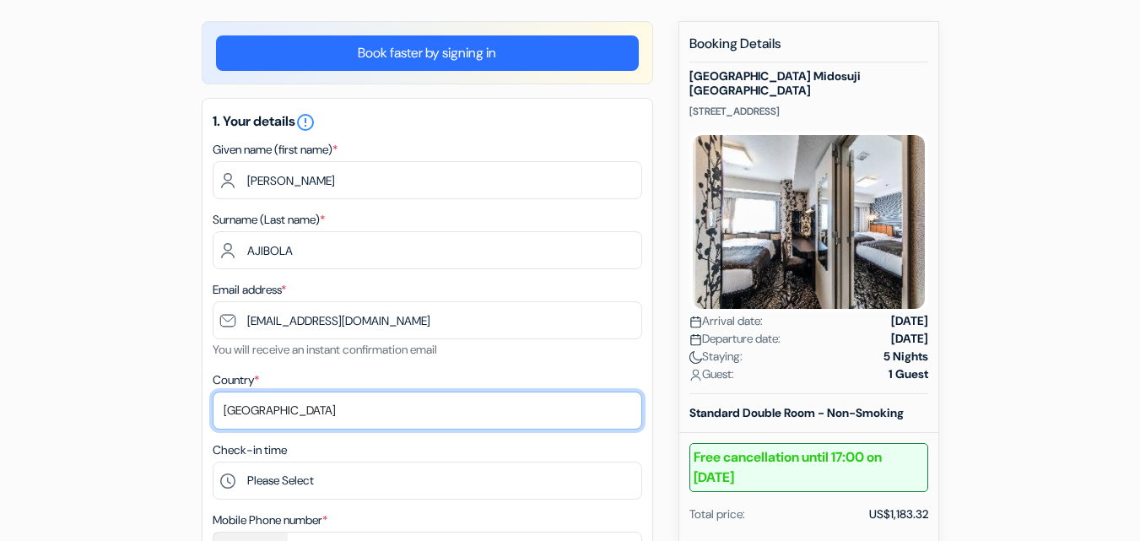
click at [305, 406] on select "Select country [GEOGRAPHIC_DATA] [GEOGRAPHIC_DATA] [GEOGRAPHIC_DATA] [GEOGRAPHI…" at bounding box center [427, 410] width 429 height 38
select select "ng"
click at [213, 391] on select "Select country [GEOGRAPHIC_DATA] [GEOGRAPHIC_DATA] [GEOGRAPHIC_DATA] [GEOGRAPHI…" at bounding box center [427, 410] width 429 height 38
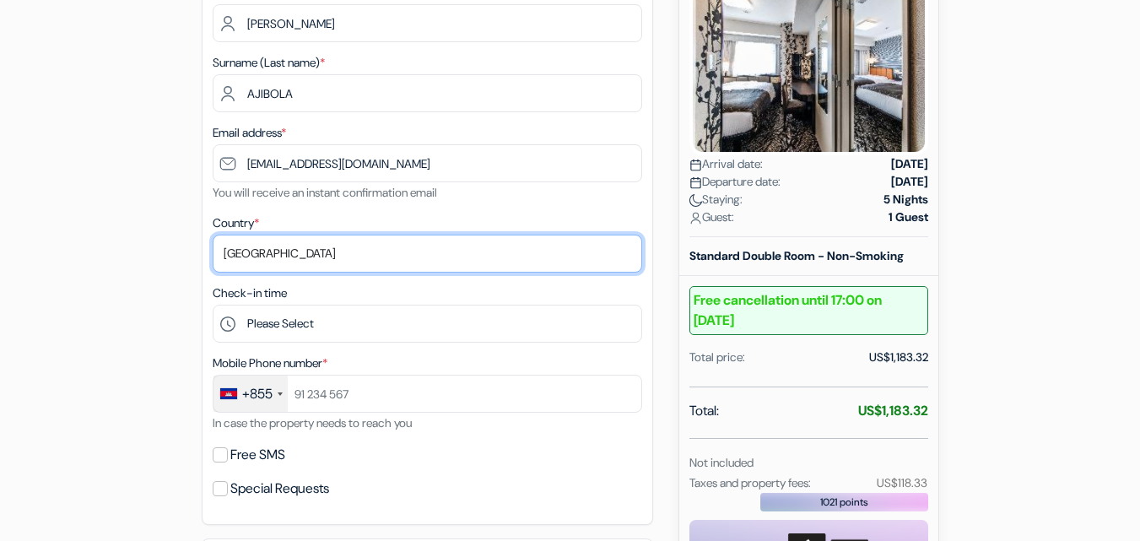
scroll to position [392, 0]
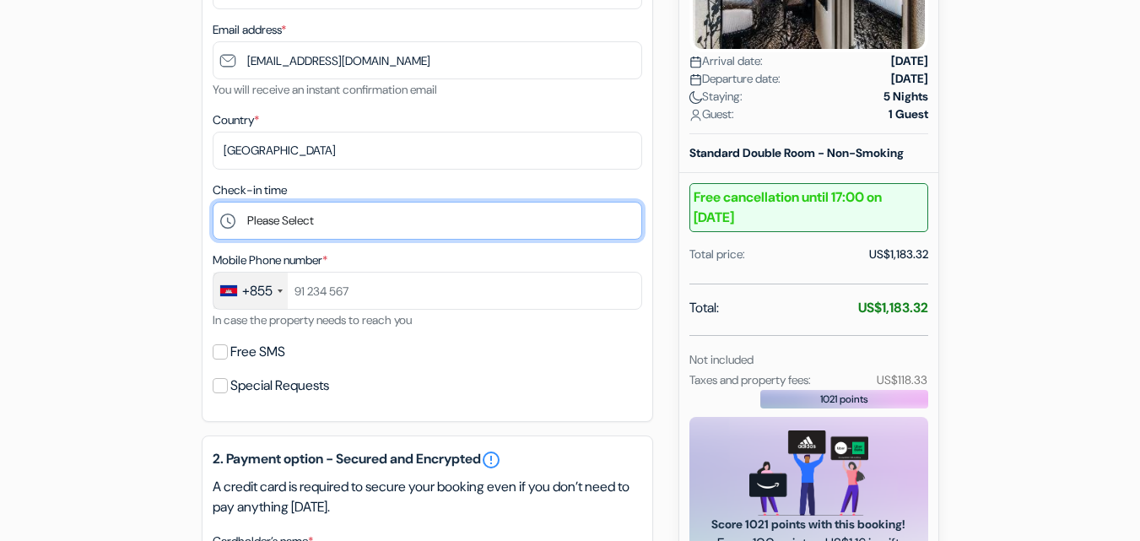
click at [496, 223] on select "Please Select 15:00 16:00 17:00 18:00 19:00 20:00 21:00 22:00 23:00 0:00" at bounding box center [427, 221] width 429 height 38
select select "15"
click at [213, 202] on select "Please Select 15:00 16:00 17:00 18:00 19:00 20:00 21:00 22:00 23:00 0:00" at bounding box center [427, 221] width 429 height 38
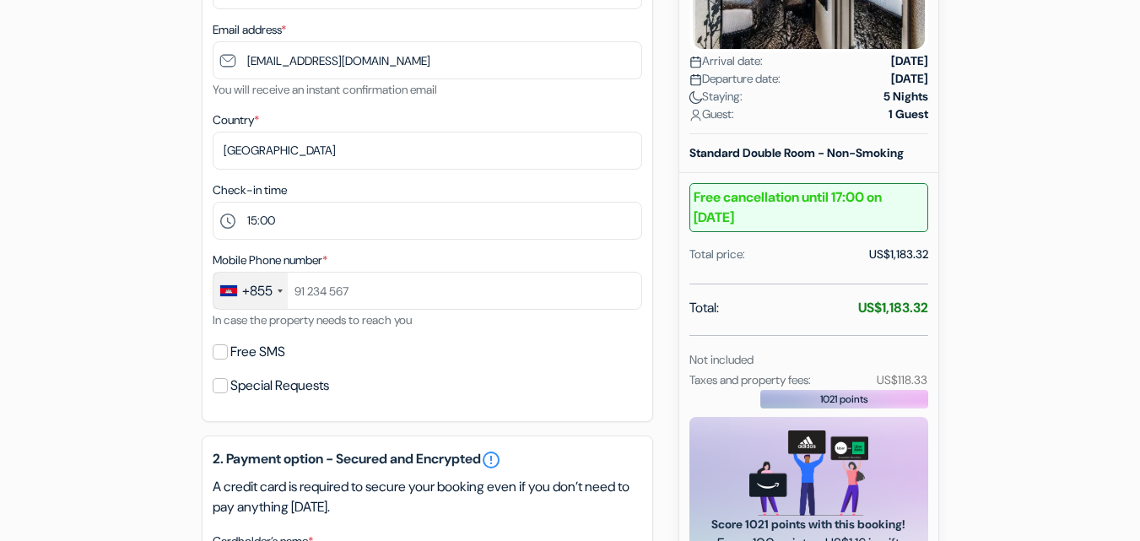
click at [281, 291] on div at bounding box center [280, 290] width 5 height 3
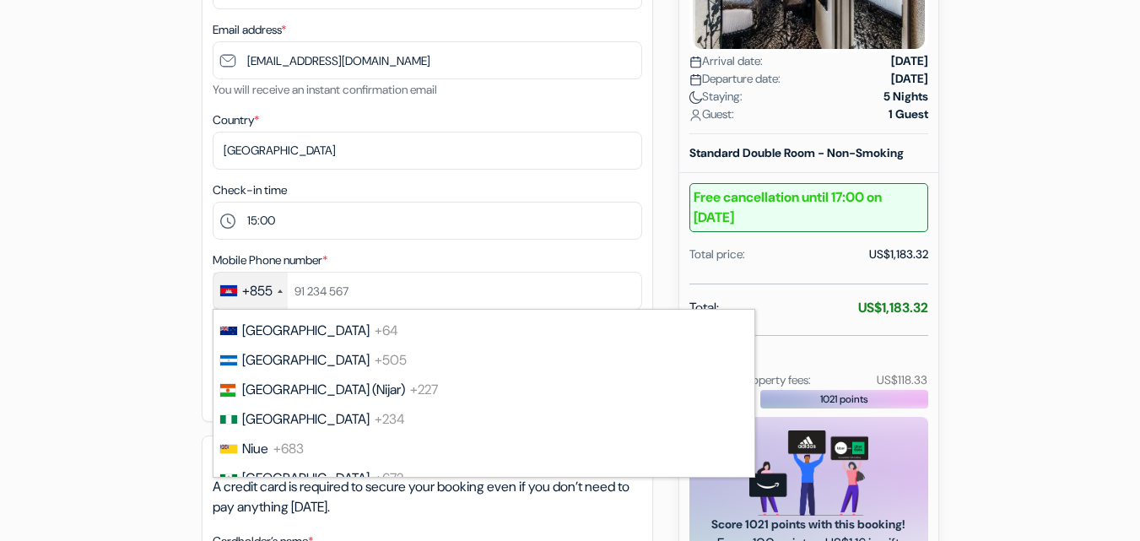
scroll to position [4692, 0]
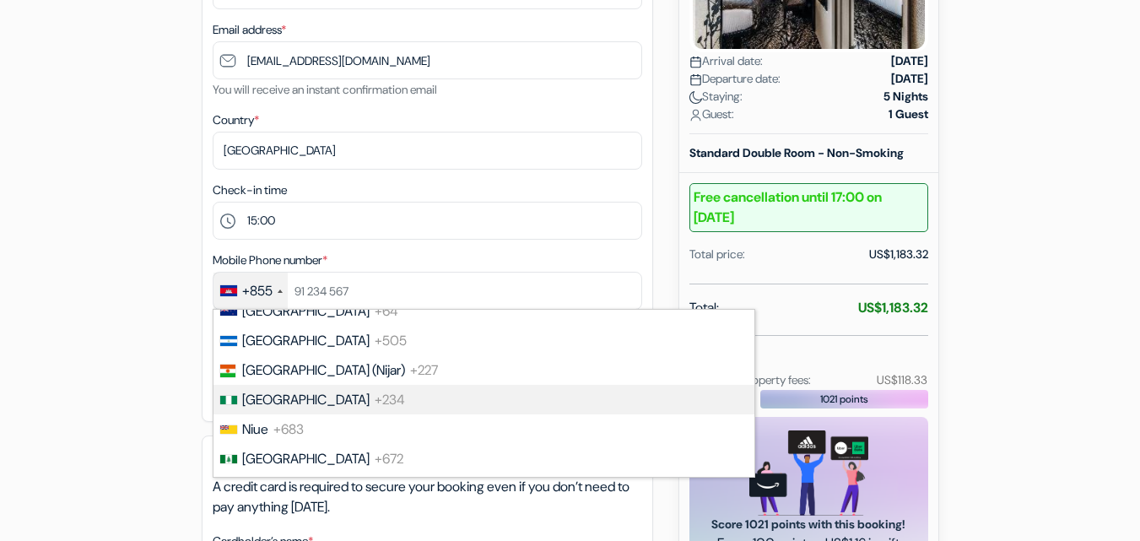
click at [412, 388] on li "Nigeria +234" at bounding box center [483, 400] width 542 height 30
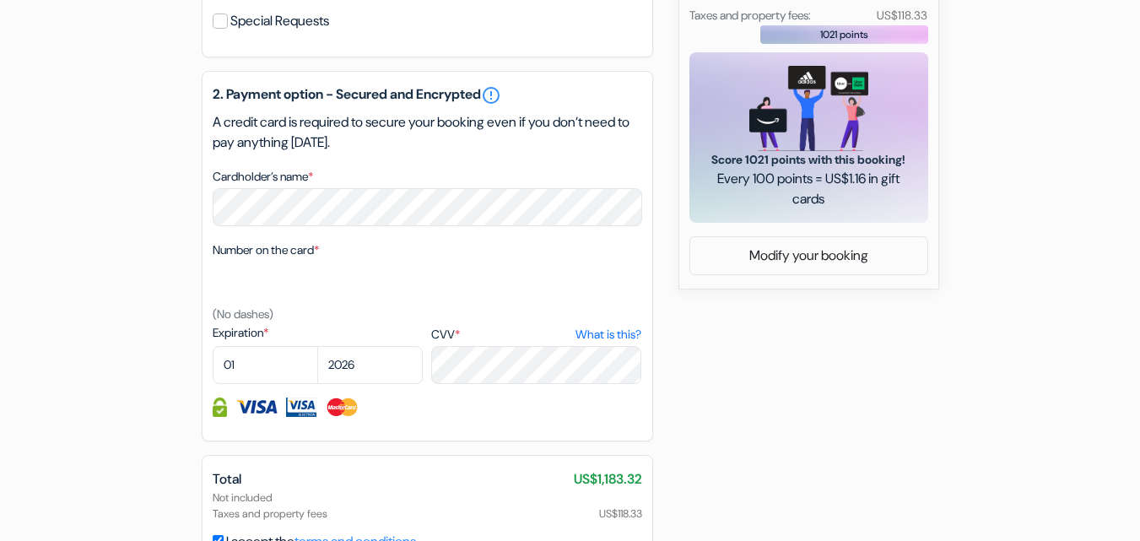
scroll to position [797, 0]
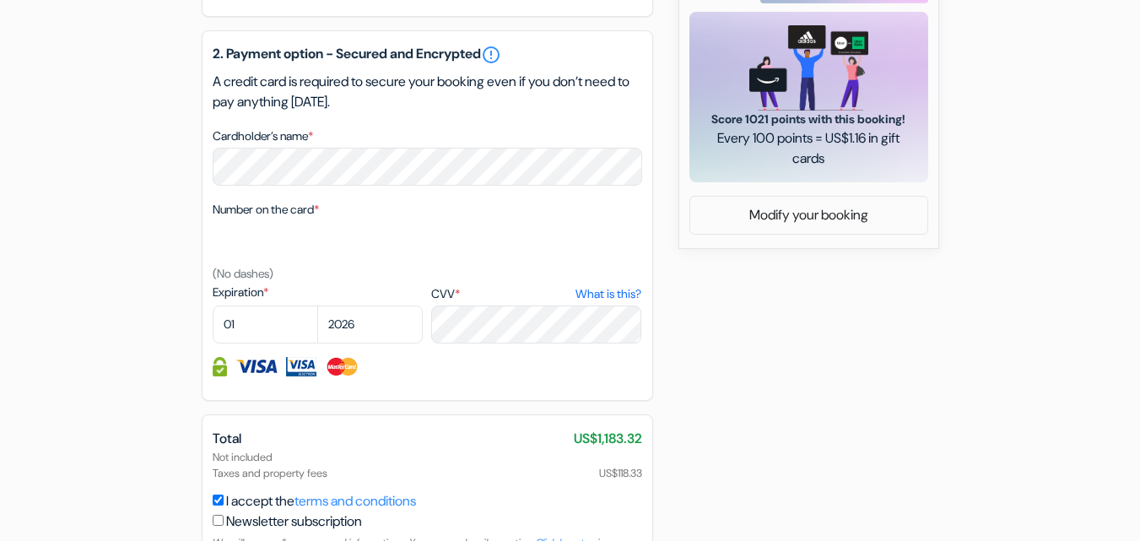
type input "8065665454"
select select "2028"
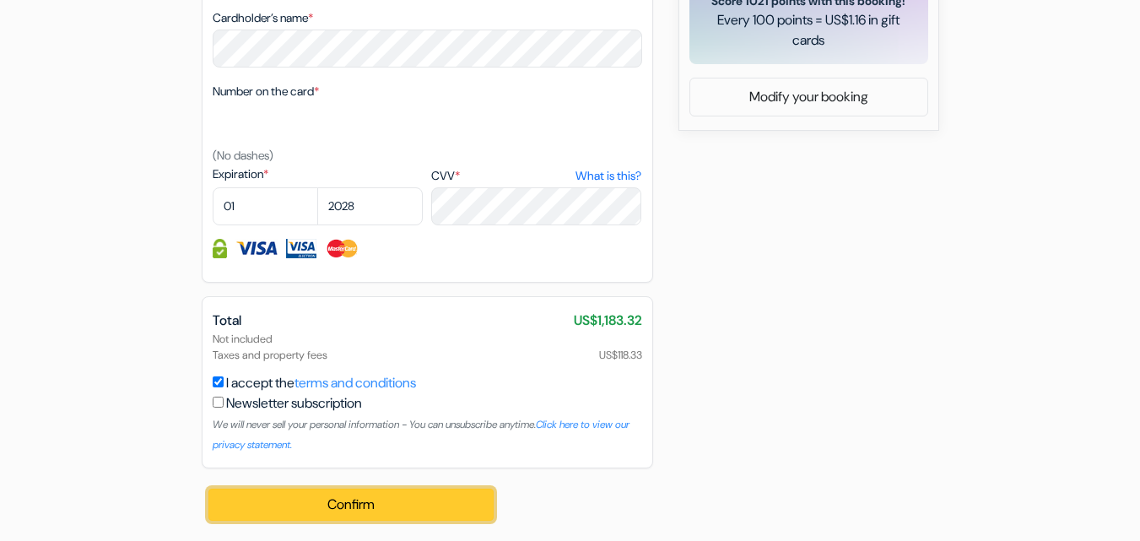
click at [444, 500] on button "Confirm Loading..." at bounding box center [351, 504] width 286 height 32
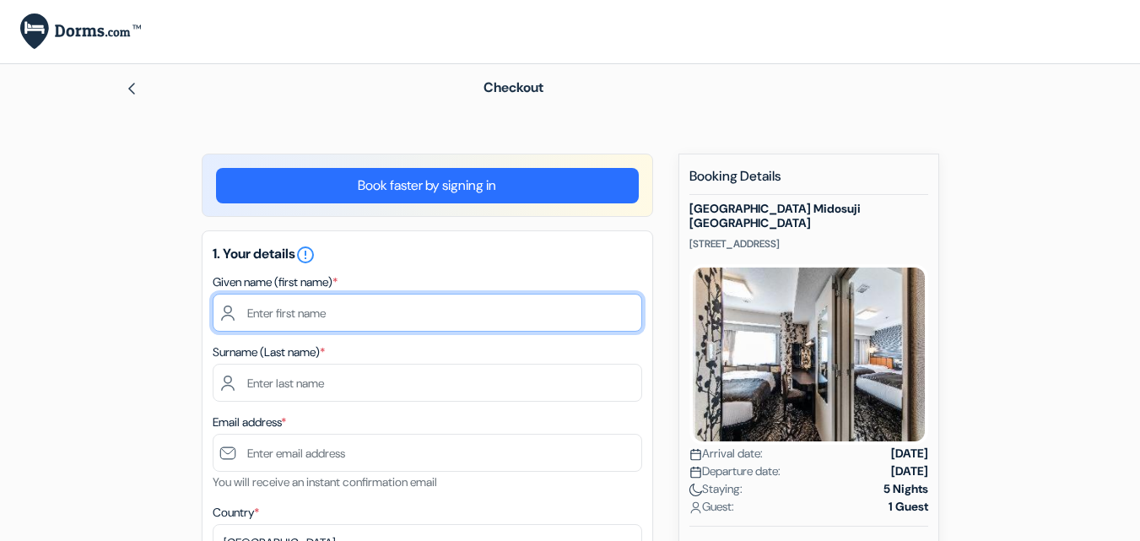
click at [343, 316] on input "text" at bounding box center [427, 313] width 429 height 38
type input "i"
type input "[PERSON_NAME]"
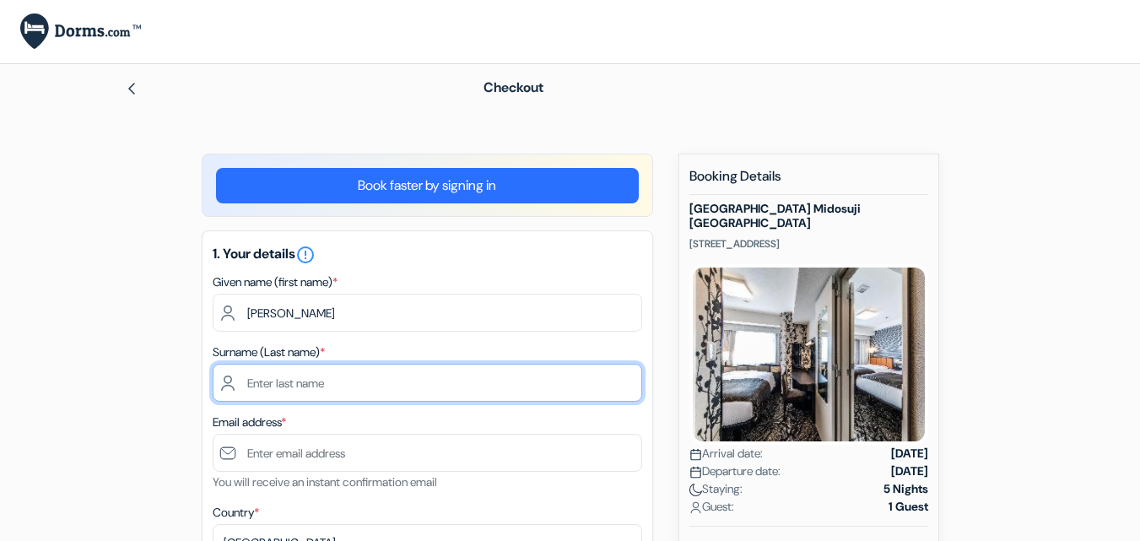
click at [294, 385] on input "text" at bounding box center [427, 383] width 429 height 38
type input "ILORI"
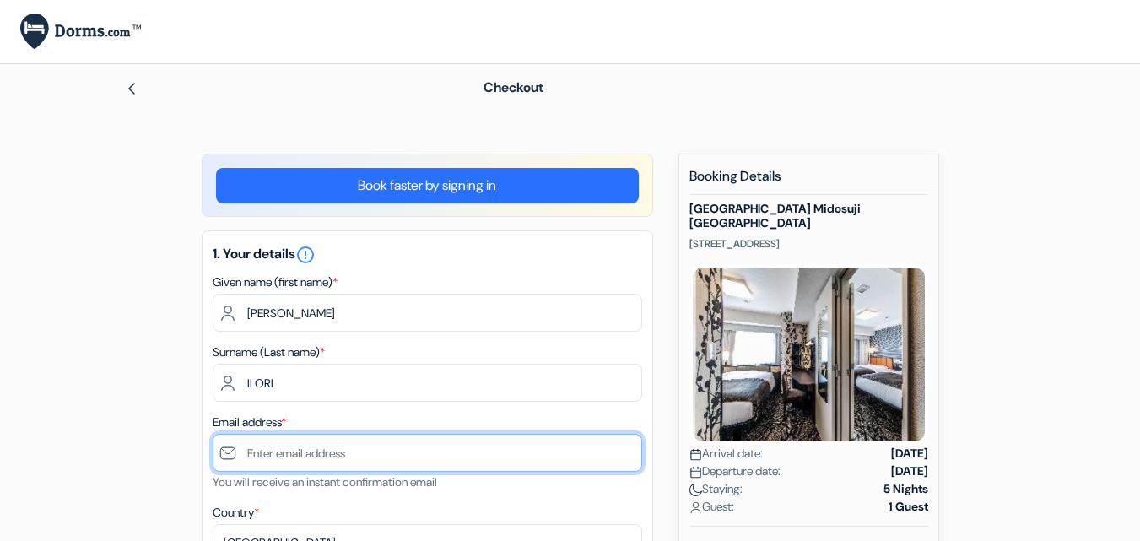
click at [273, 456] on input "text" at bounding box center [427, 453] width 429 height 38
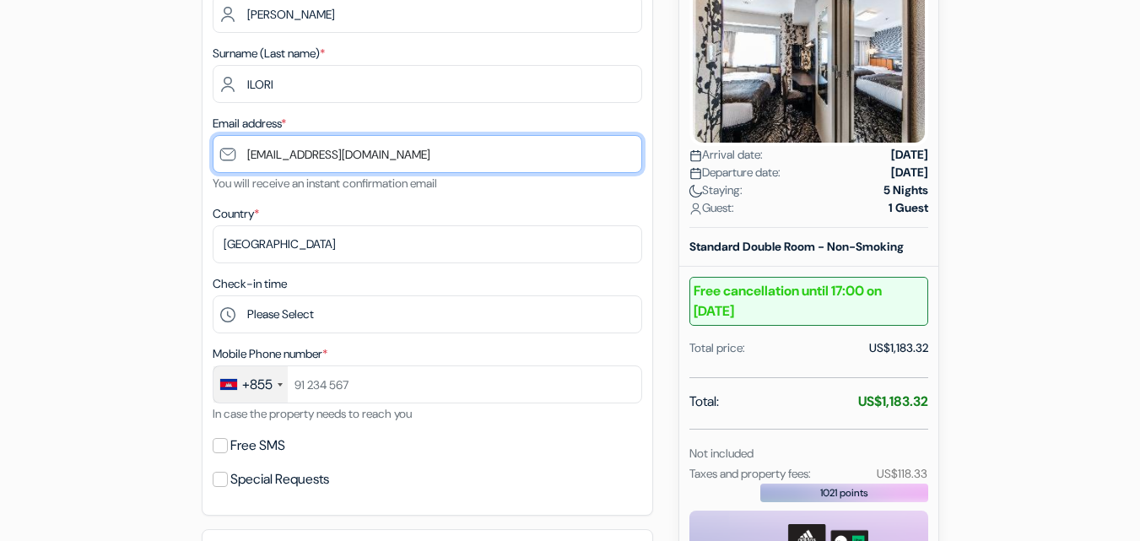
scroll to position [318, 0]
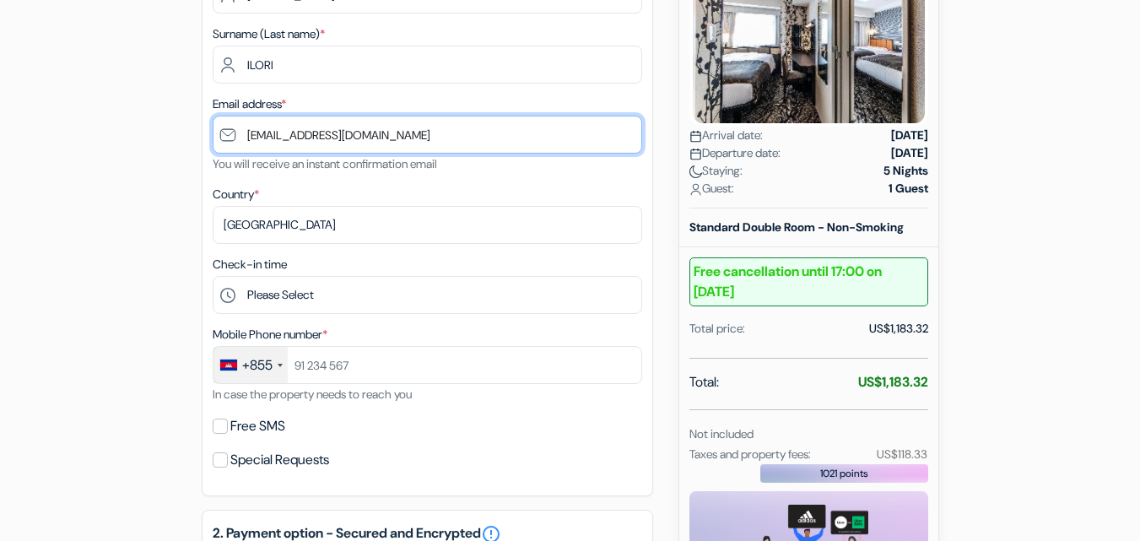
type input "[EMAIL_ADDRESS][DOMAIN_NAME]"
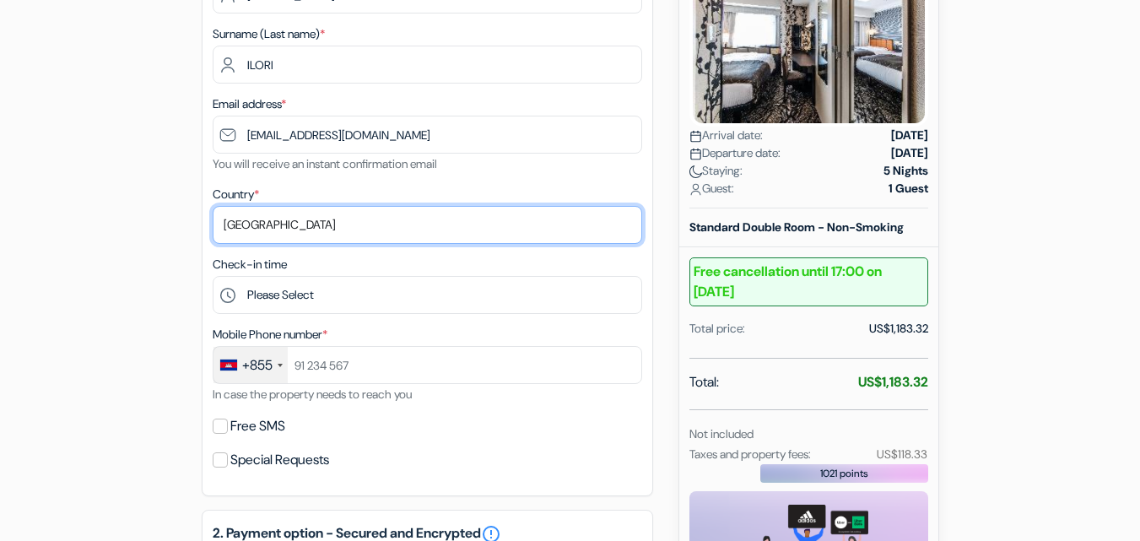
click at [428, 229] on select "Select country Abkhazia Afghanistan Albania Algeria American Samoa Andorra Ango…" at bounding box center [427, 225] width 429 height 38
select select "ng"
click at [213, 206] on select "Select country Abkhazia Afghanistan Albania Algeria American Samoa Andorra Ango…" at bounding box center [427, 225] width 429 height 38
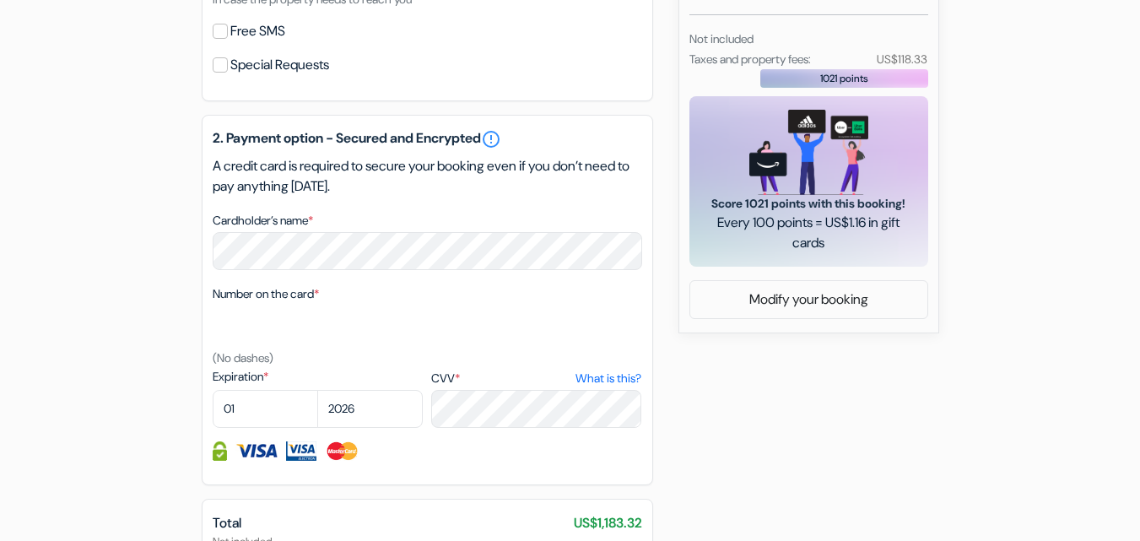
scroll to position [740, 0]
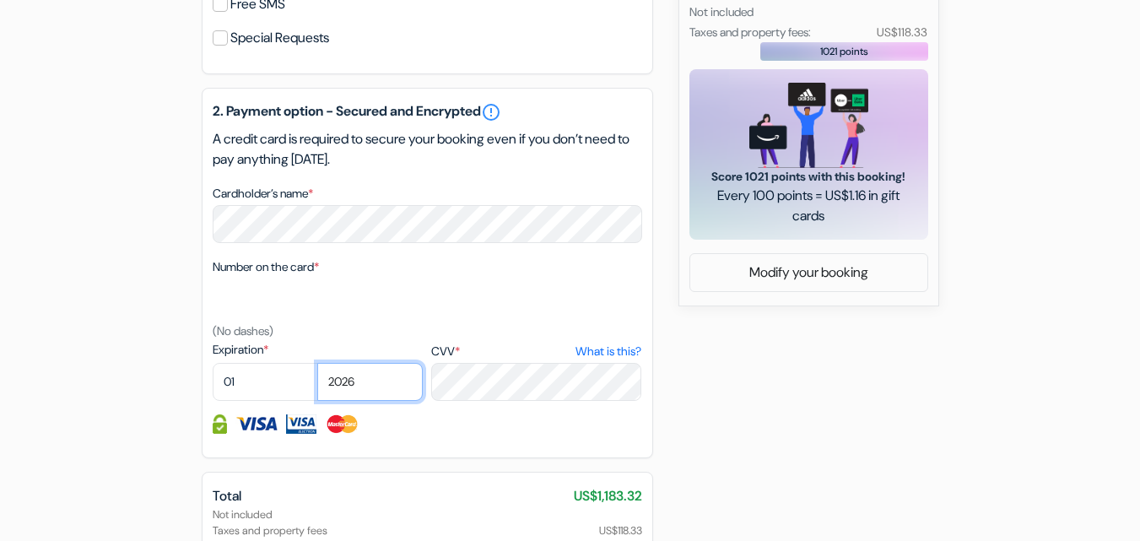
select select "2028"
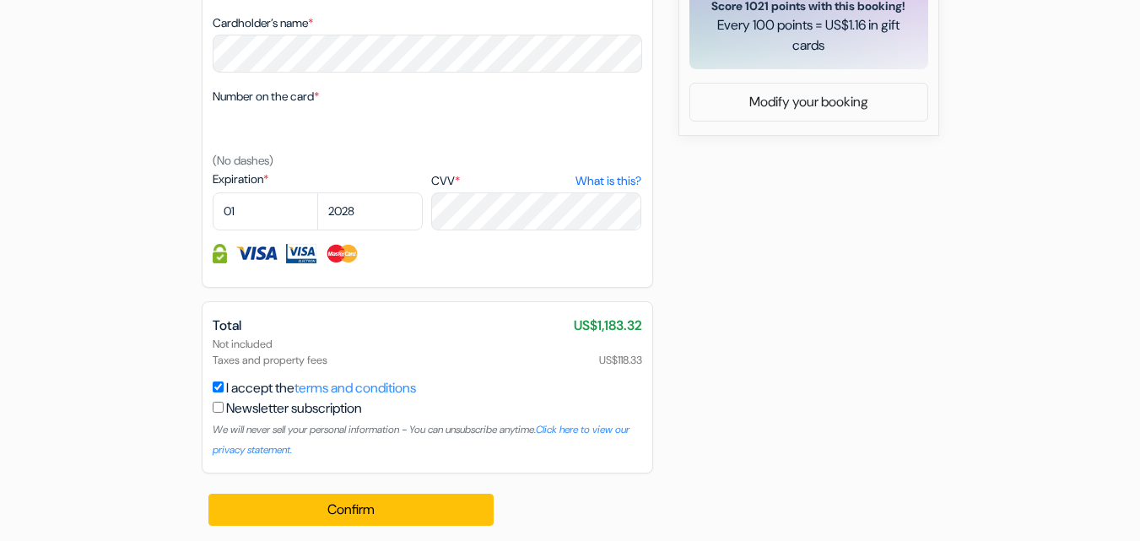
scroll to position [915, 0]
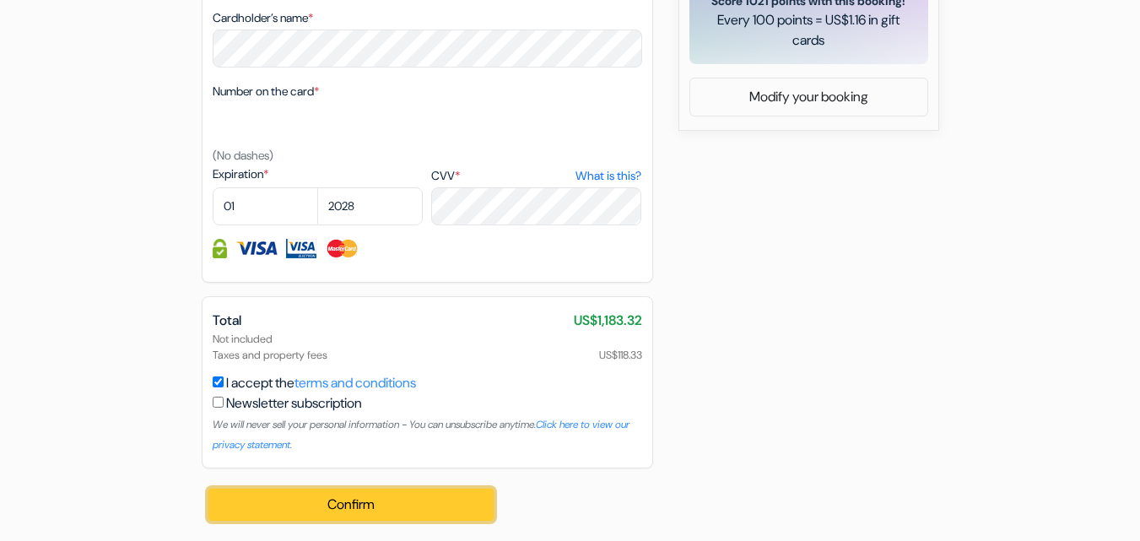
click at [452, 502] on button "Confirm Loading..." at bounding box center [351, 504] width 286 height 32
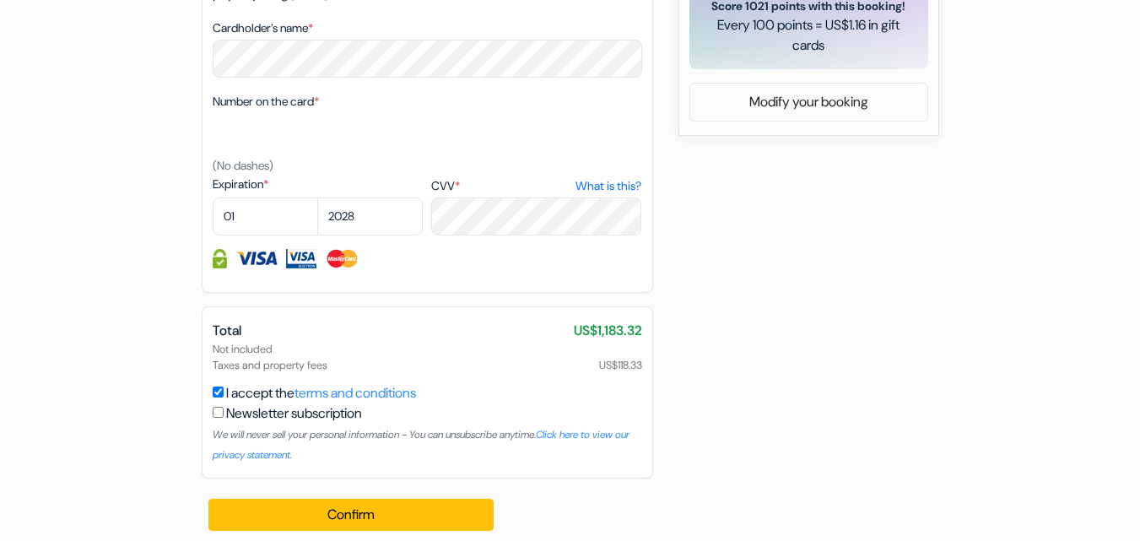
scroll to position [920, 0]
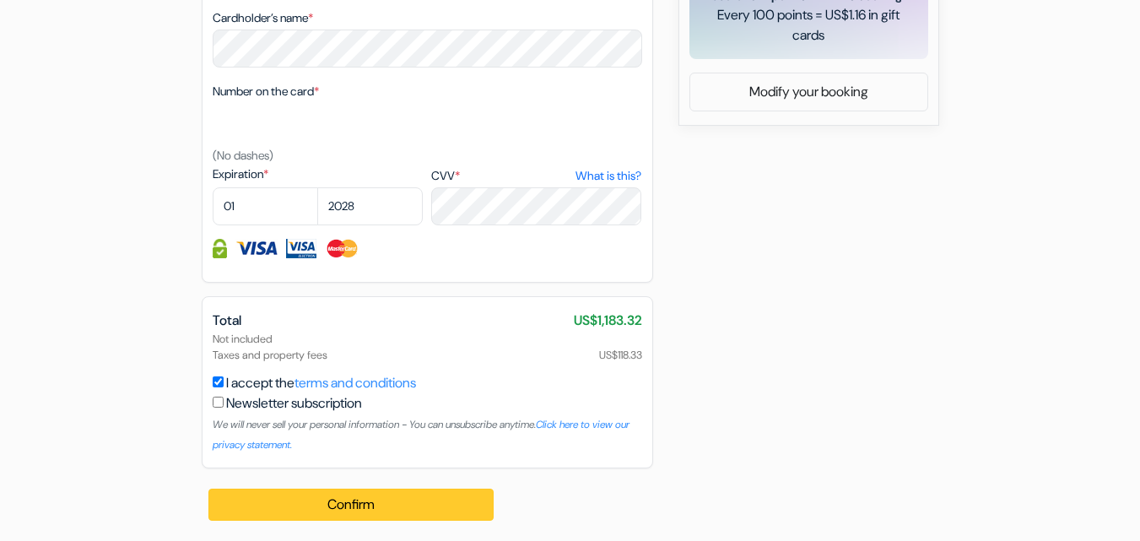
type input "9089877666"
click at [408, 501] on button "Confirm Loading..." at bounding box center [351, 504] width 286 height 32
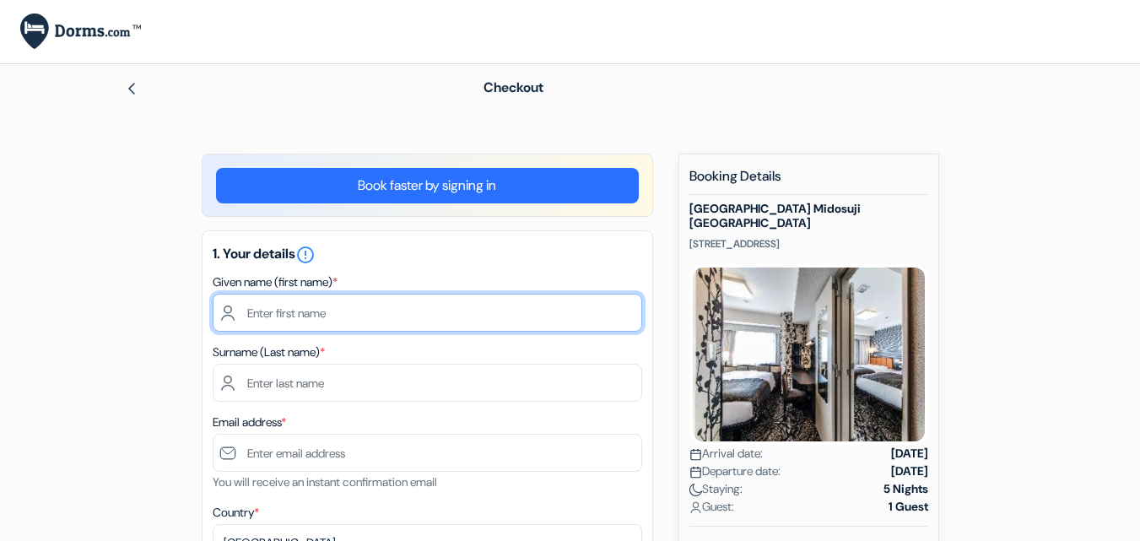
click at [359, 310] on input "text" at bounding box center [427, 313] width 429 height 38
type input "KEHINDE ALABI"
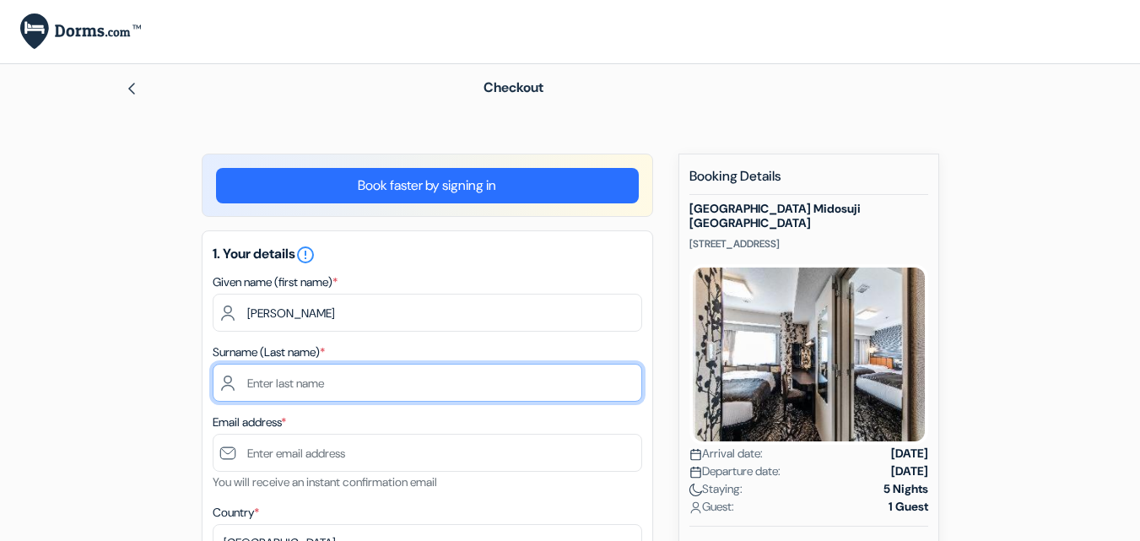
click at [312, 383] on input "text" at bounding box center [427, 383] width 429 height 38
type input "SALAM"
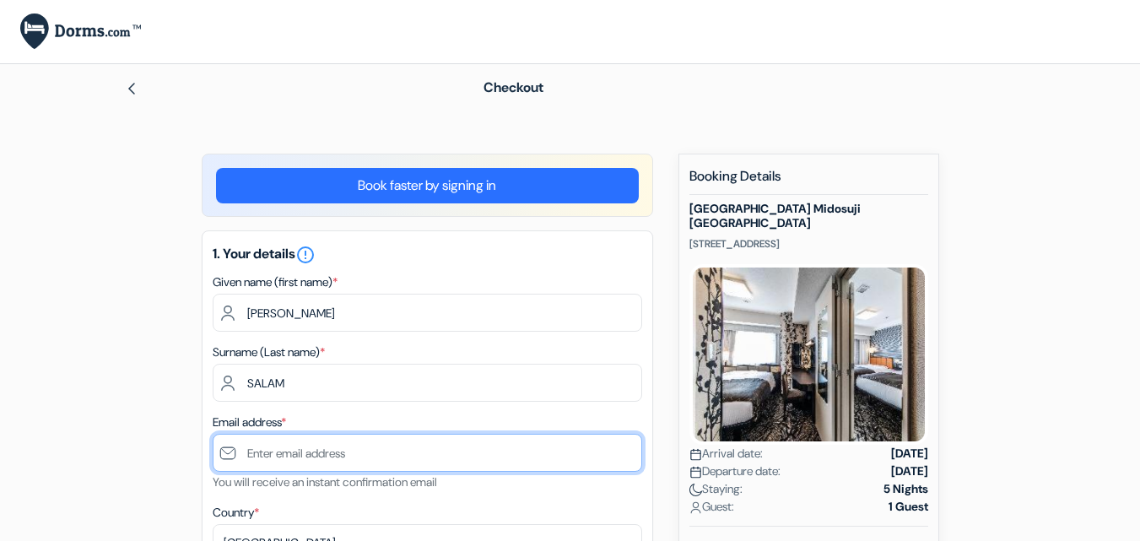
click at [288, 457] on input "text" at bounding box center [427, 453] width 429 height 38
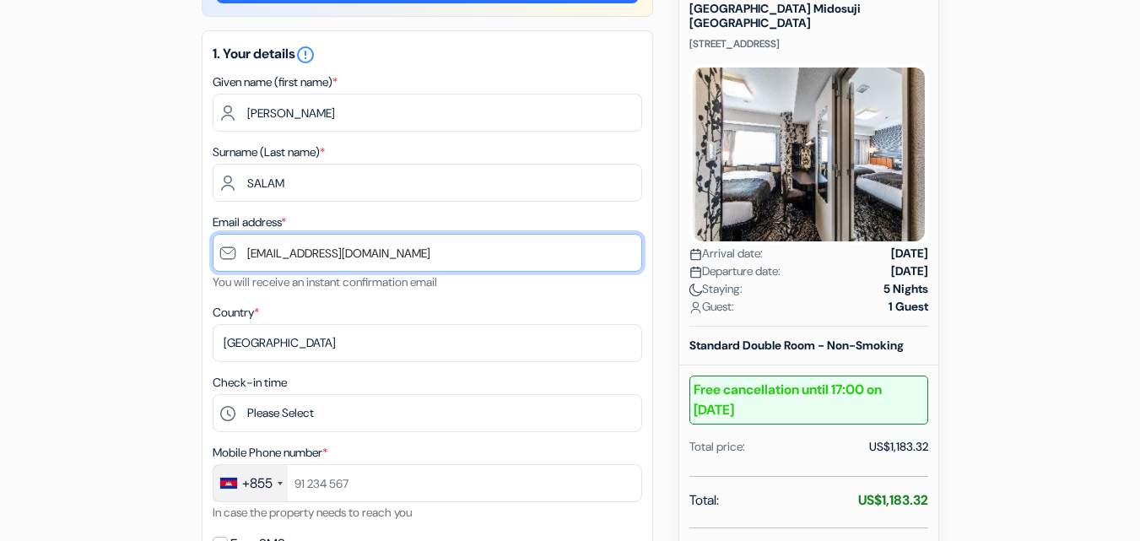
scroll to position [239, 0]
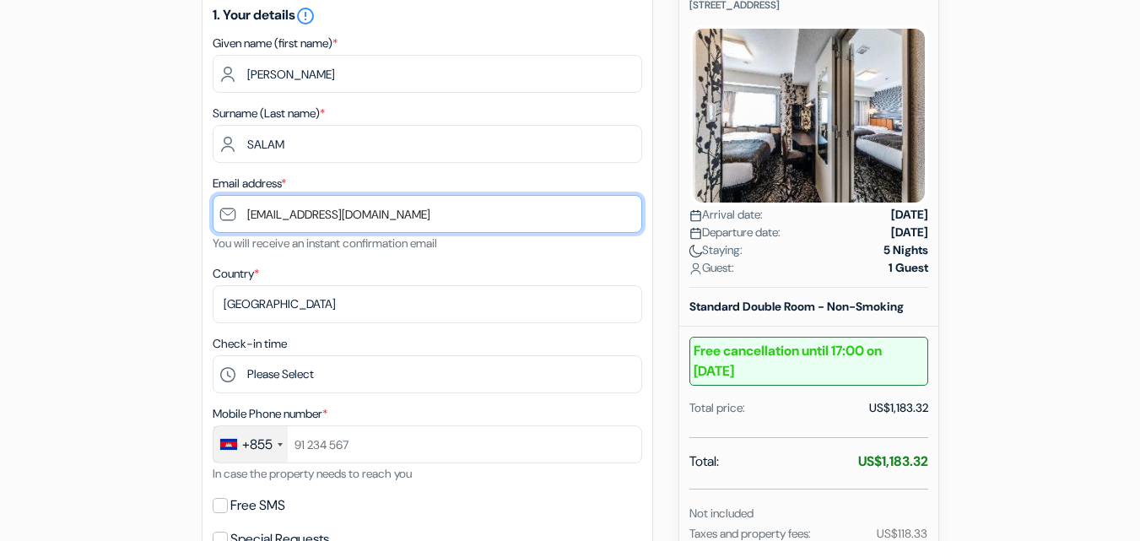
type input "[EMAIL_ADDRESS][DOMAIN_NAME]"
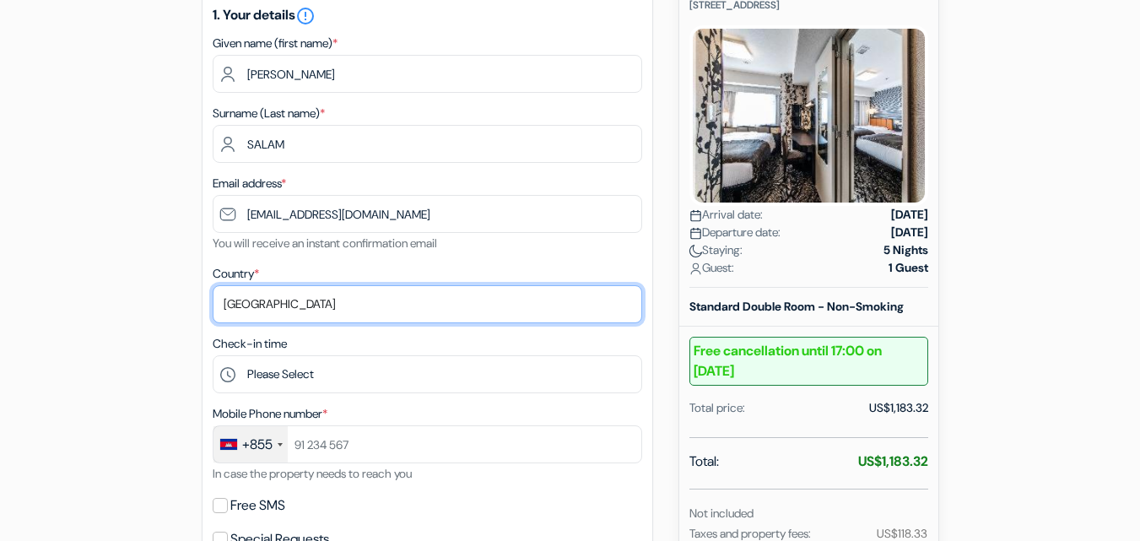
click at [355, 309] on select "Select country Abkhazia Afghanistan Albania Algeria American Samoa Andorra Ango…" at bounding box center [427, 304] width 429 height 38
select select "ng"
click at [213, 285] on select "Select country Abkhazia Afghanistan Albania Algeria American Samoa Andorra Ango…" at bounding box center [427, 304] width 429 height 38
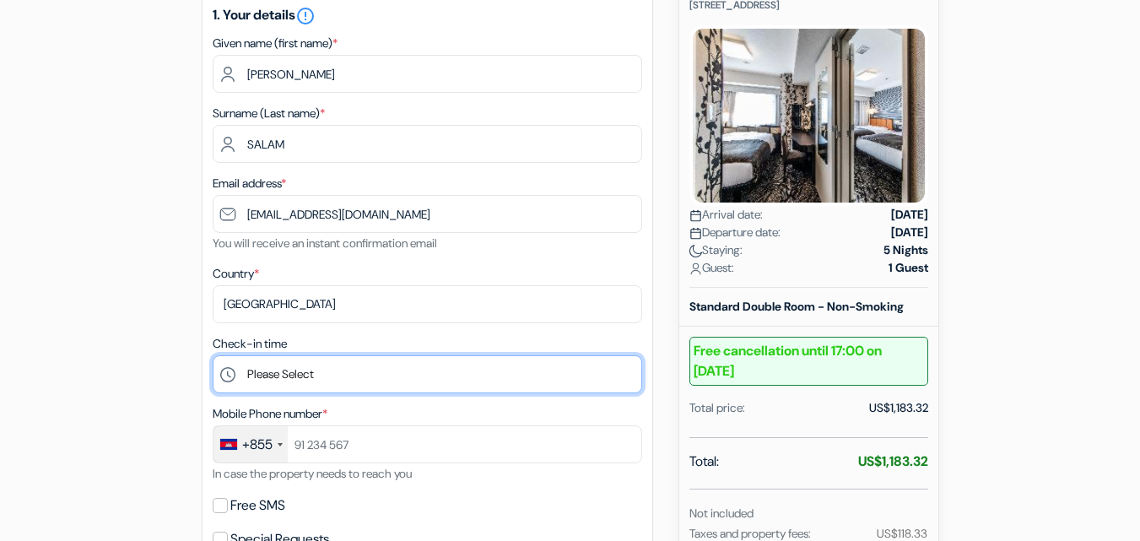
click at [305, 369] on select "Please Select 15:00 16:00 17:00 18:00 19:00 20:00 21:00 22:00 23:00 0:00" at bounding box center [427, 374] width 429 height 38
select select "15"
click at [213, 355] on select "Please Select 15:00 16:00 17:00 18:00 19:00 20:00 21:00 22:00 23:00 0:00" at bounding box center [427, 374] width 429 height 38
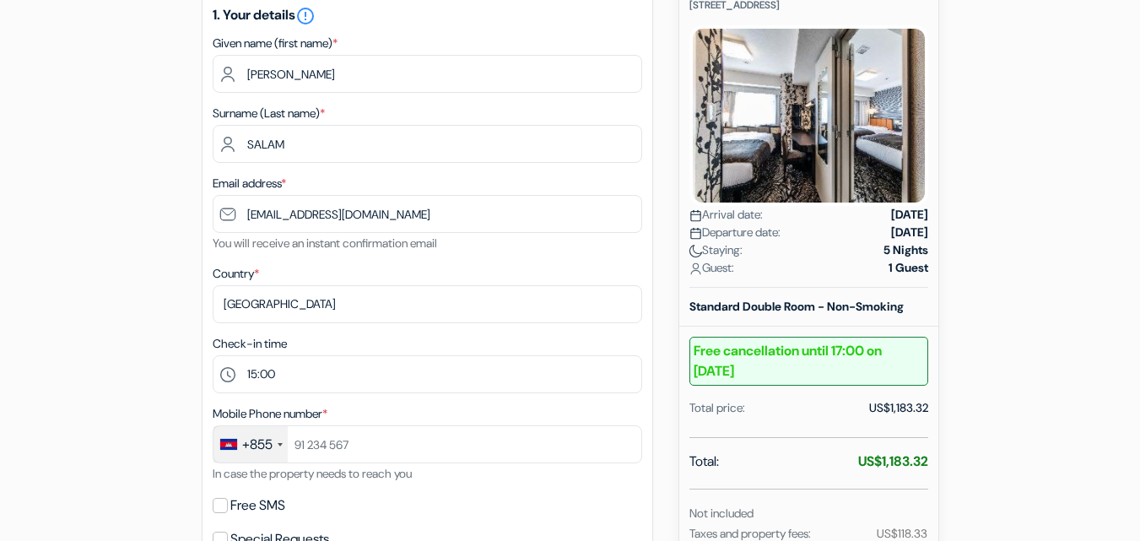
click at [272, 442] on div "+855" at bounding box center [257, 444] width 30 height 20
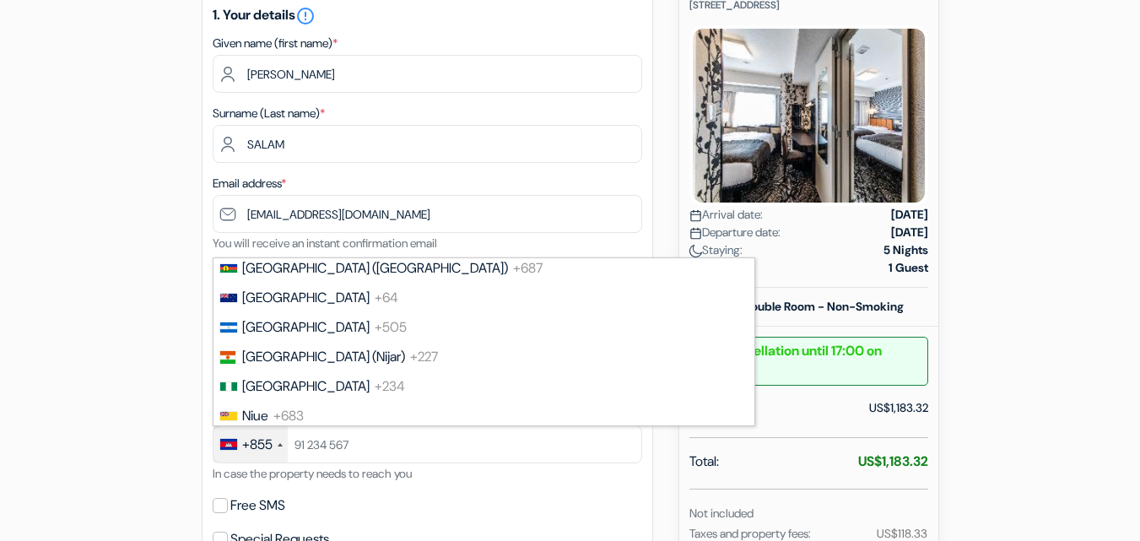
scroll to position [4704, 0]
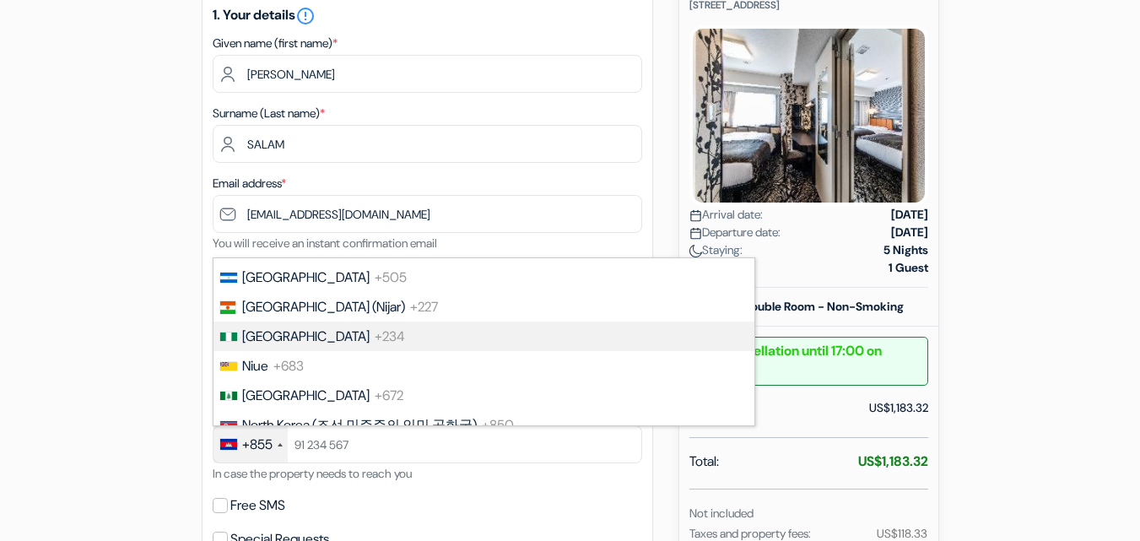
click at [510, 332] on li "Nigeria +234" at bounding box center [483, 336] width 542 height 30
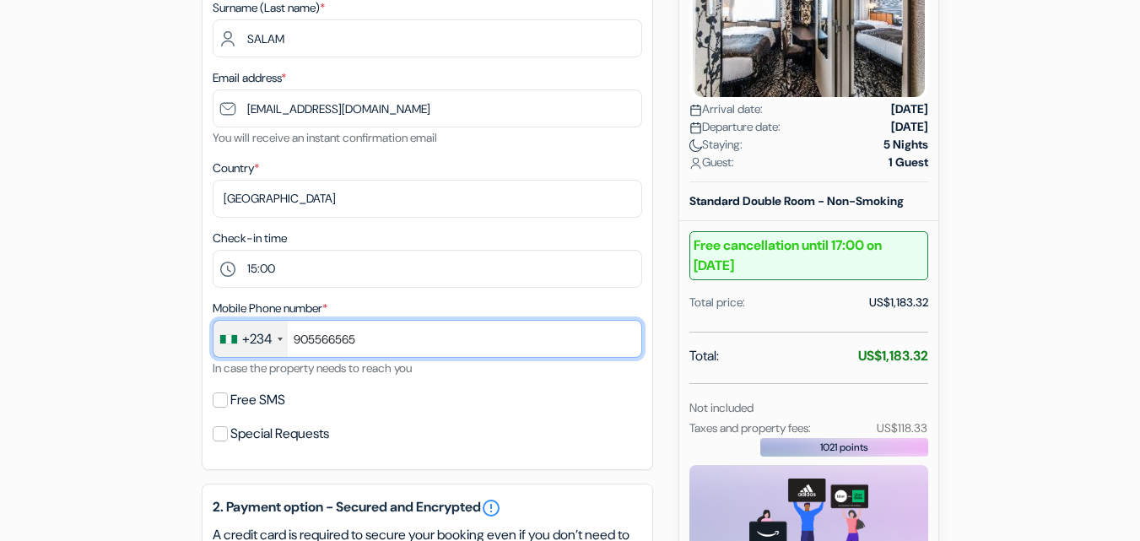
scroll to position [395, 0]
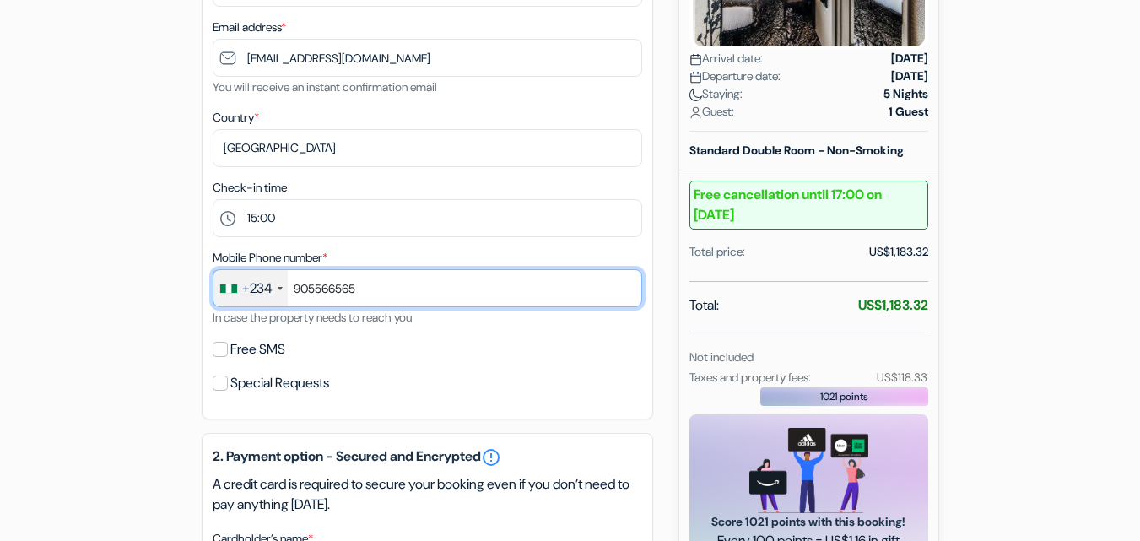
type input "905566565"
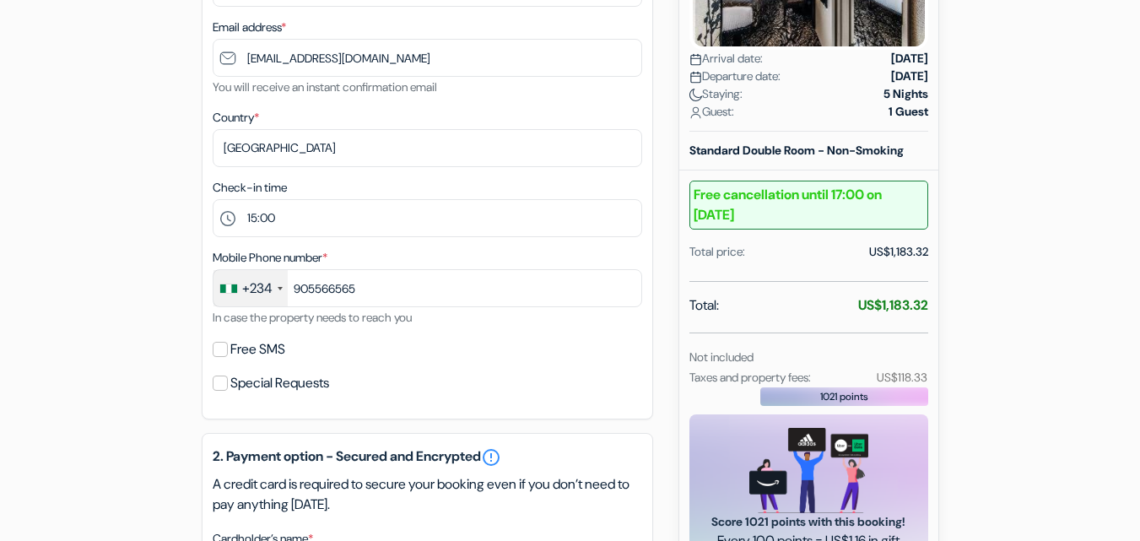
drag, startPoint x: 1134, startPoint y: 314, endPoint x: 1119, endPoint y: 406, distance: 93.1
click at [1119, 406] on form "Checkout add_box APA Hotel & Resort Midosuji Hommachi Eki Tower Chuo-ku, Minami…" at bounding box center [570, 344] width 1140 height 1350
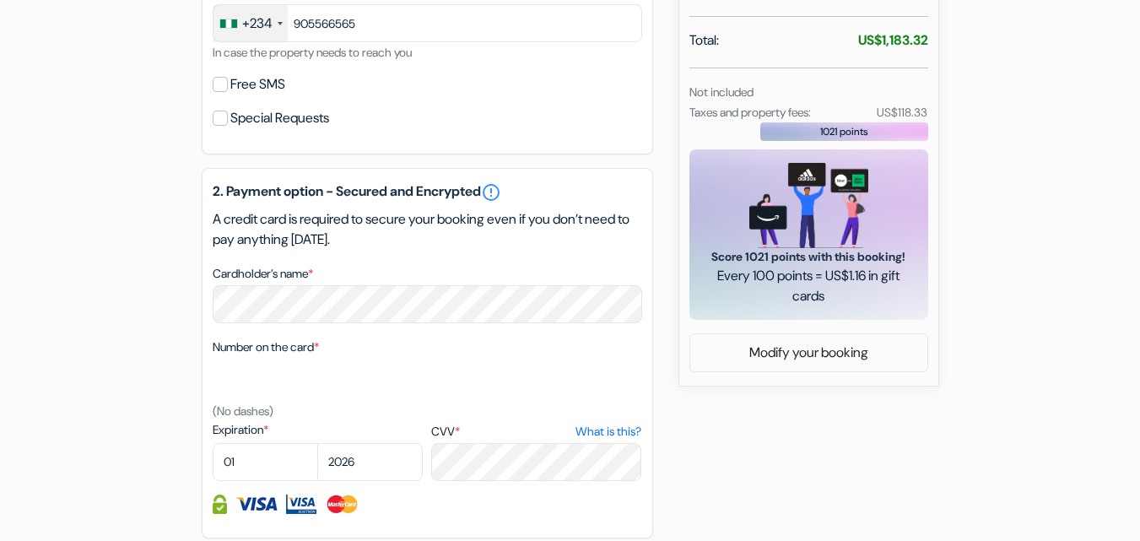
scroll to position [708, 0]
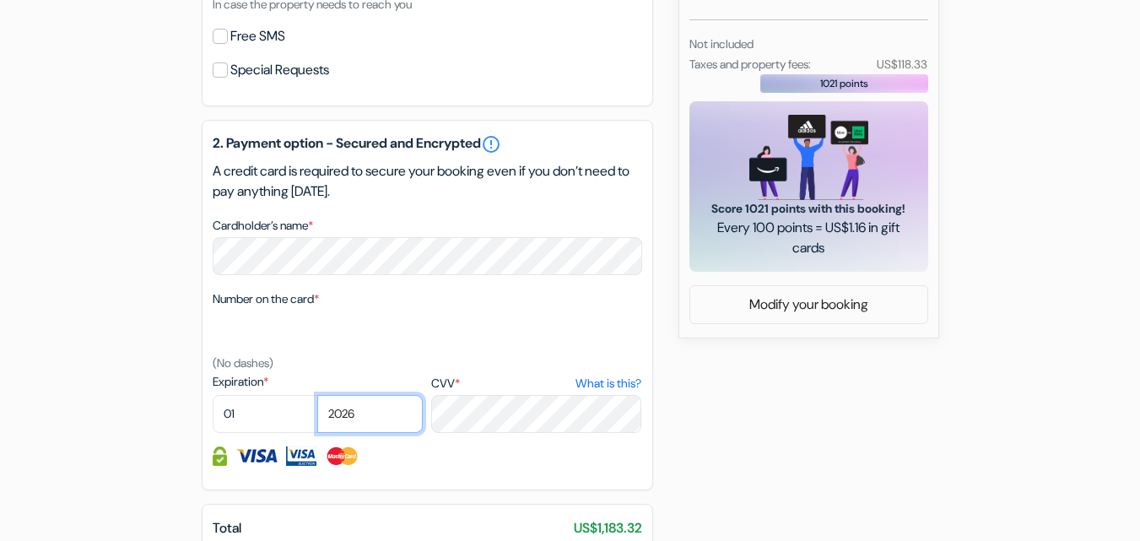
select select "2028"
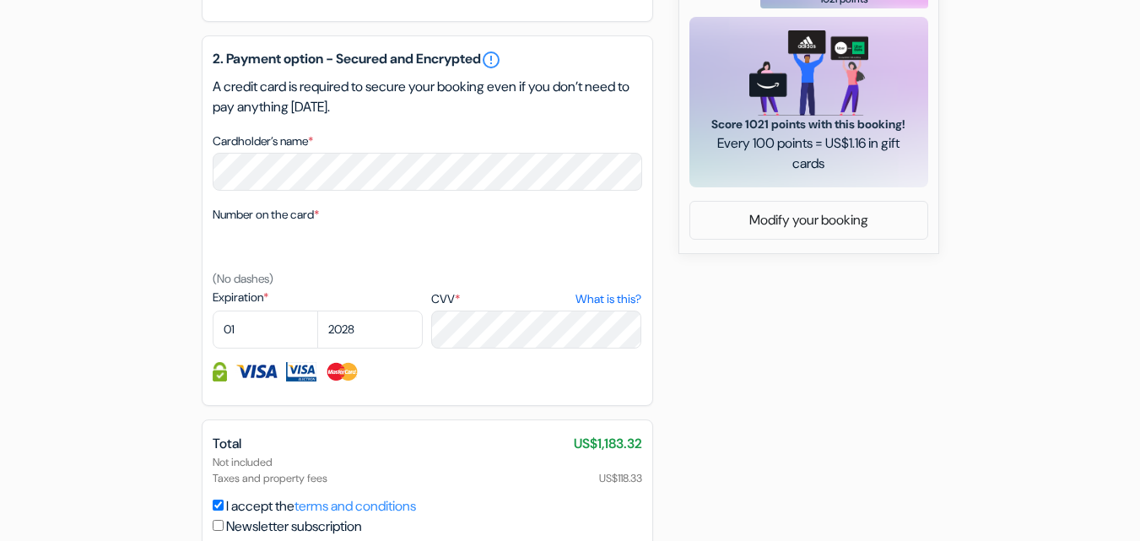
scroll to position [915, 0]
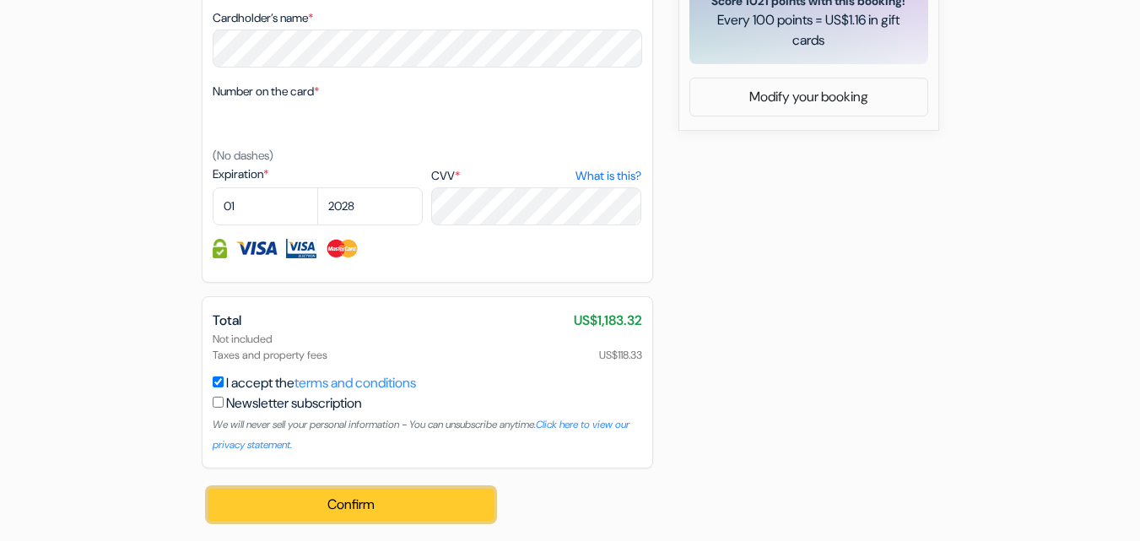
click at [323, 505] on button "Confirm Loading..." at bounding box center [351, 504] width 286 height 32
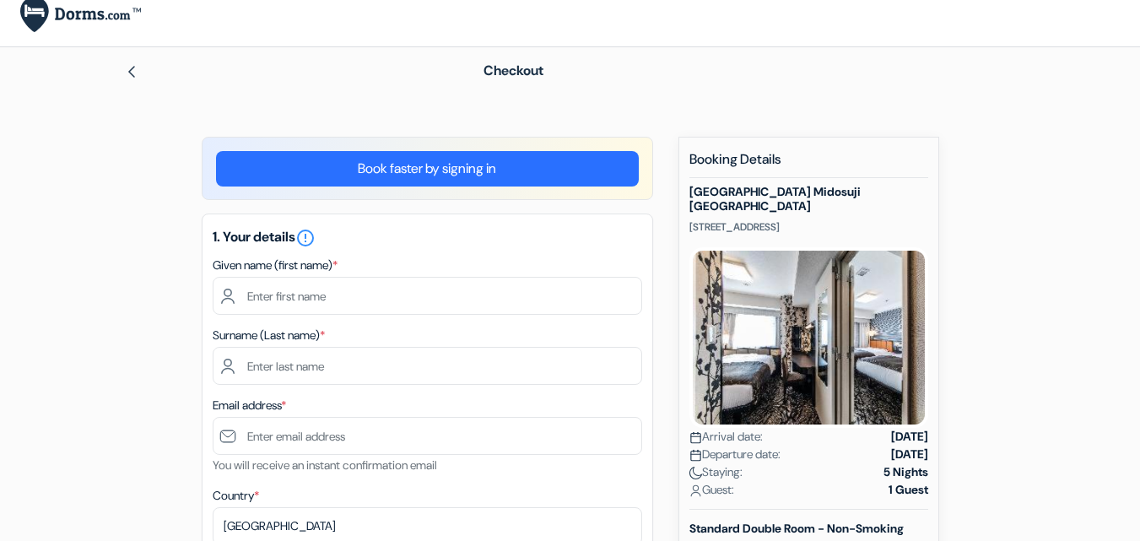
scroll to position [12, 0]
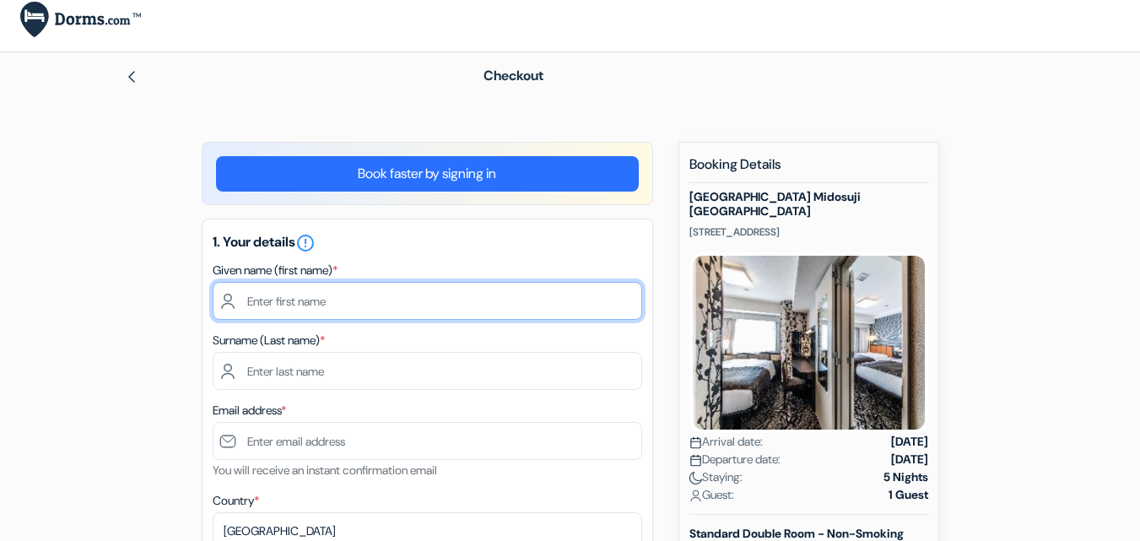
click at [403, 299] on input "text" at bounding box center [427, 301] width 429 height 38
type input "ABIODUN SAMUEL"
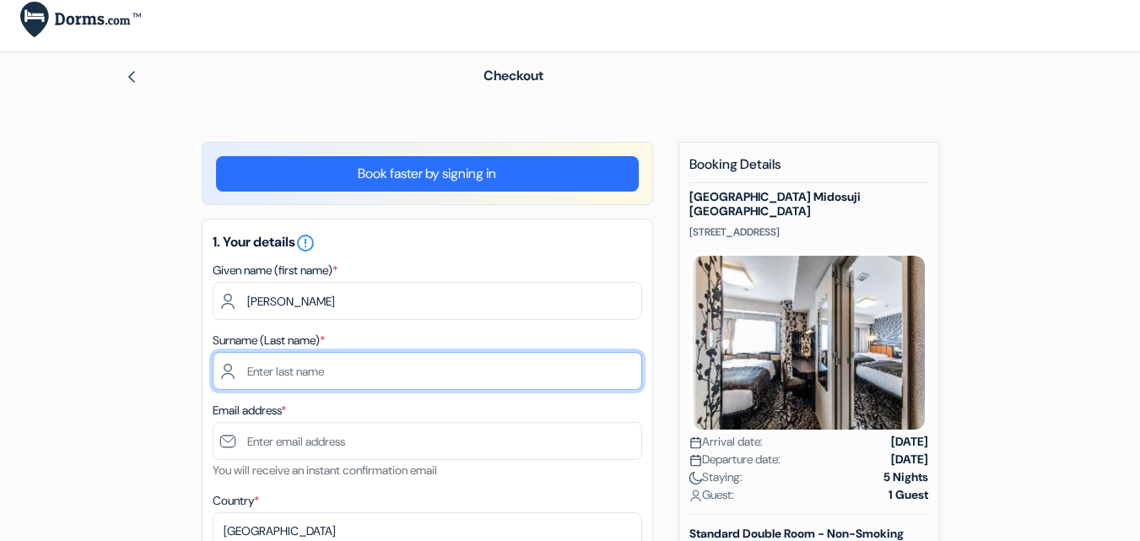
click at [379, 369] on input "text" at bounding box center [427, 371] width 429 height 38
type input "FOLORUNSHO"
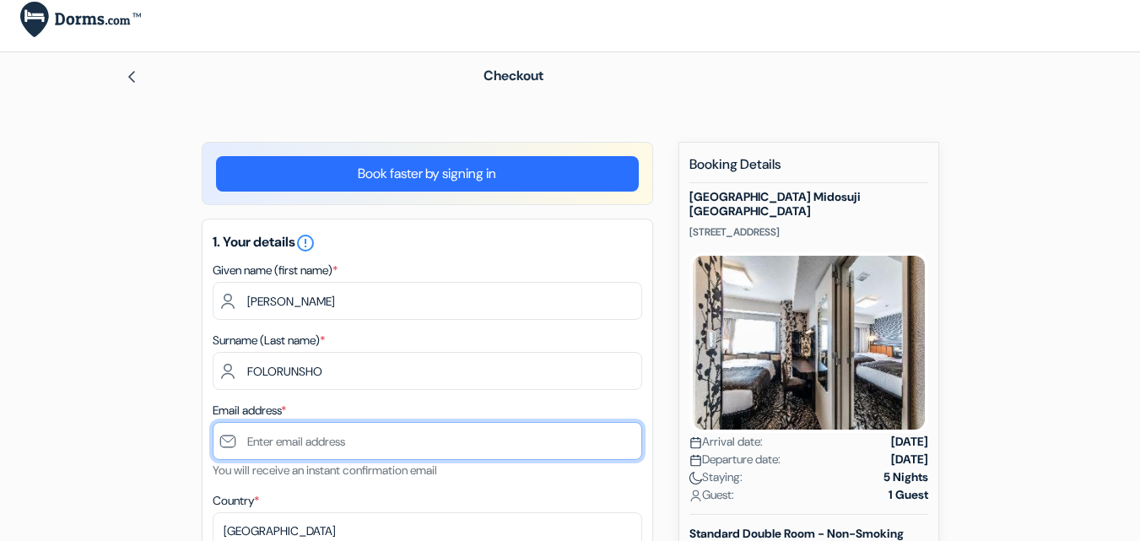
click at [356, 436] on input "text" at bounding box center [427, 441] width 429 height 38
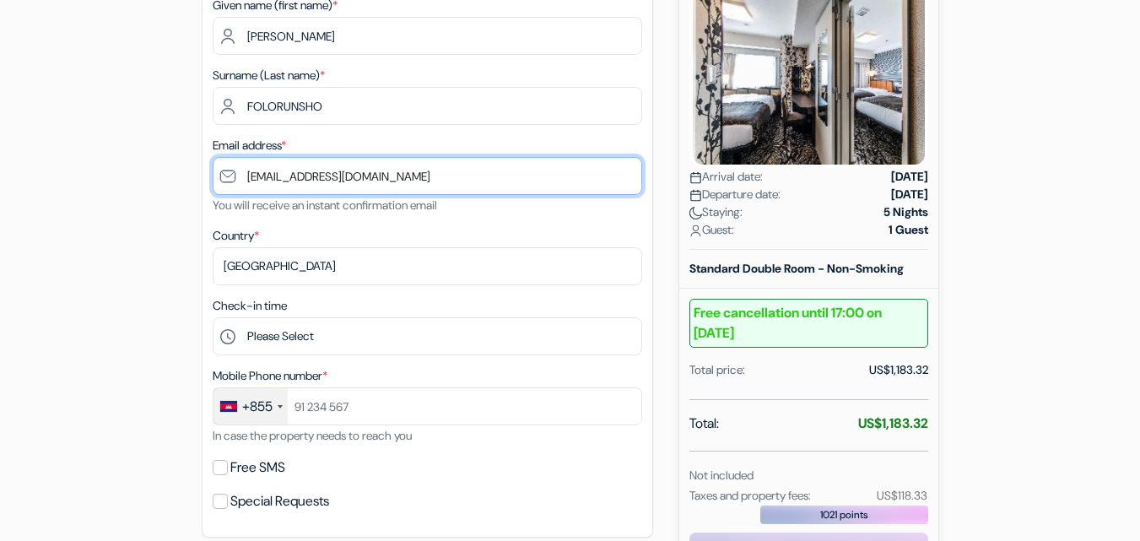
scroll to position [296, 0]
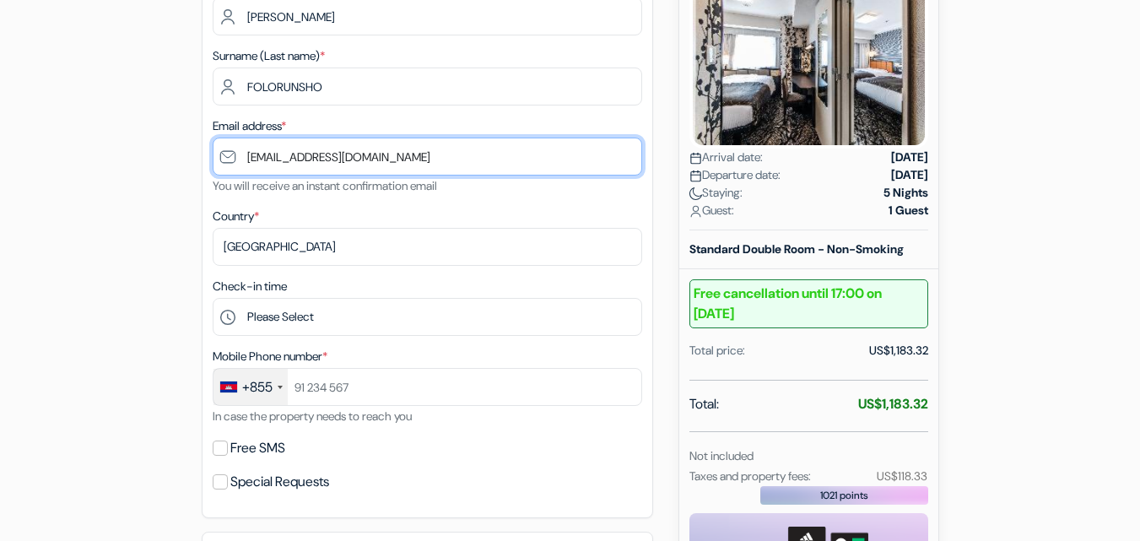
type input "SCOTHPH33@GMAIL.COM"
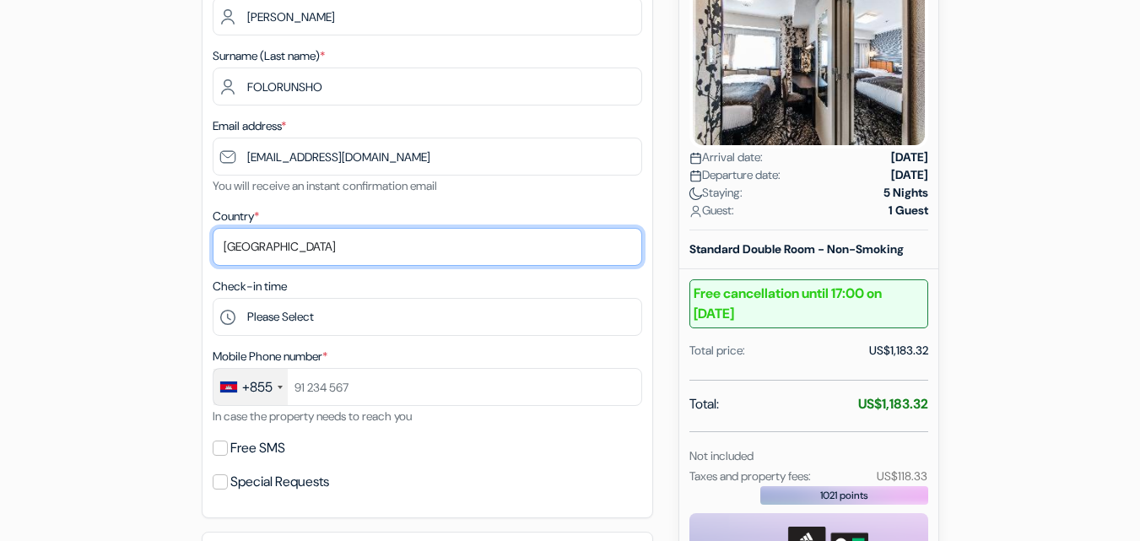
click at [422, 250] on select "Select country [GEOGRAPHIC_DATA] [GEOGRAPHIC_DATA] [GEOGRAPHIC_DATA] [GEOGRAPHI…" at bounding box center [427, 247] width 429 height 38
select select "ng"
click at [213, 228] on select "Select country [GEOGRAPHIC_DATA] [GEOGRAPHIC_DATA] [GEOGRAPHIC_DATA] [GEOGRAPHI…" at bounding box center [427, 247] width 429 height 38
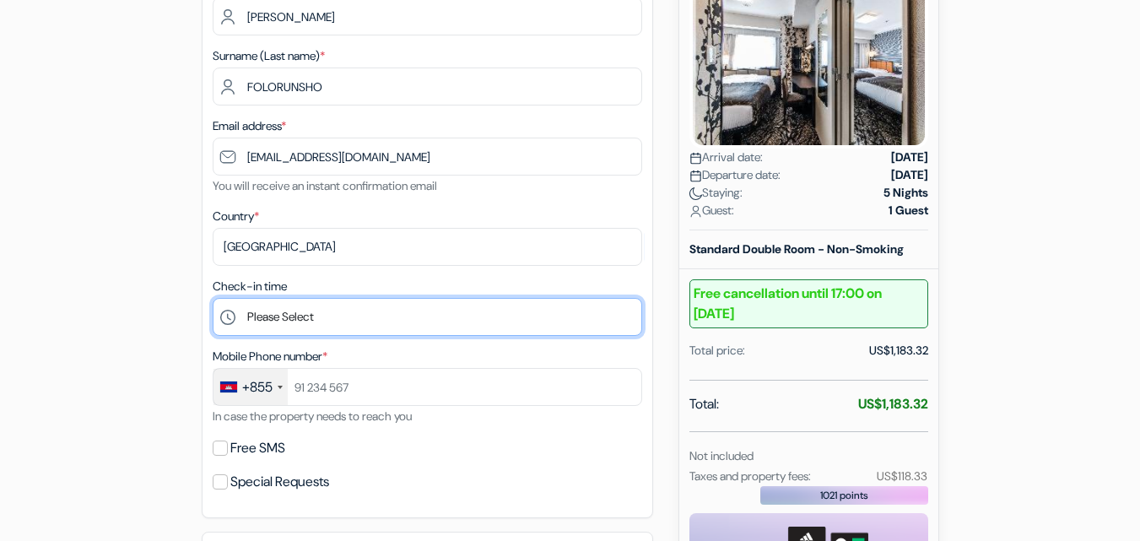
click at [289, 322] on select "Please Select 15:00 16:00 17:00 18:00 19:00 20:00 21:00 22:00 23:00 0:00" at bounding box center [427, 317] width 429 height 38
select select "15"
click at [213, 298] on select "Please Select 15:00 16:00 17:00 18:00 19:00 20:00 21:00 22:00 23:00 0:00" at bounding box center [427, 317] width 429 height 38
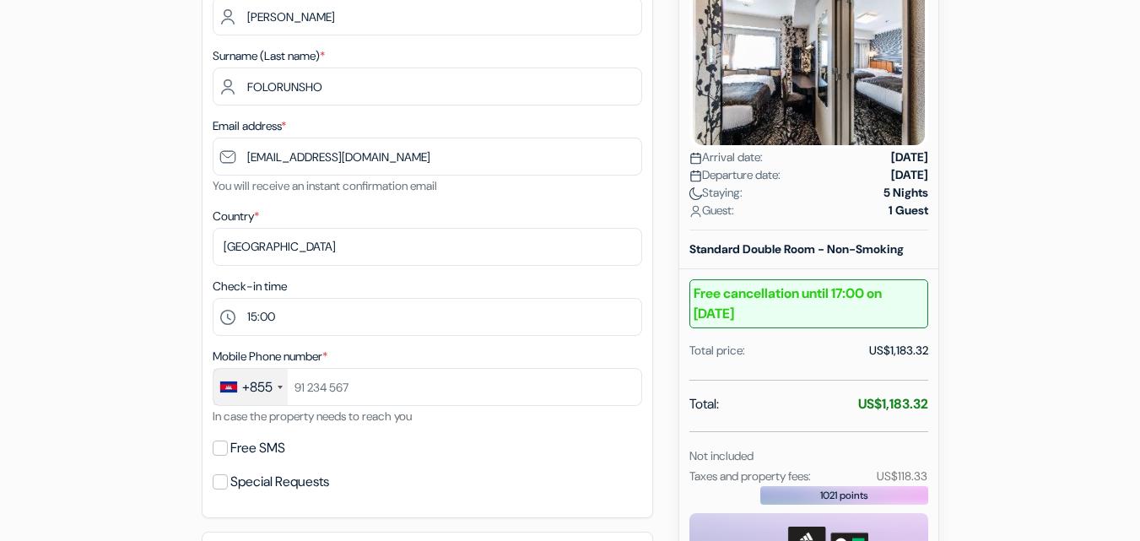
click at [275, 390] on div "+855" at bounding box center [250, 387] width 74 height 36
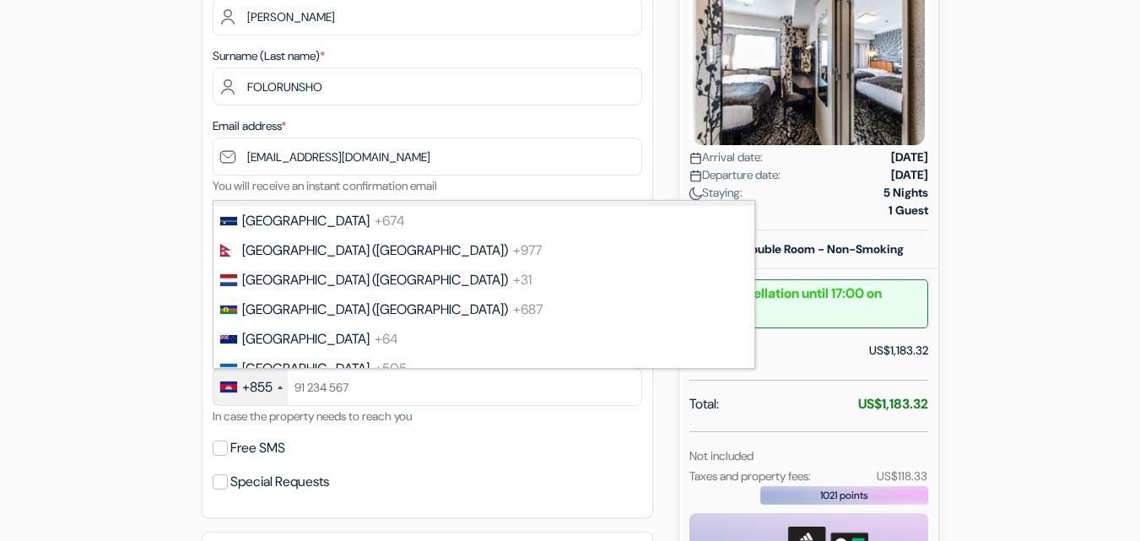
scroll to position [4704, 0]
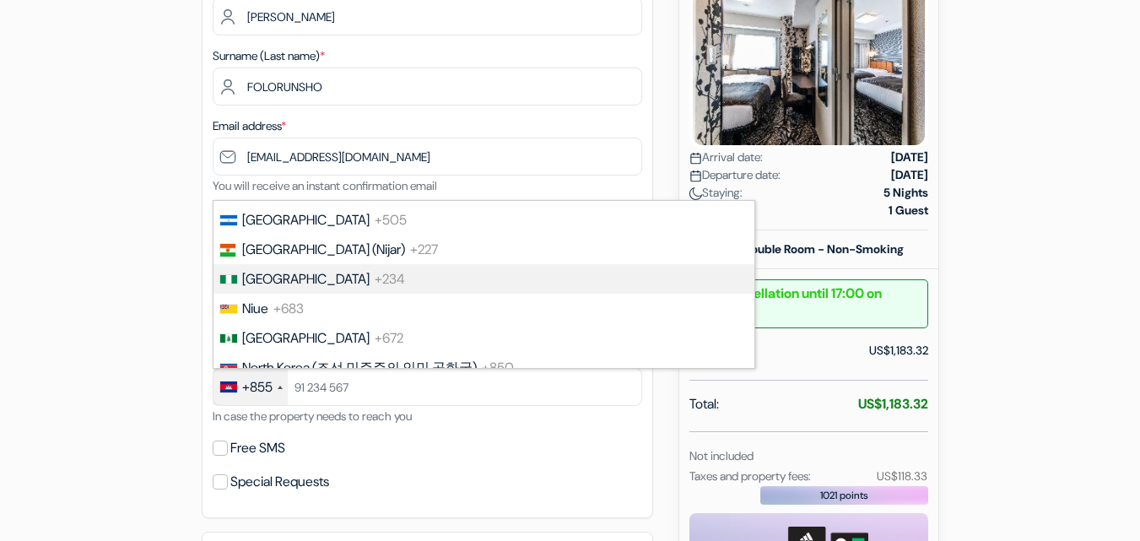
click at [542, 279] on li "Nigeria +234" at bounding box center [483, 279] width 542 height 30
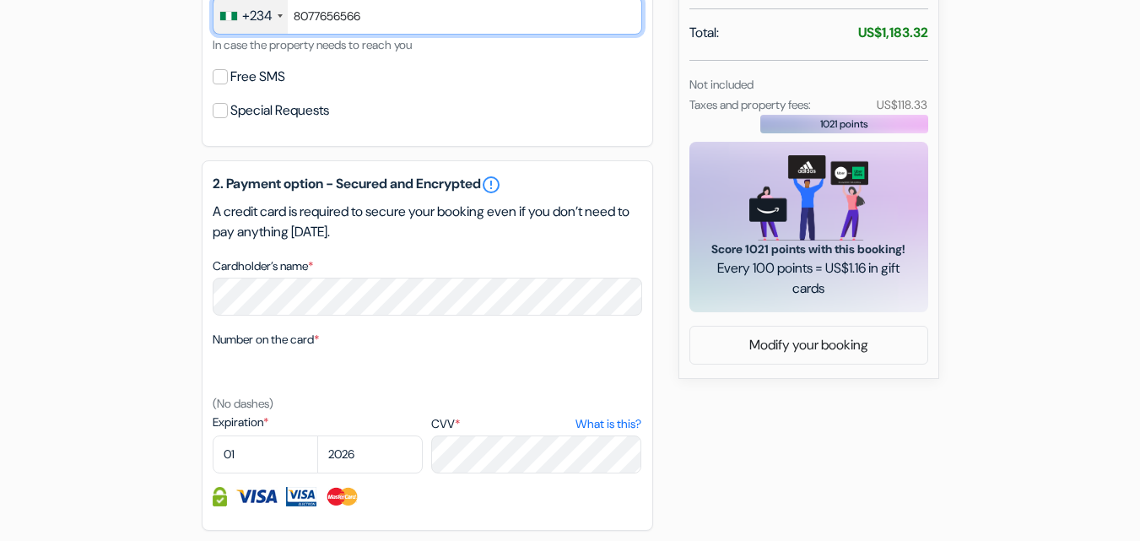
scroll to position [672, 0]
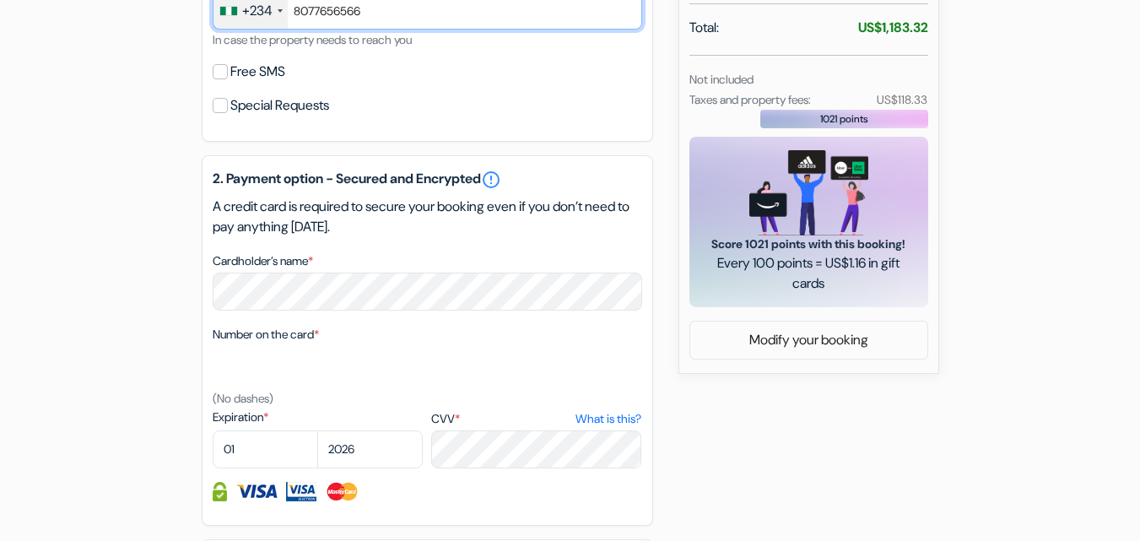
type input "8077656566"
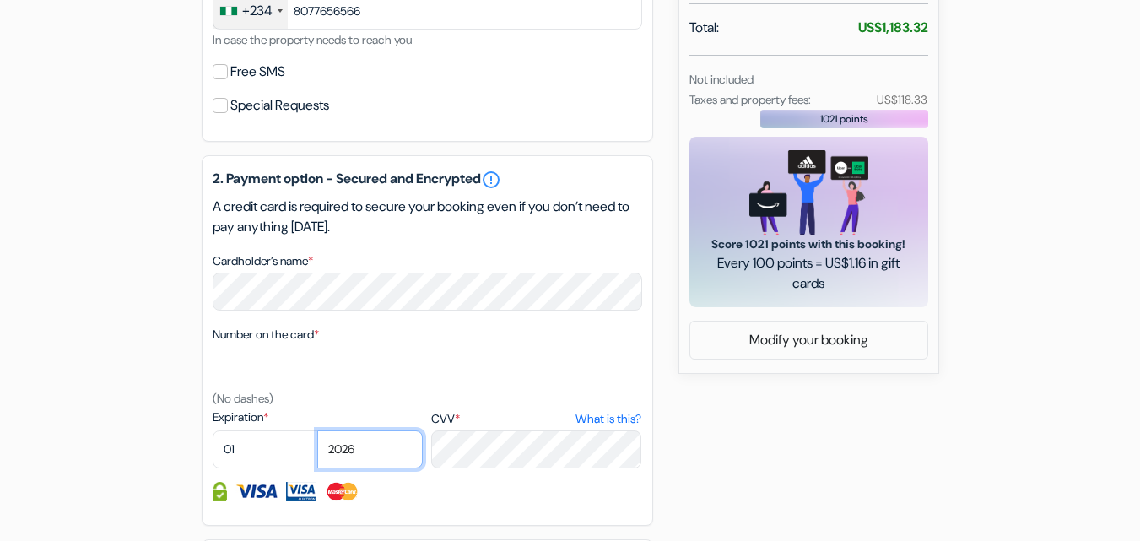
select select "2028"
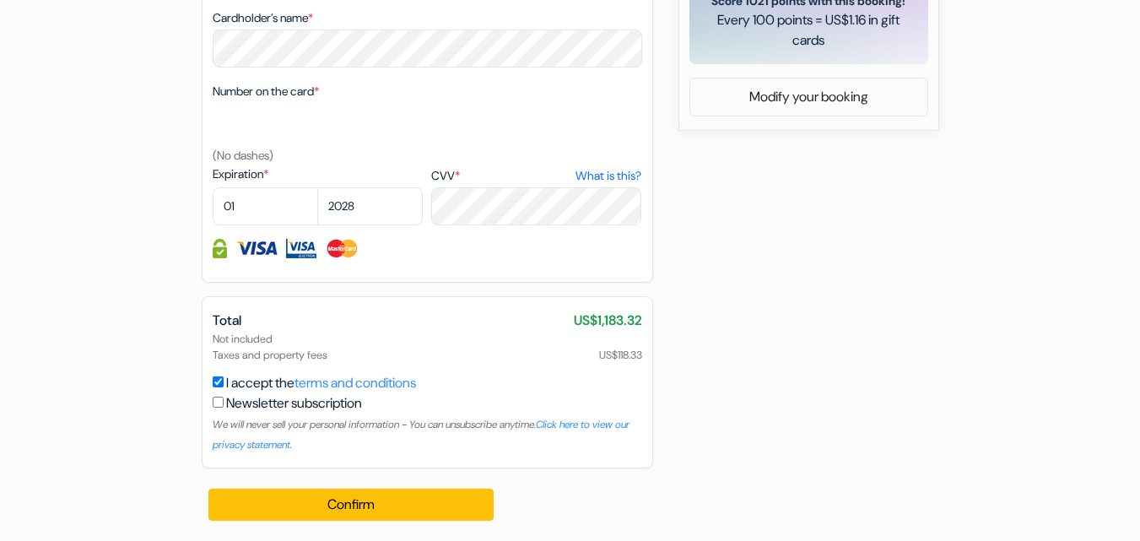
scroll to position [913, 0]
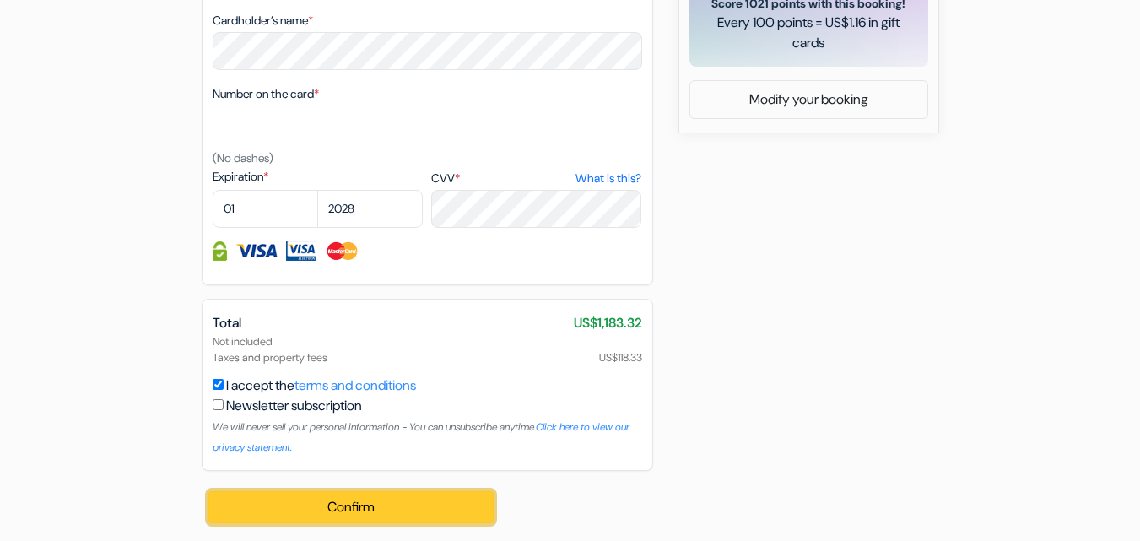
click at [332, 502] on button "Confirm Loading..." at bounding box center [351, 507] width 286 height 32
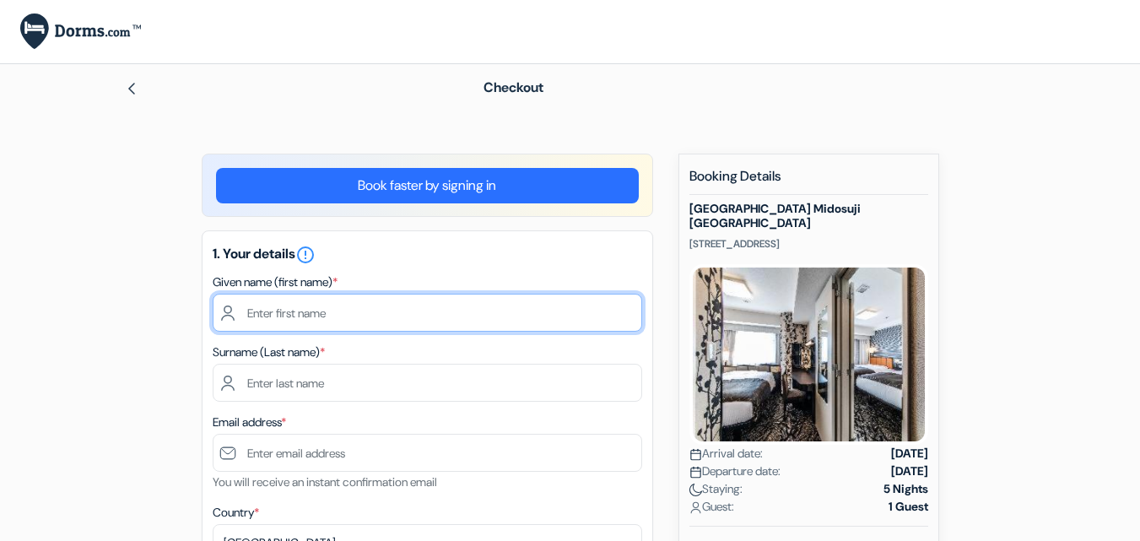
click at [580, 321] on input "text" at bounding box center [427, 313] width 429 height 38
type input "BLESSING ADEYEMISI"
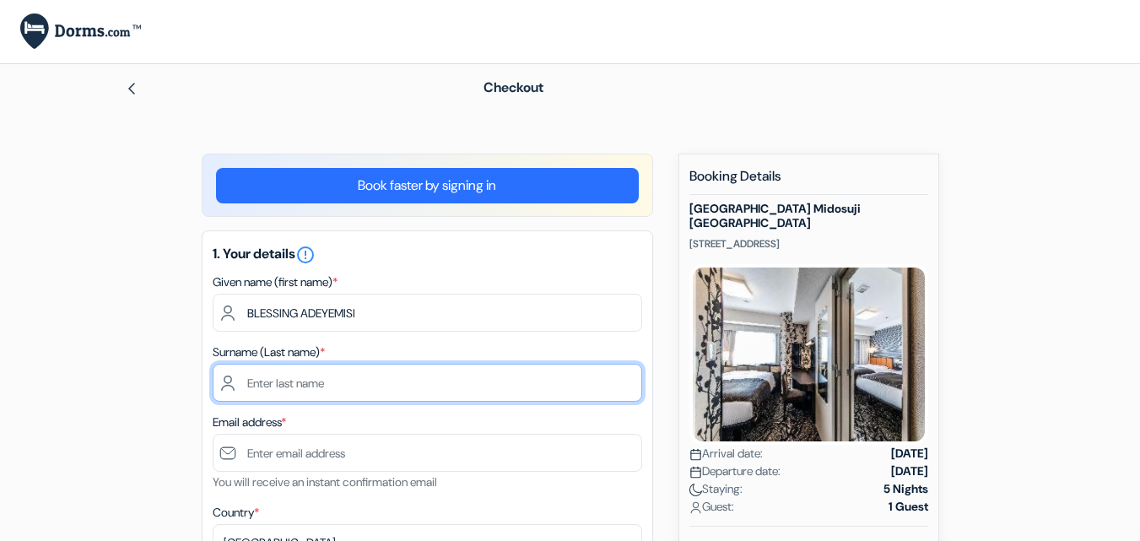
click at [486, 391] on input "text" at bounding box center [427, 383] width 429 height 38
type input "ADEJAYAN"
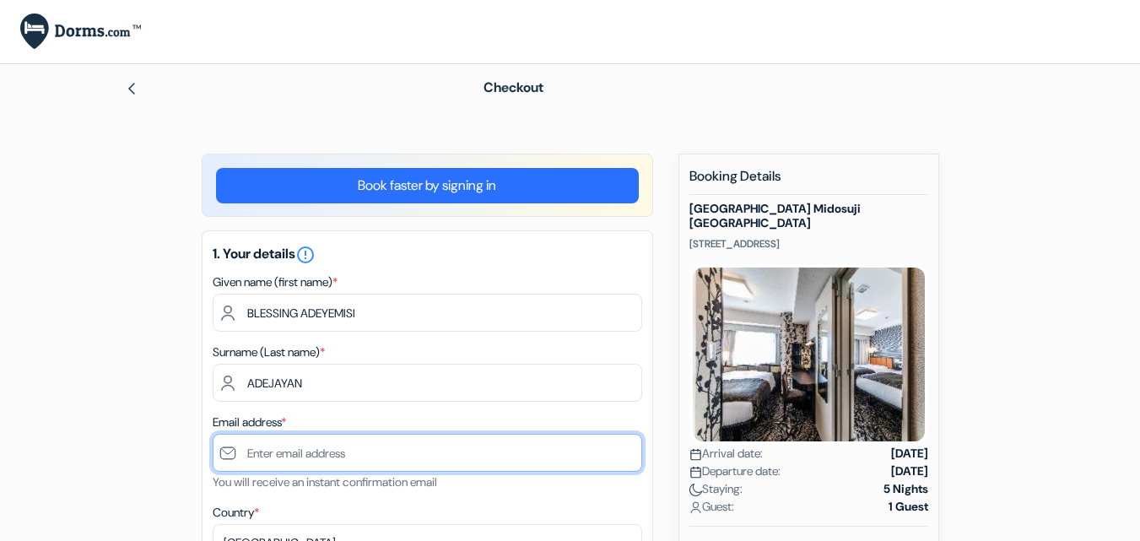
click at [405, 457] on input "text" at bounding box center [427, 453] width 429 height 38
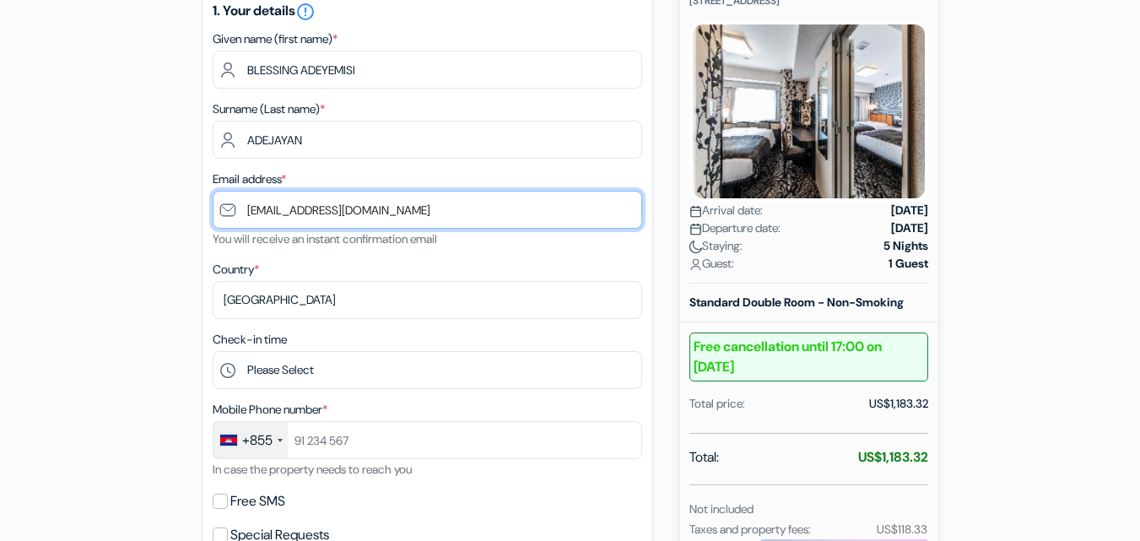
scroll to position [262, 0]
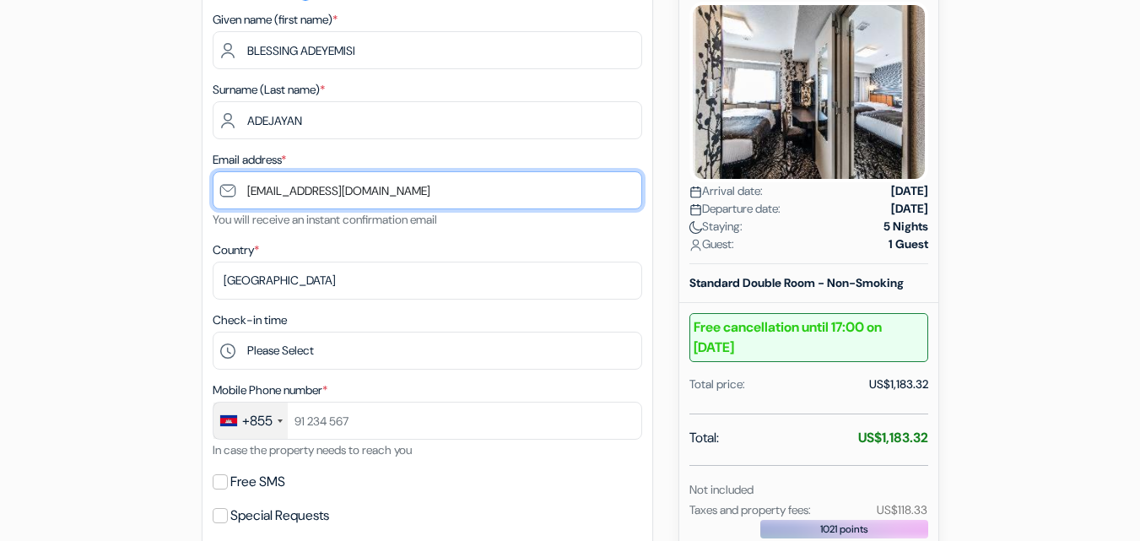
type input "[EMAIL_ADDRESS][DOMAIN_NAME]"
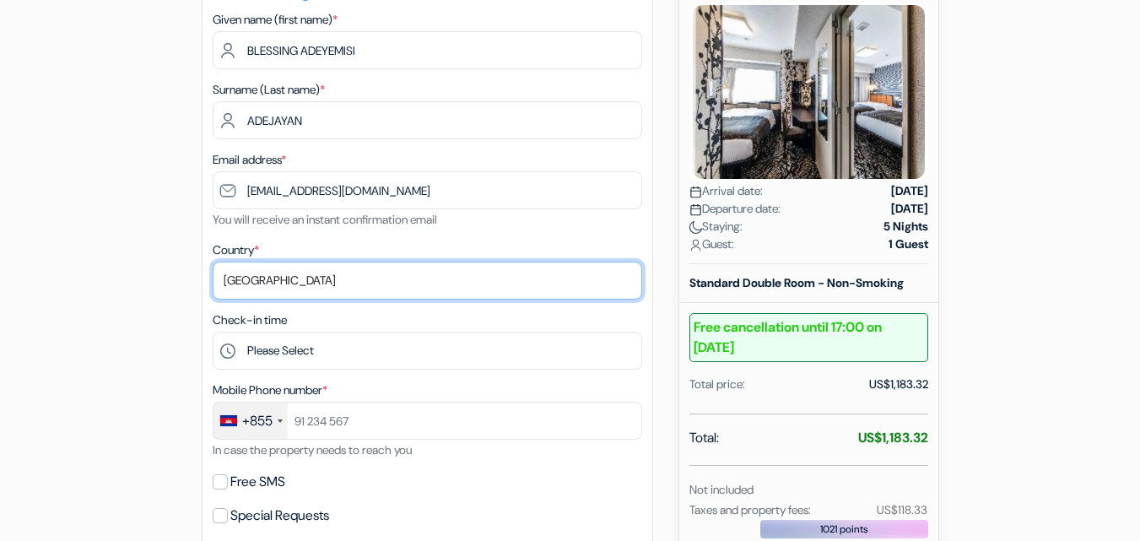
click at [341, 279] on select "Select country [GEOGRAPHIC_DATA] [GEOGRAPHIC_DATA] [GEOGRAPHIC_DATA] [GEOGRAPHI…" at bounding box center [427, 280] width 429 height 38
select select "ng"
click at [213, 261] on select "Select country [GEOGRAPHIC_DATA] [GEOGRAPHIC_DATA] [GEOGRAPHIC_DATA] [GEOGRAPHI…" at bounding box center [427, 280] width 429 height 38
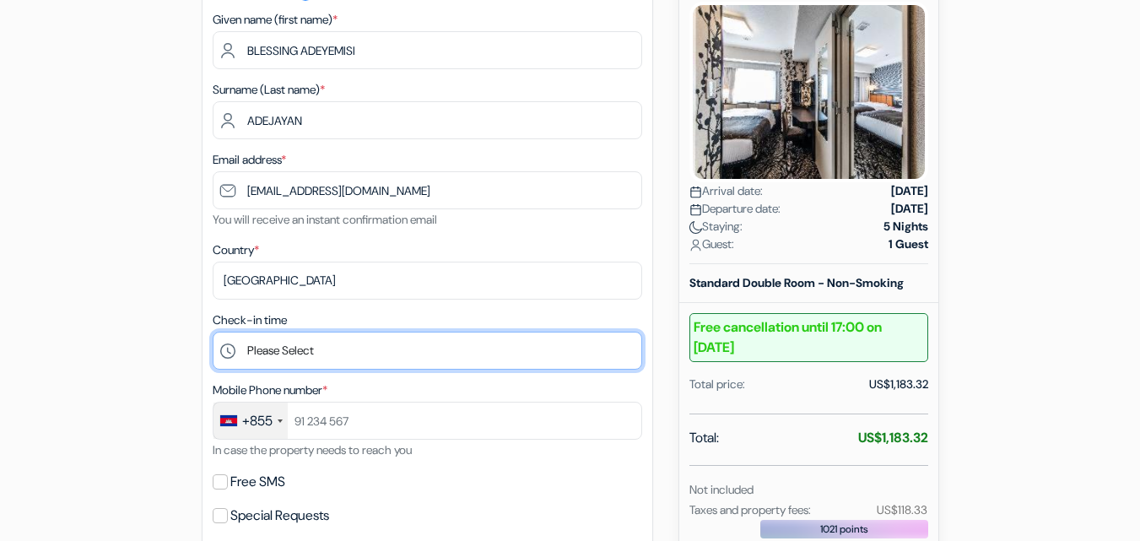
click at [286, 348] on select "Please Select 15:00 16:00 17:00 18:00 19:00 20:00 21:00 22:00 23:00 0:00" at bounding box center [427, 351] width 429 height 38
select select "16"
click at [213, 332] on select "Please Select 15:00 16:00 17:00 18:00 19:00 20:00 21:00 22:00 23:00 0:00" at bounding box center [427, 351] width 429 height 38
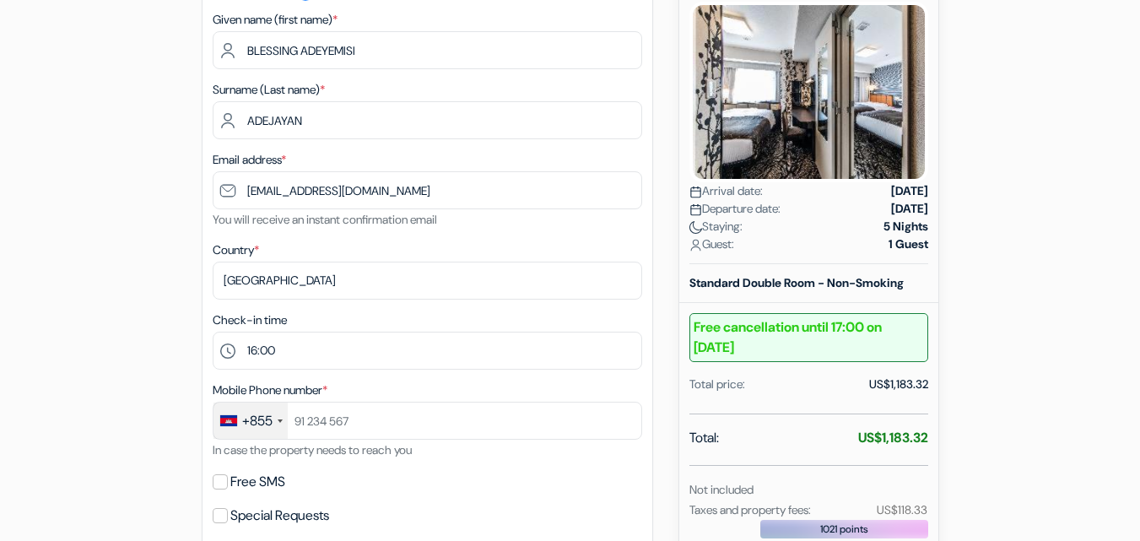
click at [278, 427] on div "+855" at bounding box center [250, 420] width 74 height 36
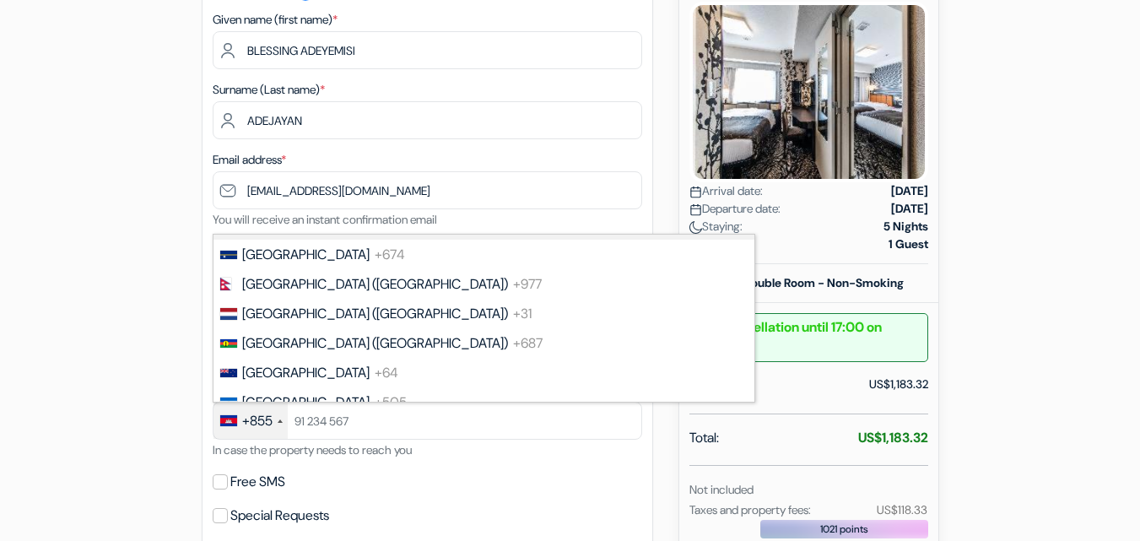
scroll to position [4704, 0]
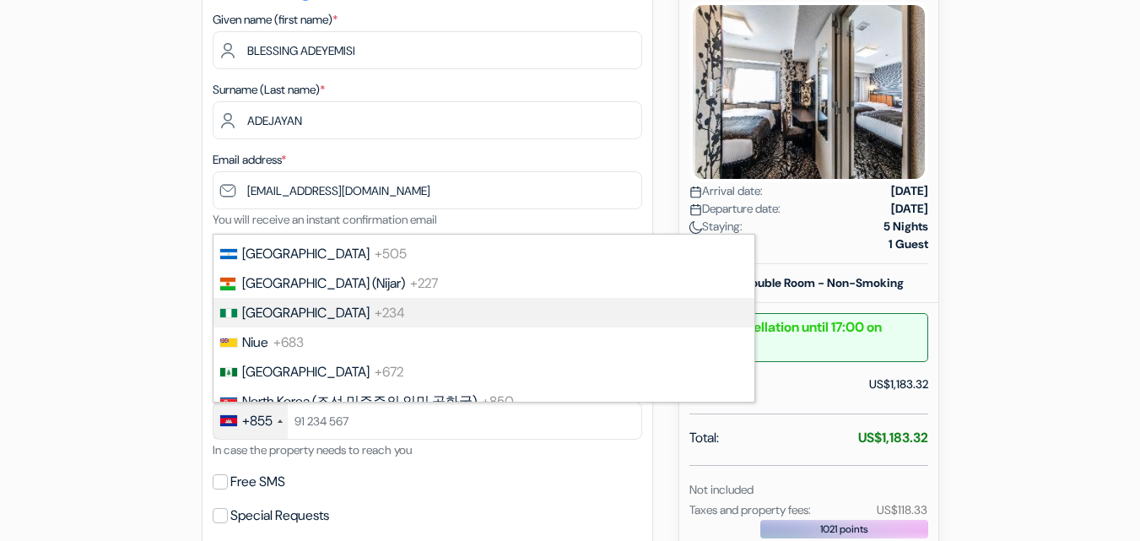
click at [433, 310] on li "Nigeria +234" at bounding box center [483, 313] width 542 height 30
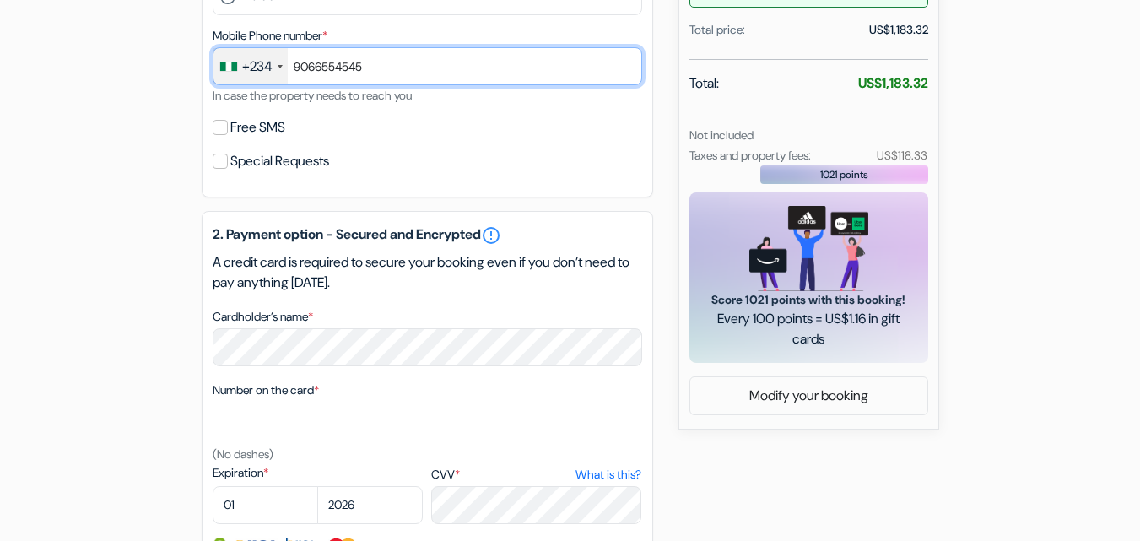
scroll to position [626, 0]
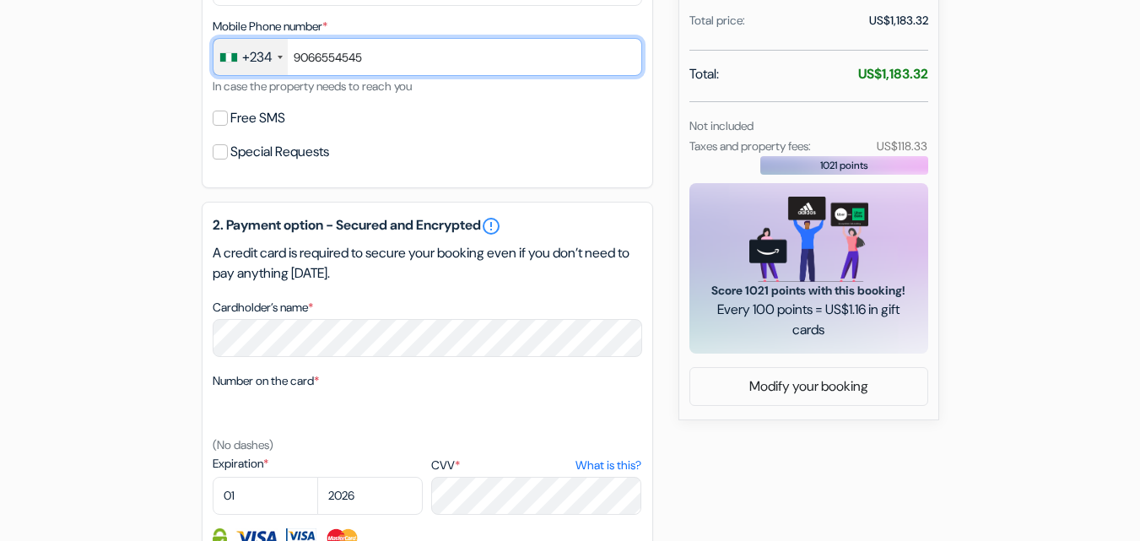
type input "9066554545"
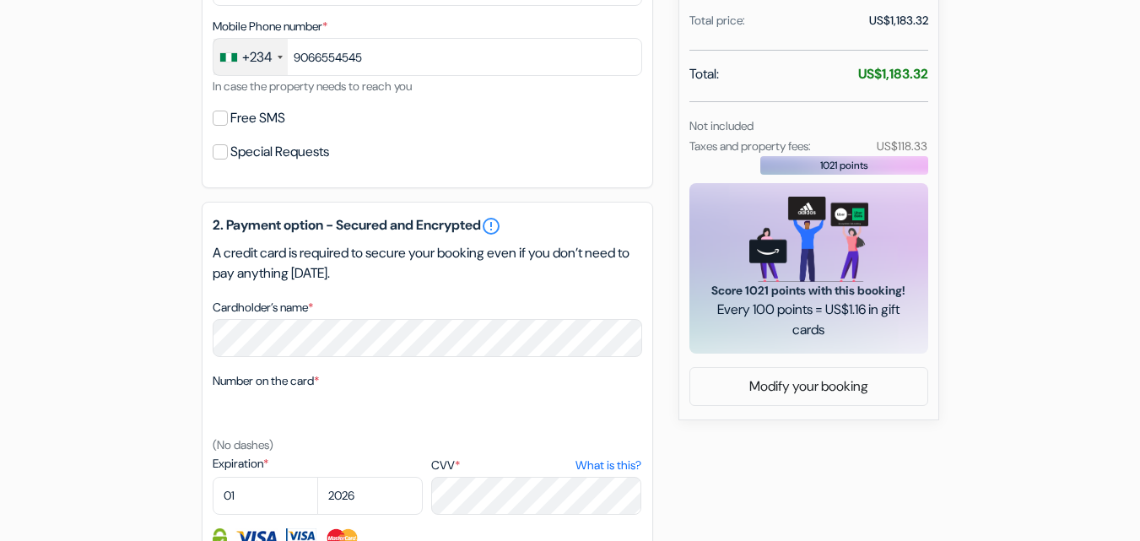
drag, startPoint x: 1120, startPoint y: 402, endPoint x: 1109, endPoint y: 457, distance: 56.7
click at [1109, 457] on form "Checkout add_box [GEOGRAPHIC_DATA] [STREET_ADDRESS] no_plan" at bounding box center [570, 113] width 1140 height 1350
select select "2028"
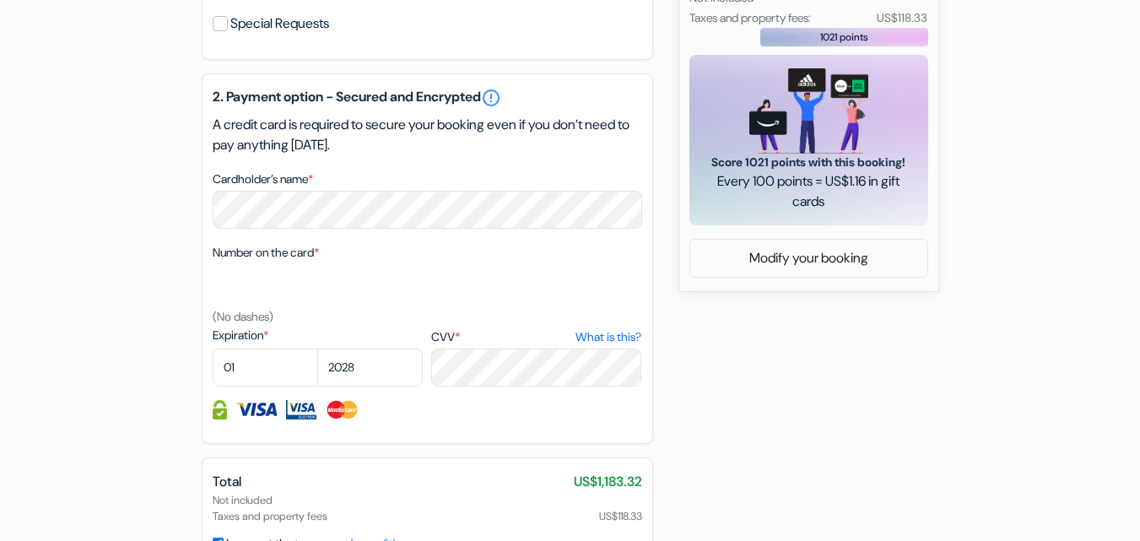
scroll to position [915, 0]
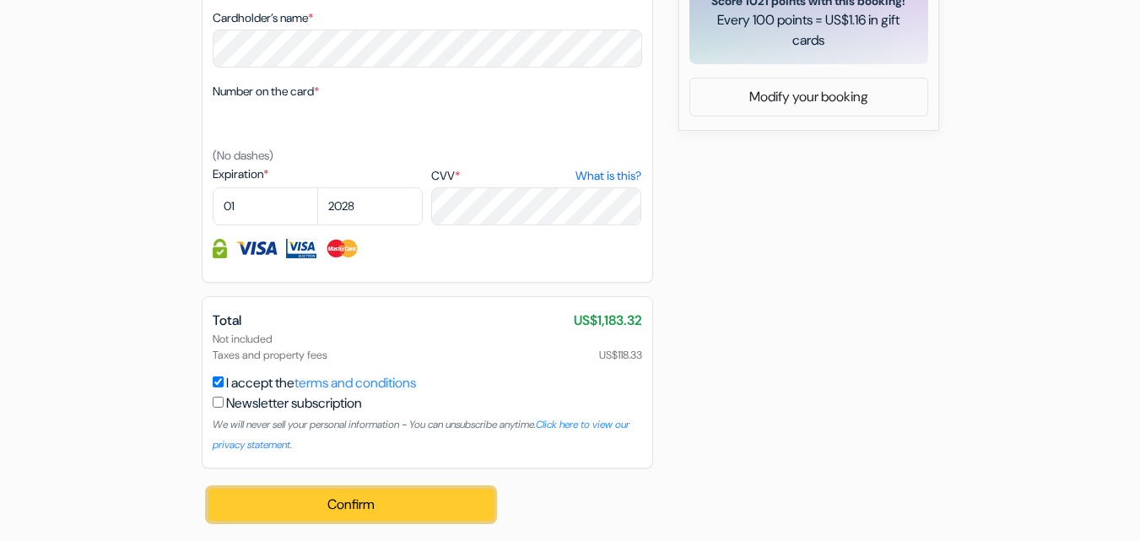
click at [409, 504] on button "Confirm Loading..." at bounding box center [351, 504] width 286 height 32
